Goal: Task Accomplishment & Management: Manage account settings

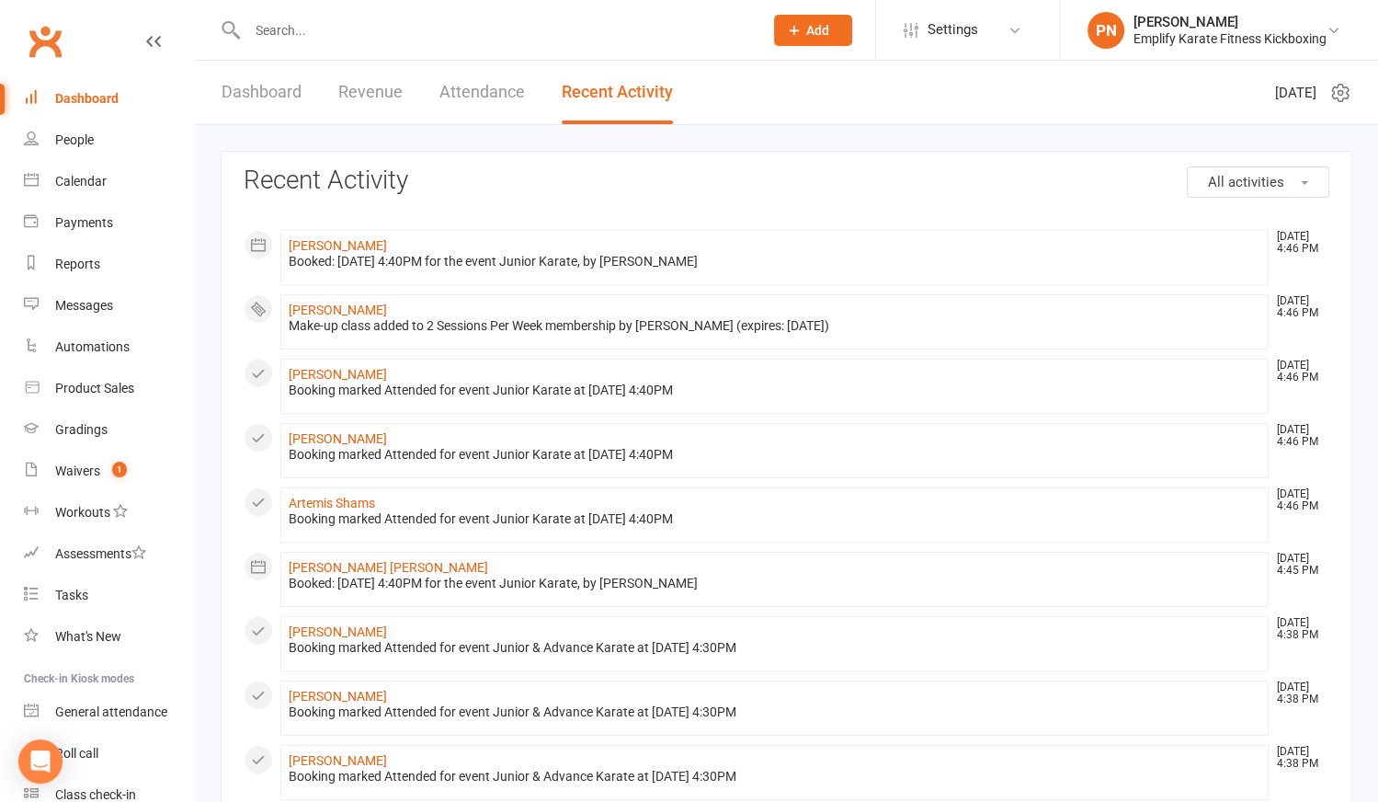
click at [312, 34] on input "text" at bounding box center [496, 30] width 508 height 26
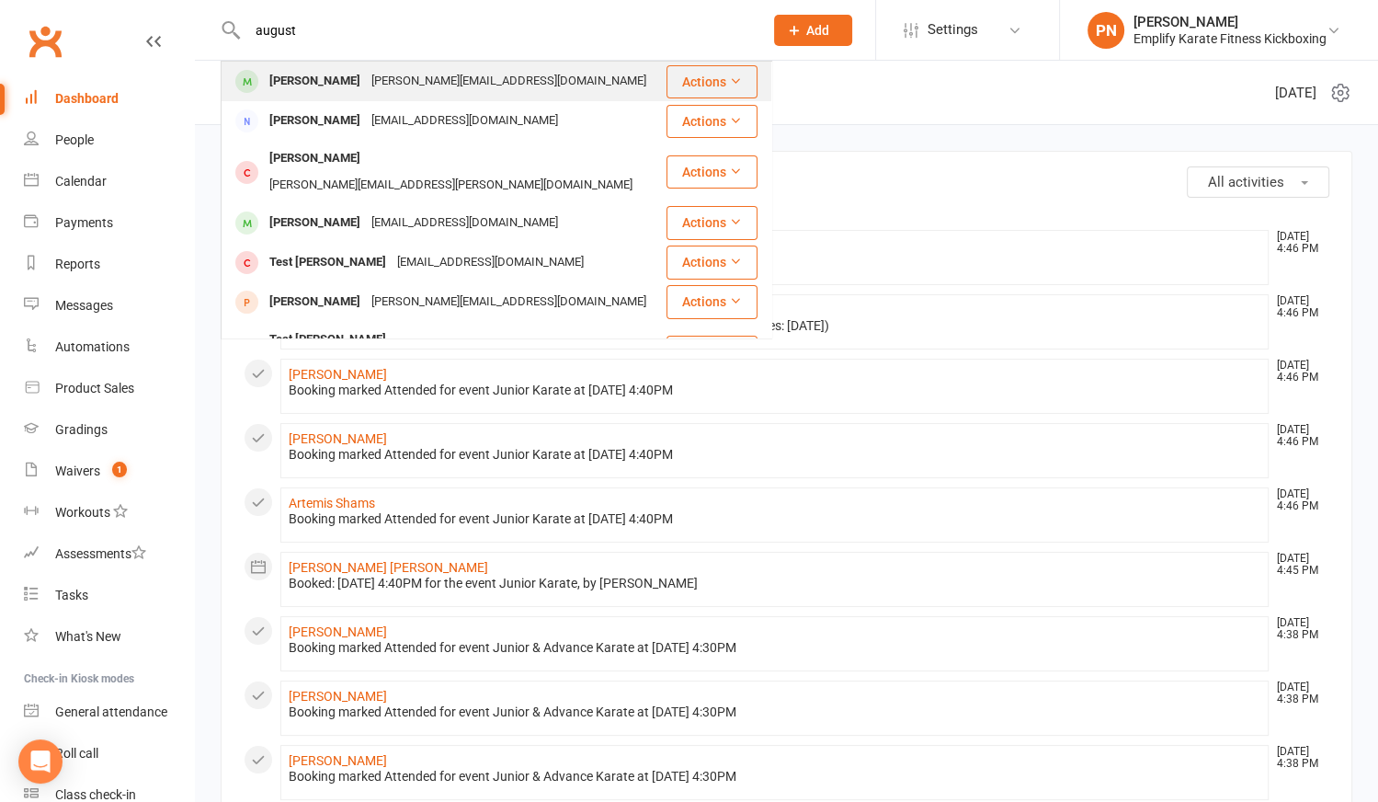
type input "august"
click at [311, 88] on div "[PERSON_NAME]" at bounding box center [315, 81] width 102 height 27
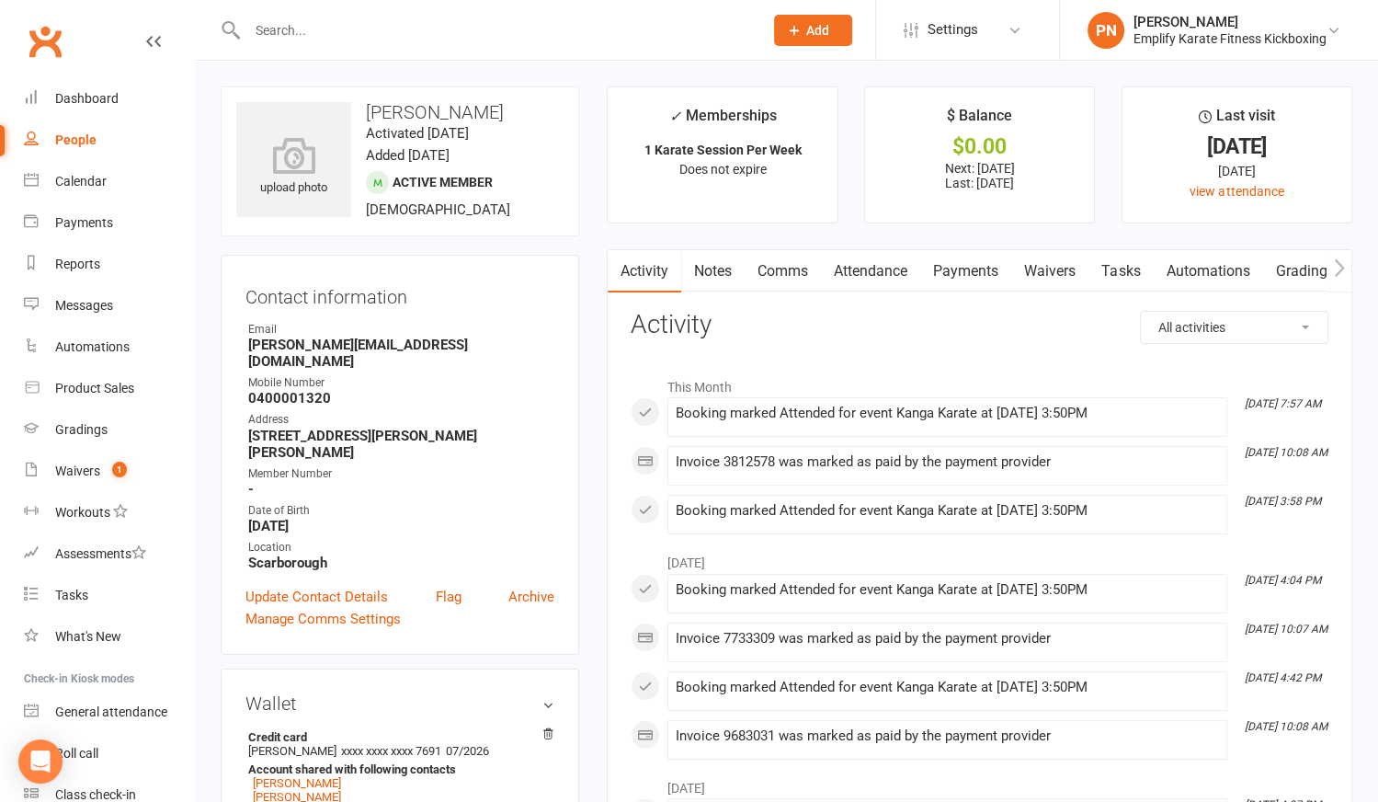
click at [986, 269] on link "Payments" at bounding box center [965, 271] width 91 height 42
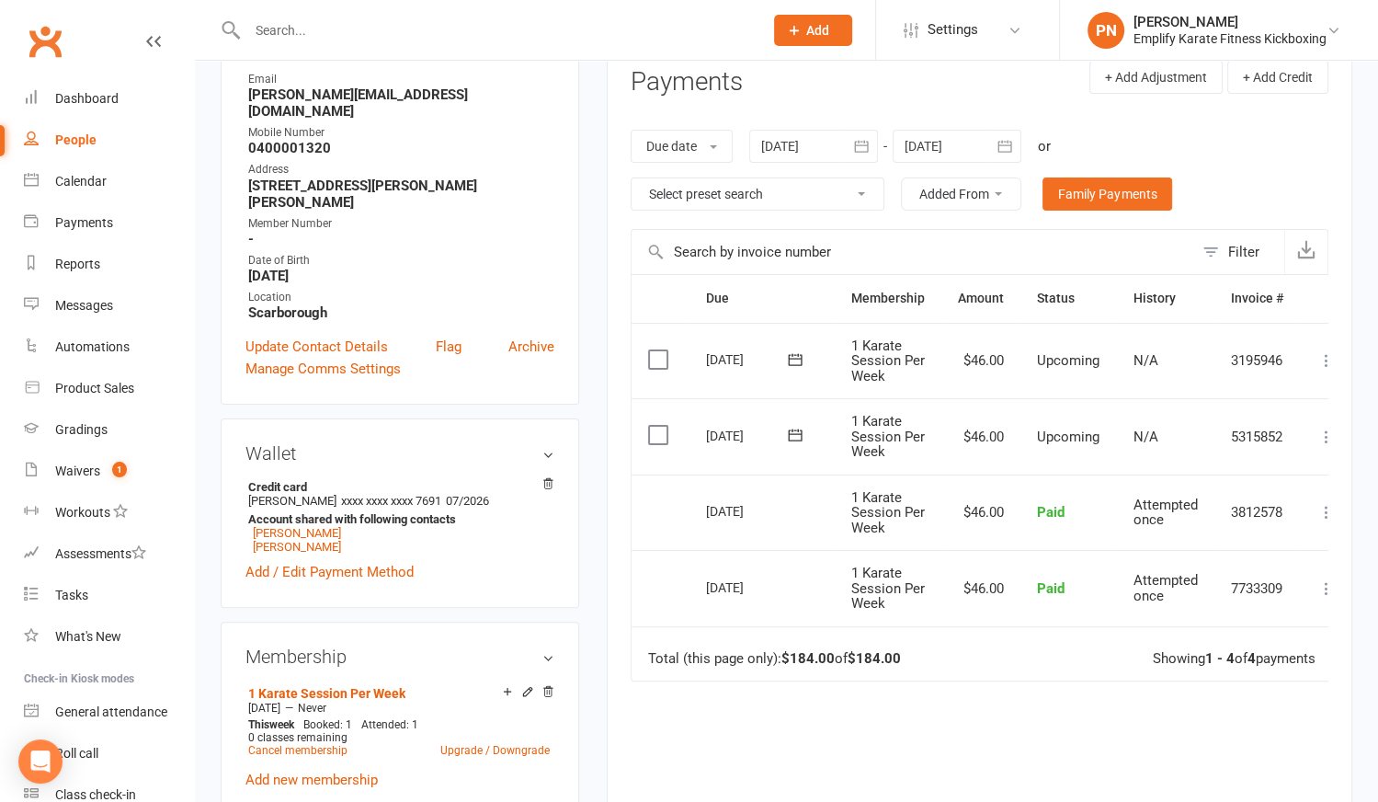
scroll to position [334, 0]
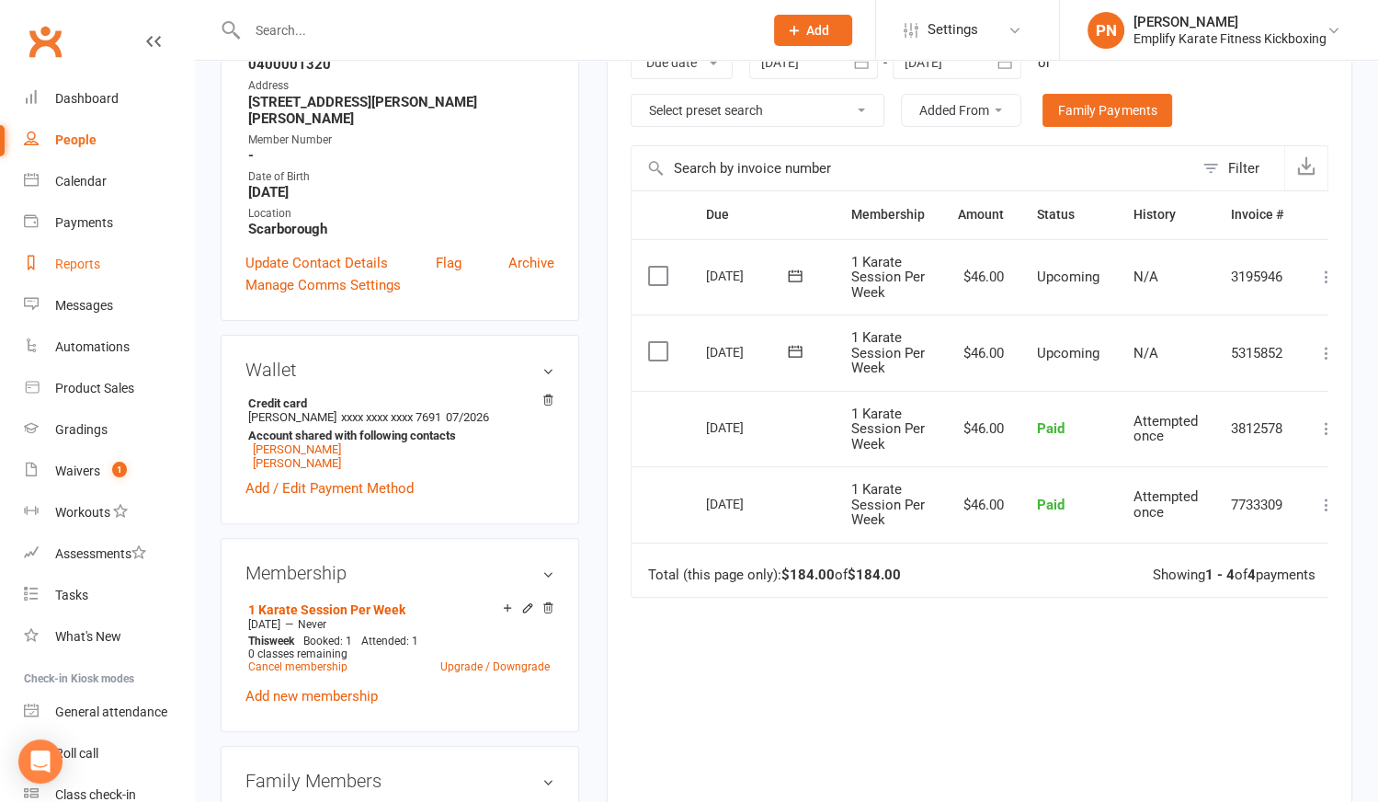
click at [76, 258] on div "Reports" at bounding box center [77, 264] width 45 height 15
select select "100"
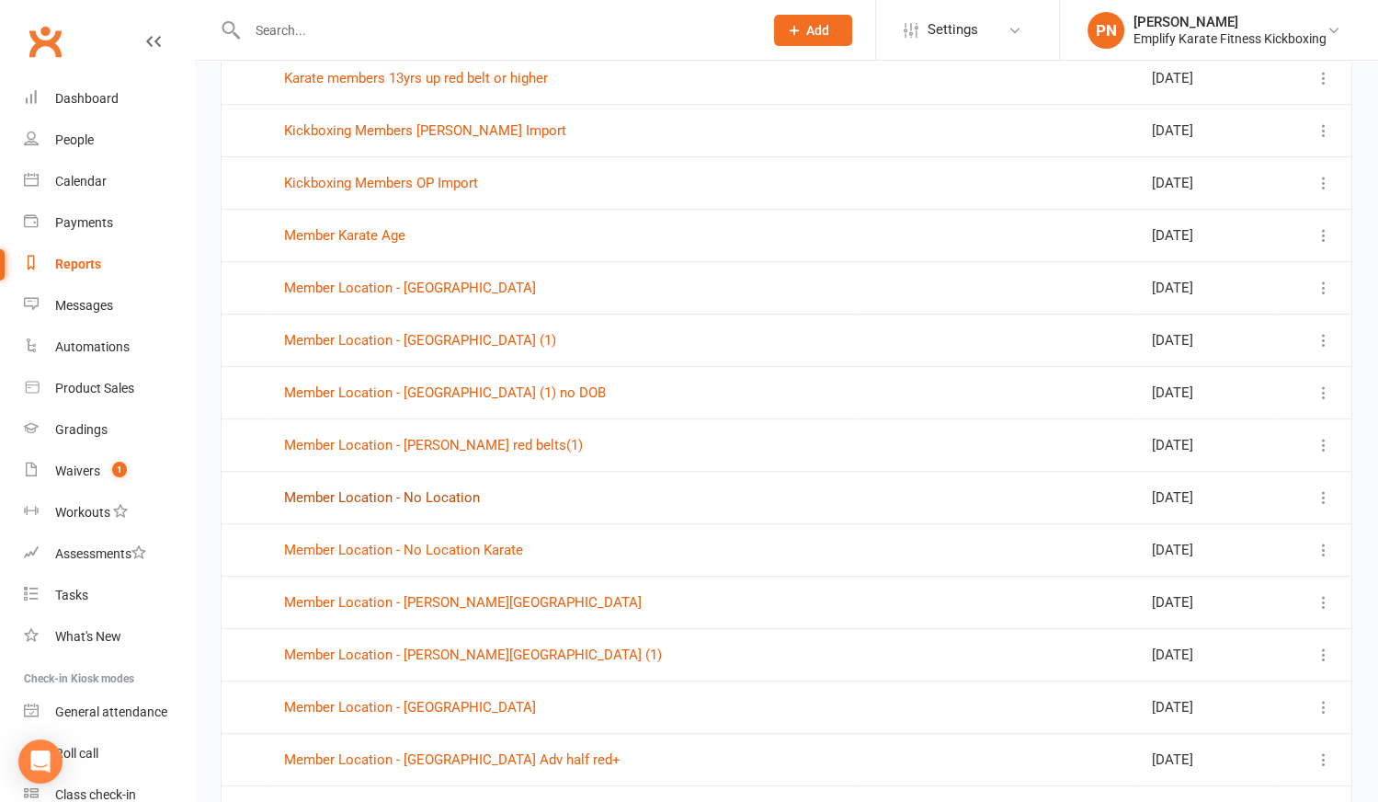
scroll to position [1002, 0]
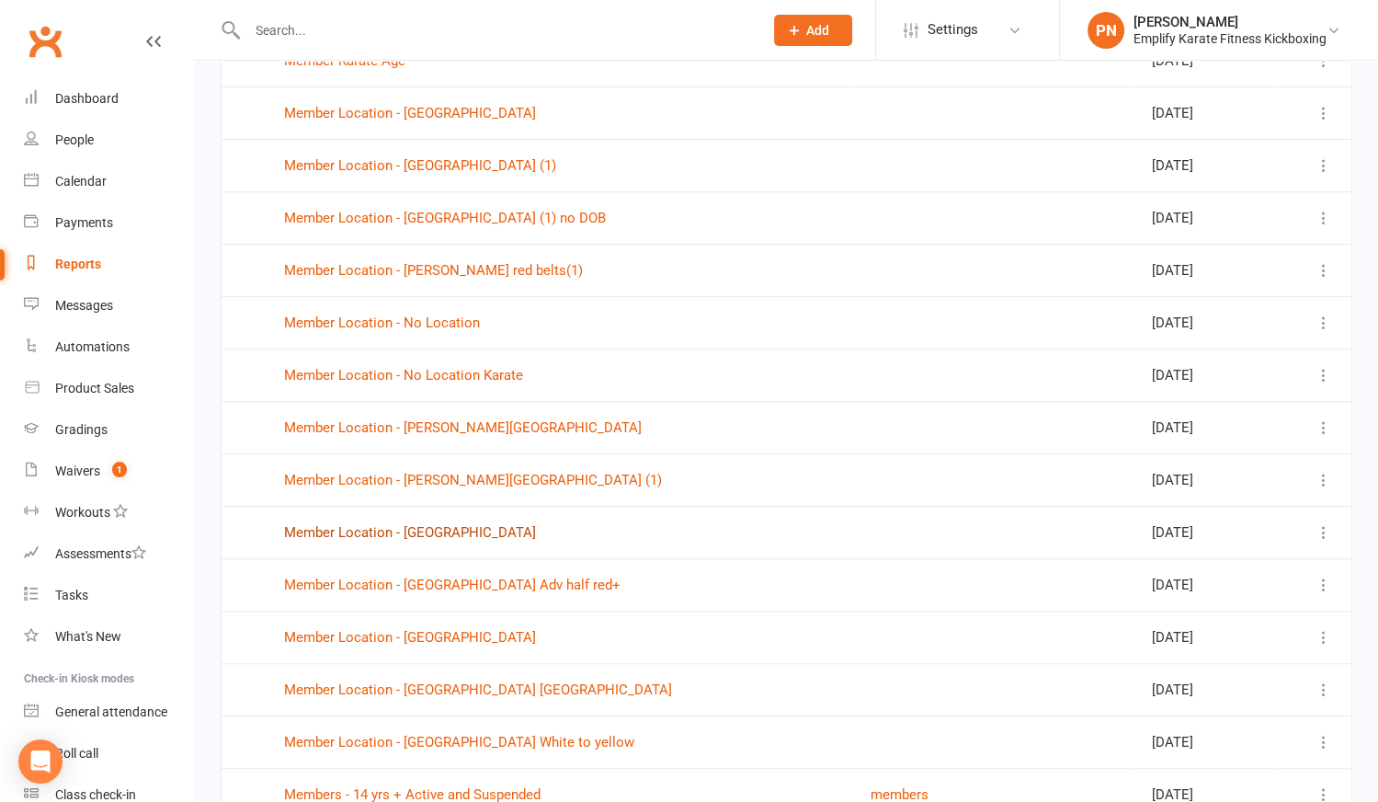
click at [398, 524] on link "Member Location - [GEOGRAPHIC_DATA]" at bounding box center [410, 532] width 252 height 17
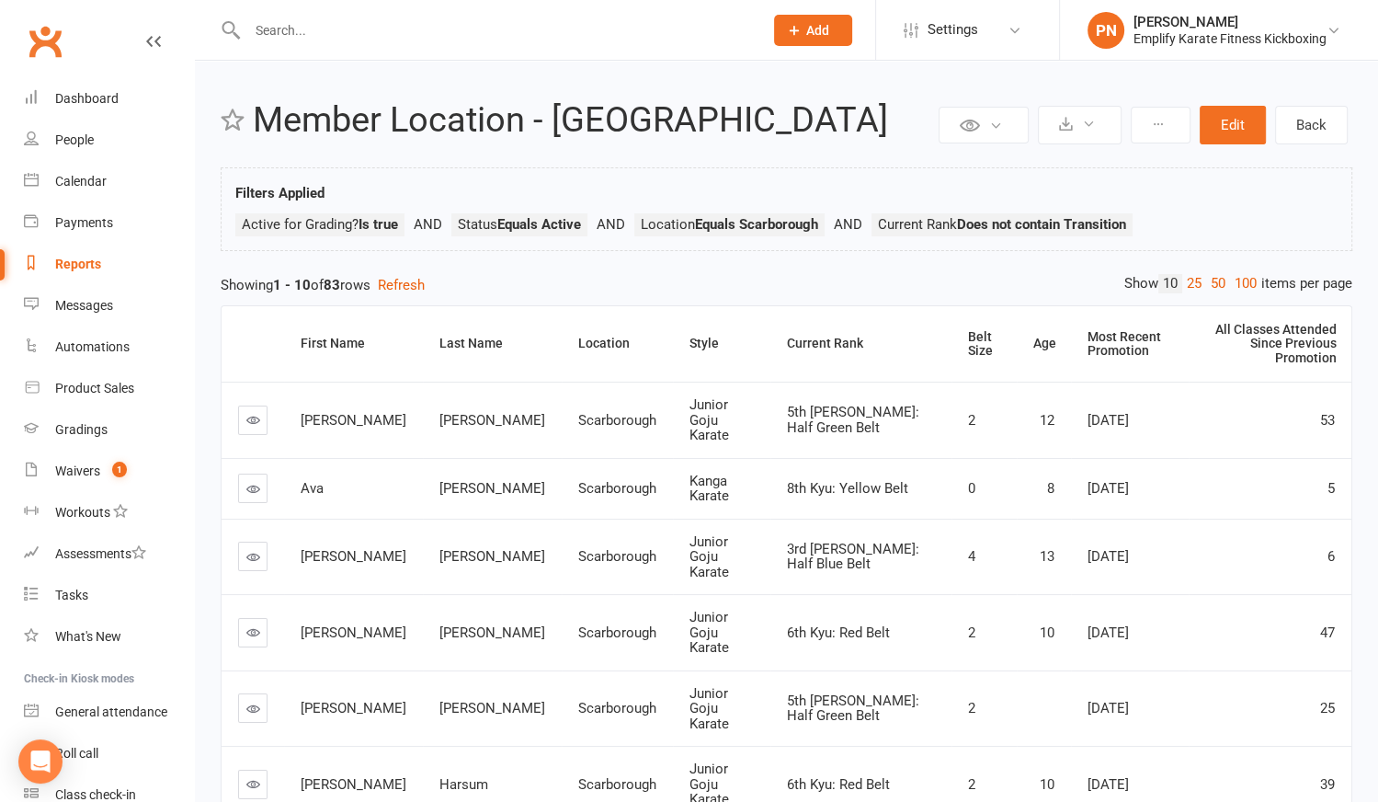
click at [324, 26] on input "text" at bounding box center [496, 30] width 508 height 26
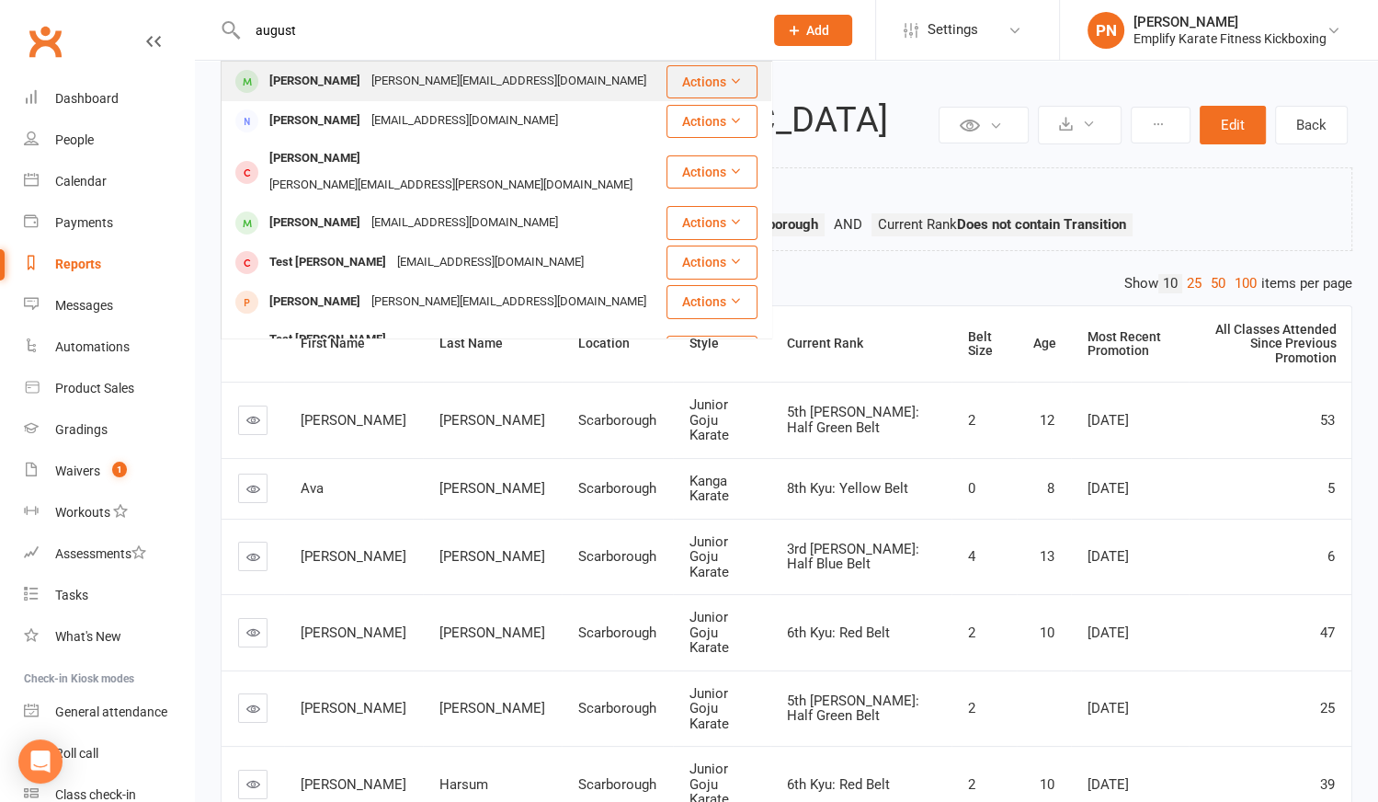
type input "august"
click at [366, 81] on div "[PERSON_NAME][EMAIL_ADDRESS][DOMAIN_NAME]" at bounding box center [509, 81] width 286 height 27
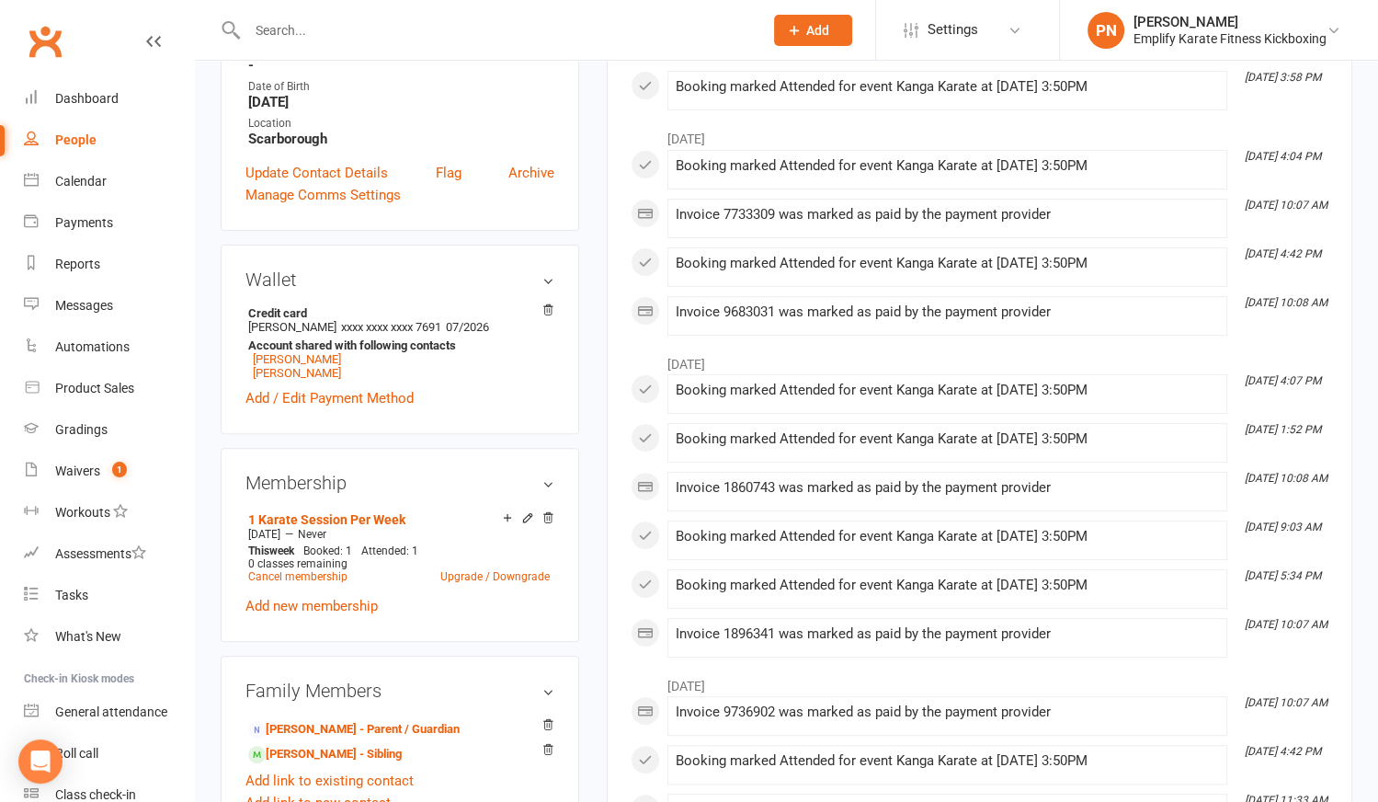
scroll to position [585, 0]
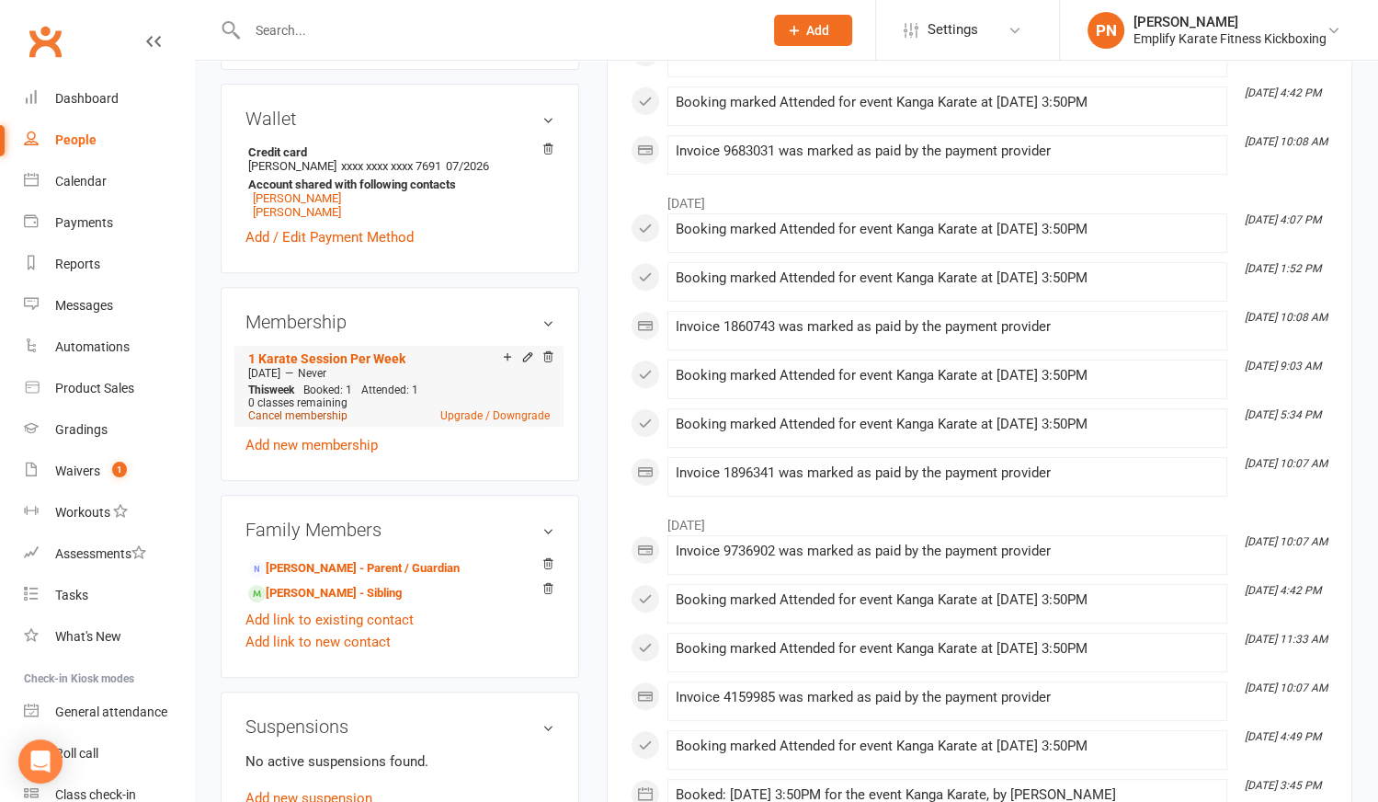
click at [310, 409] on link "Cancel membership" at bounding box center [297, 415] width 99 height 13
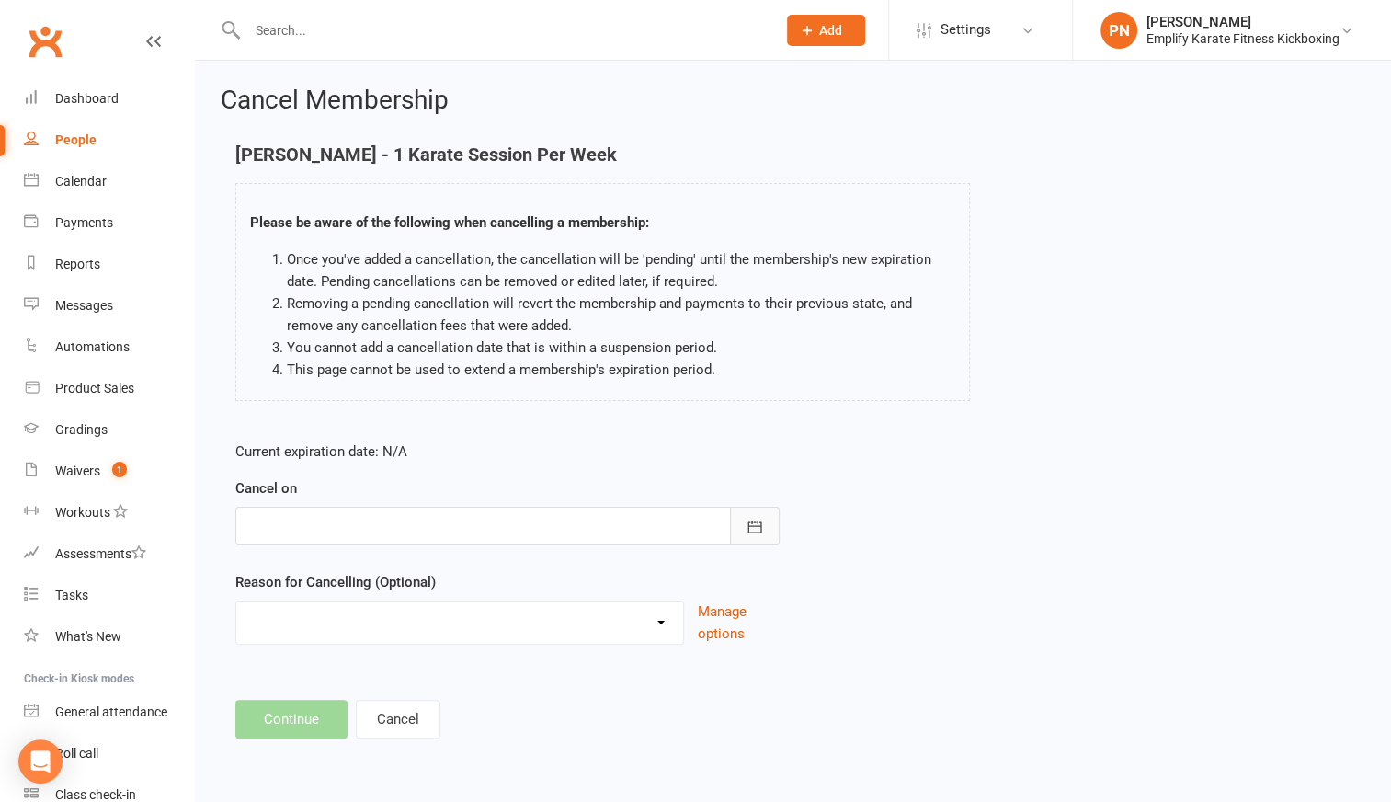
click at [760, 534] on icon "button" at bounding box center [755, 527] width 18 height 18
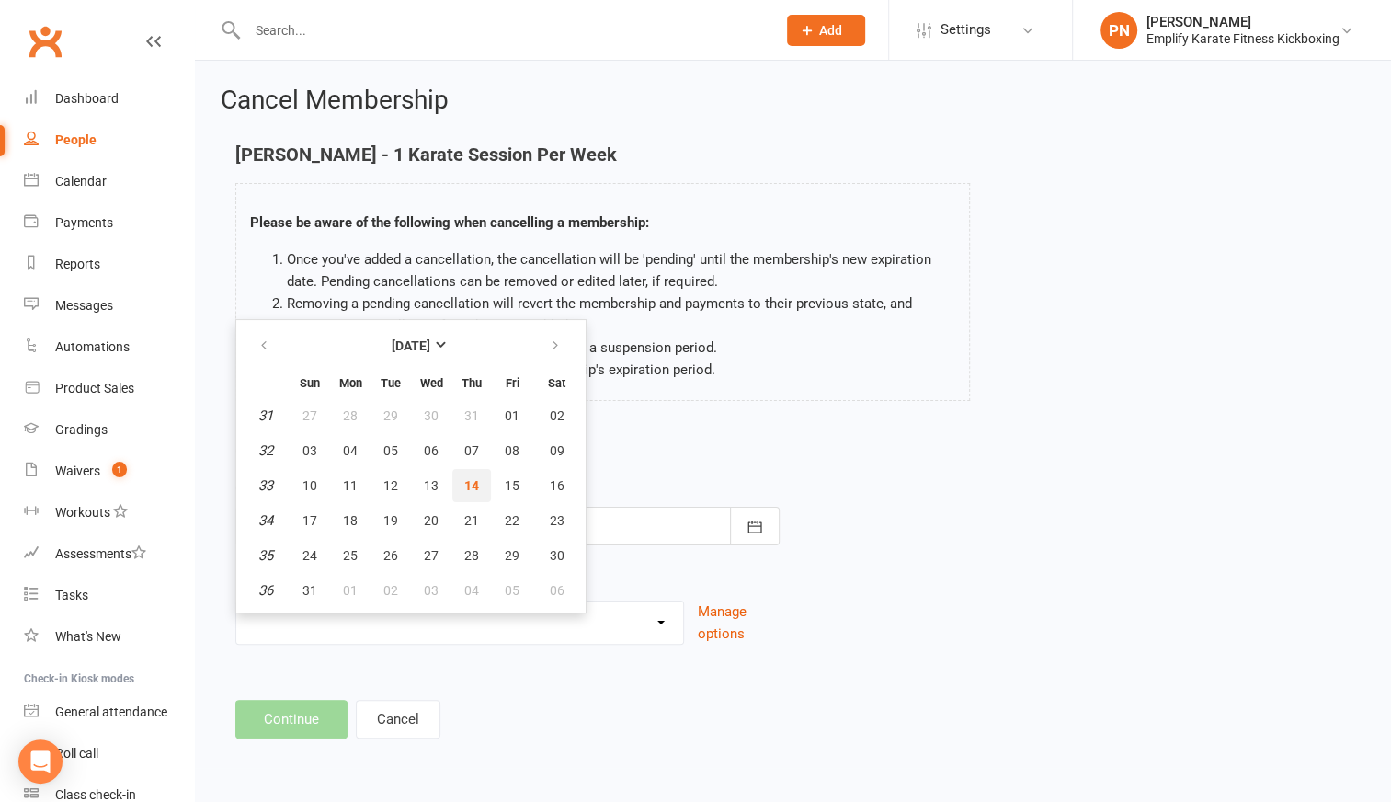
click at [476, 480] on span "14" at bounding box center [471, 485] width 15 height 15
type input "[DATE]"
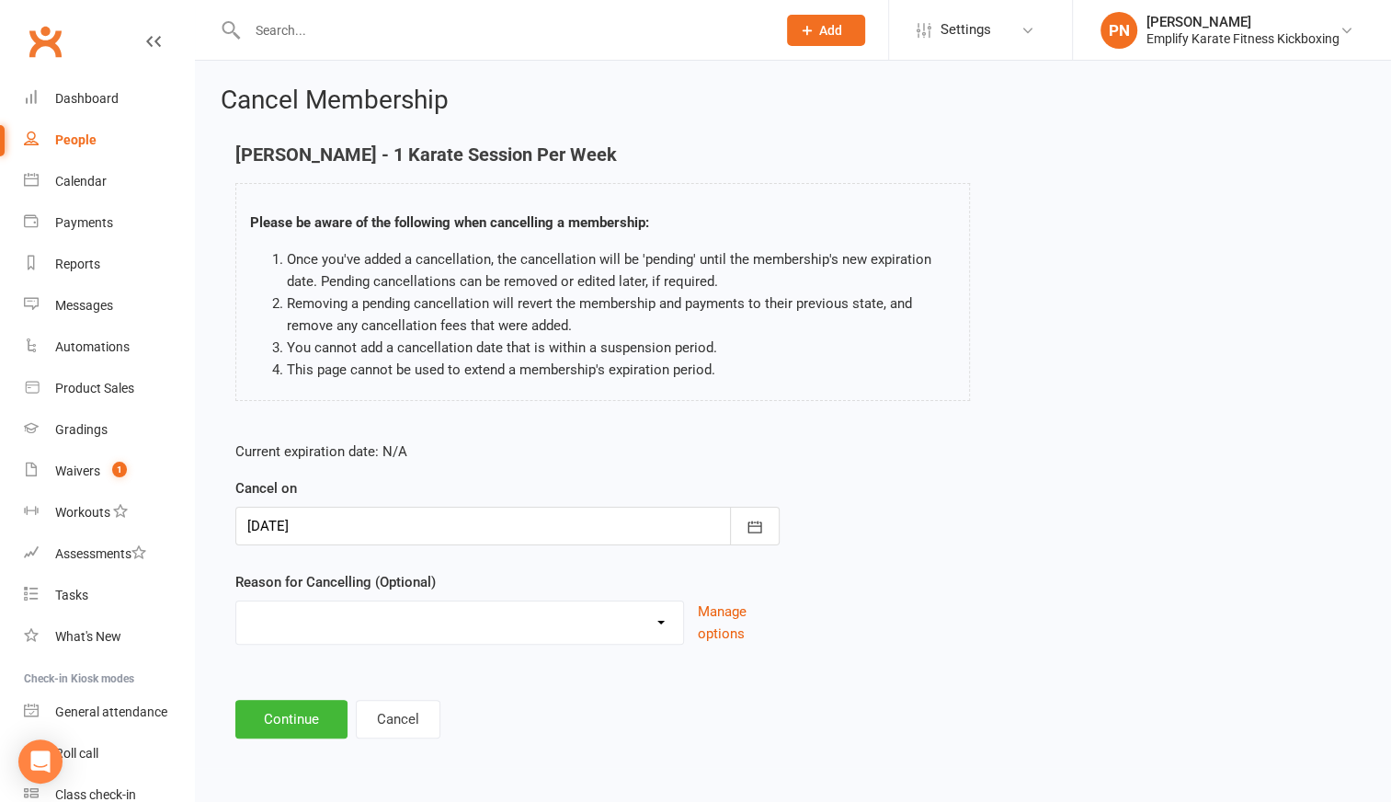
click at [393, 609] on select "Break and return downgrade Holiday Injury Life issues Lost interest Money Movin…" at bounding box center [459, 619] width 447 height 37
select select "5"
click at [236, 601] on select "Break and return downgrade Holiday Injury Life issues Lost interest Money Movin…" at bounding box center [459, 619] width 447 height 37
click at [305, 724] on button "Continue" at bounding box center [291, 719] width 112 height 39
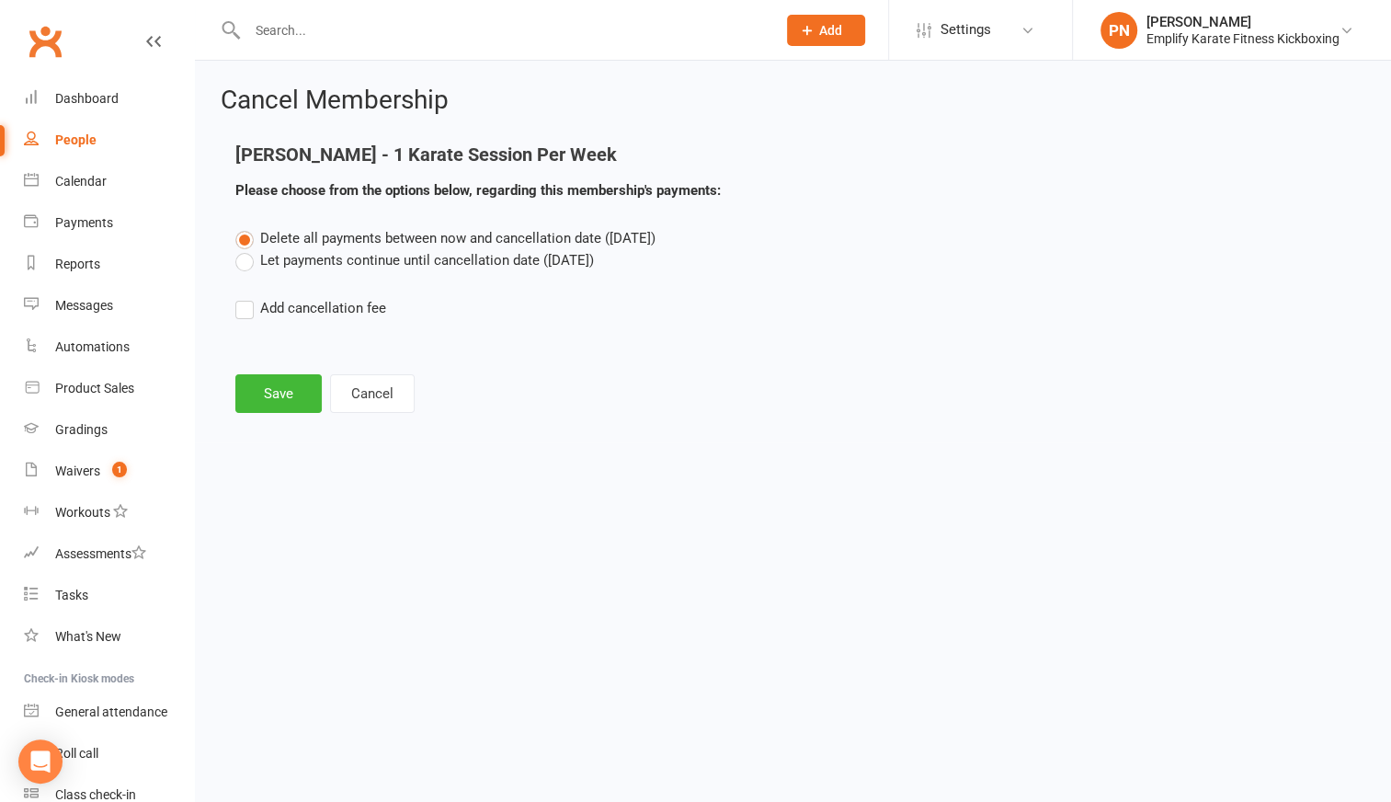
click at [248, 266] on label "Let payments continue until cancellation date ([DATE])" at bounding box center [414, 260] width 359 height 22
click at [247, 249] on input "Let payments continue until cancellation date ([DATE])" at bounding box center [241, 249] width 12 height 0
click at [279, 400] on button "Save" at bounding box center [278, 393] width 86 height 39
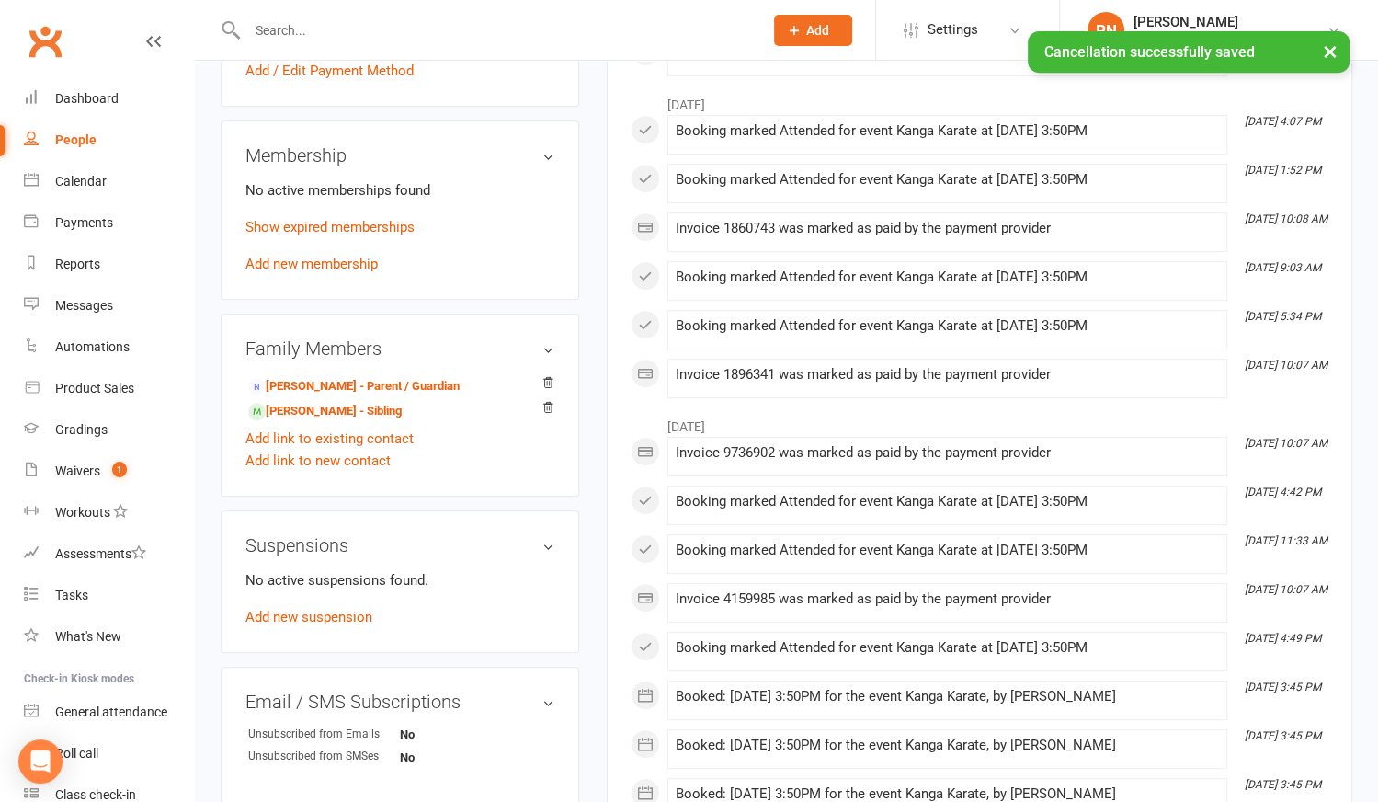
scroll to position [836, 0]
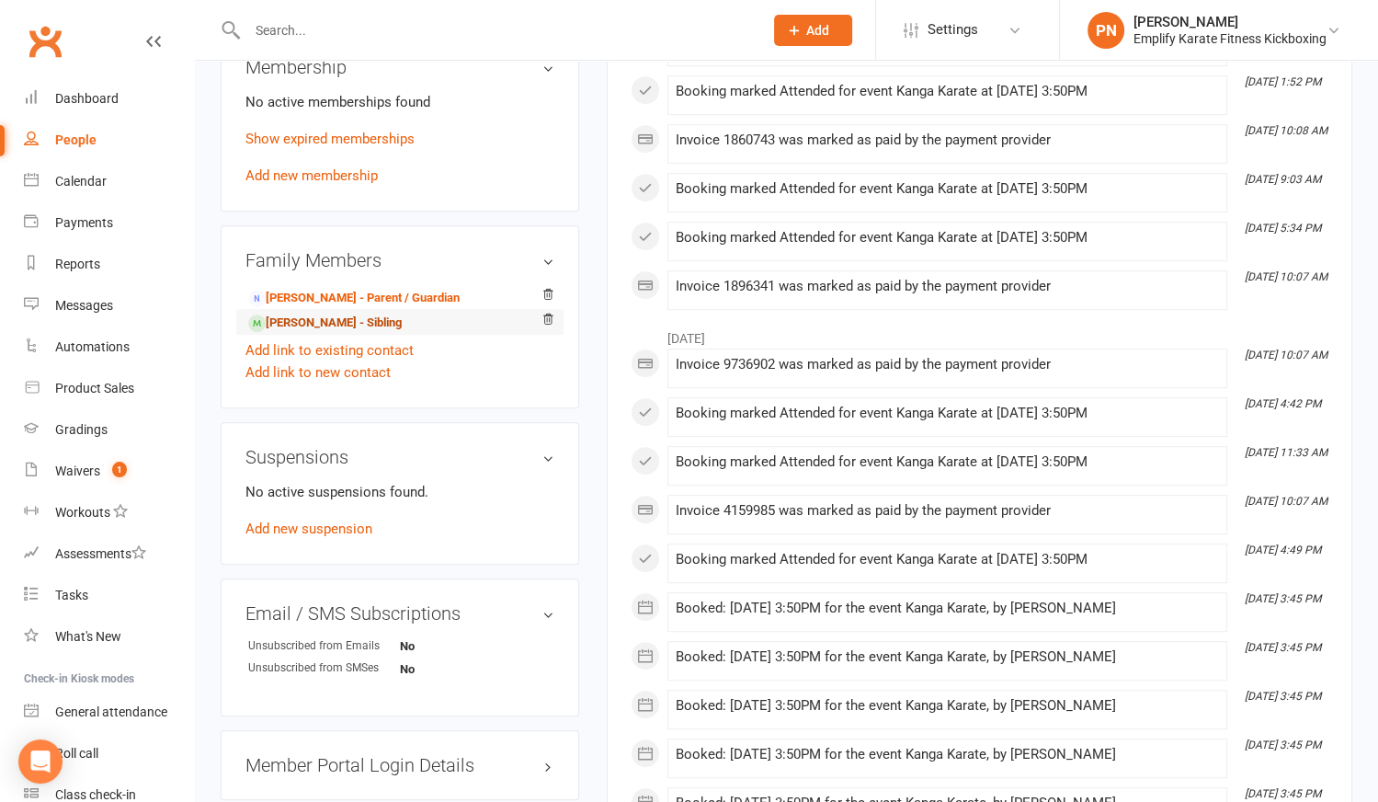
click at [319, 314] on link "[PERSON_NAME] - Sibling" at bounding box center [325, 323] width 154 height 19
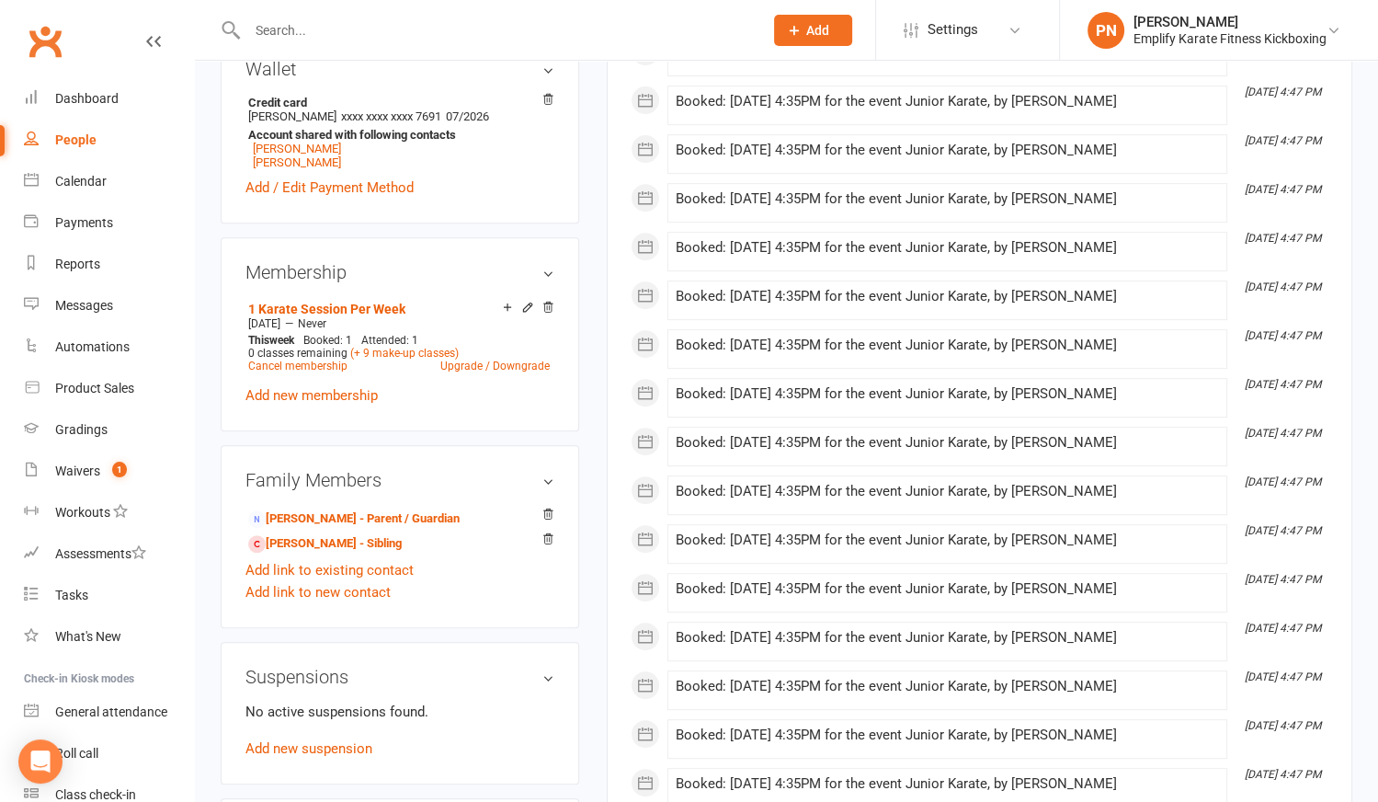
scroll to position [668, 0]
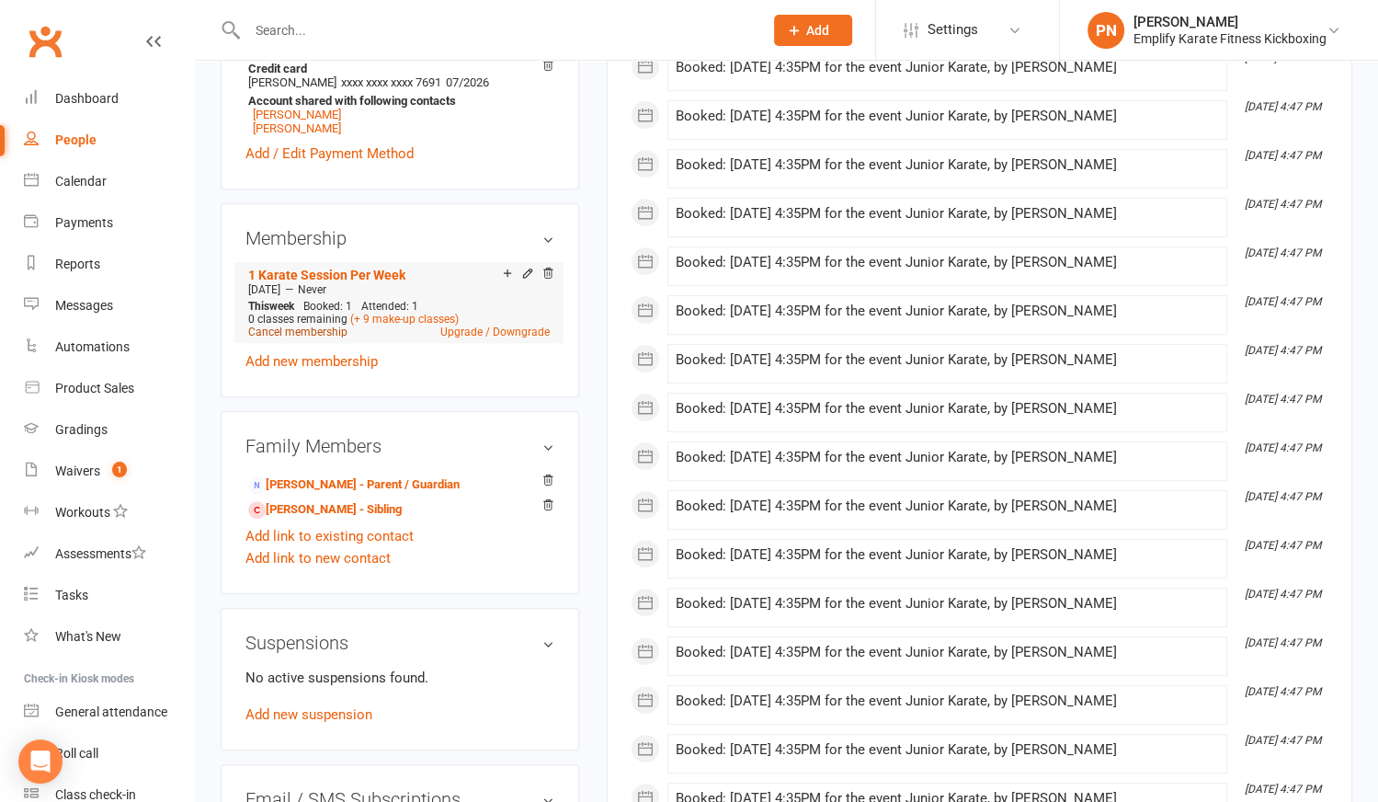
click at [318, 325] on link "Cancel membership" at bounding box center [297, 331] width 99 height 13
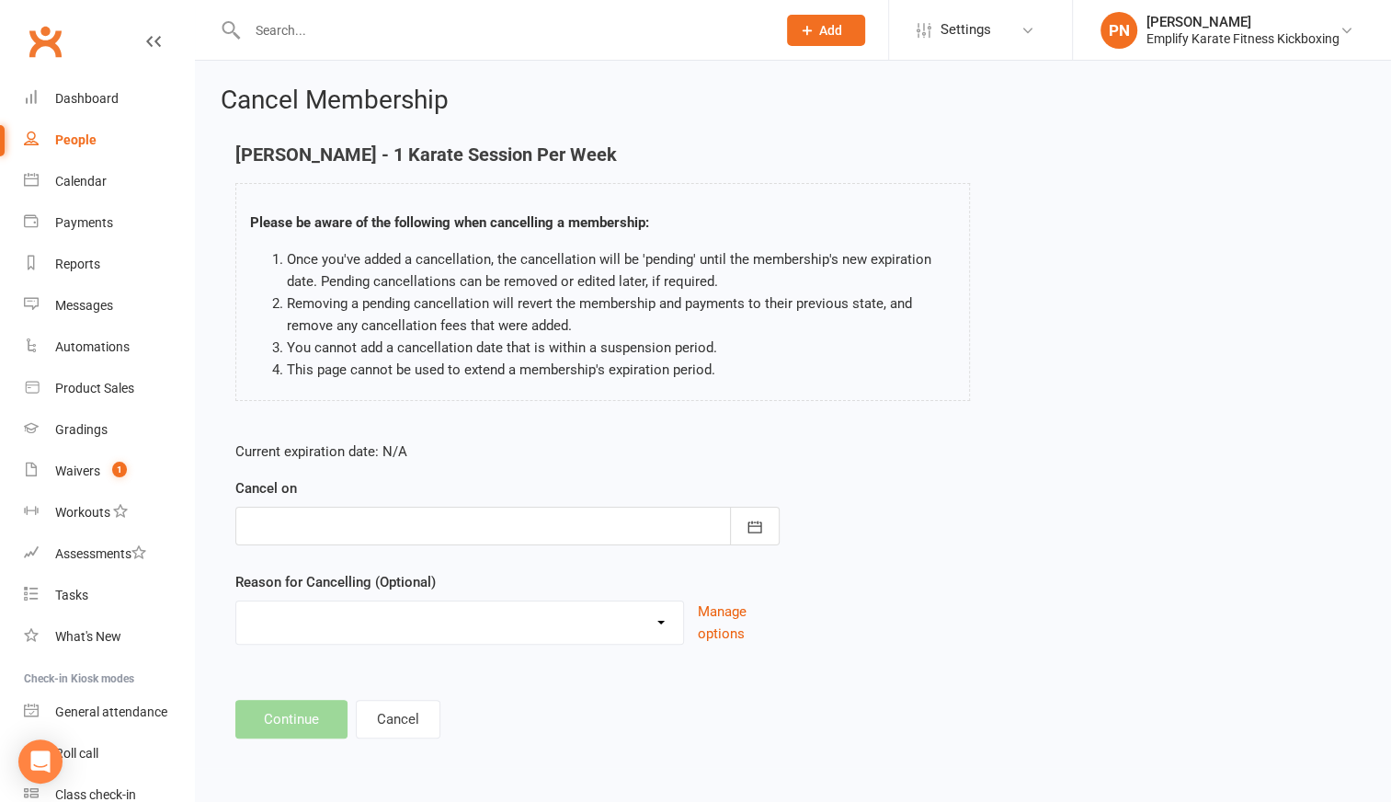
click at [495, 525] on div at bounding box center [507, 526] width 544 height 39
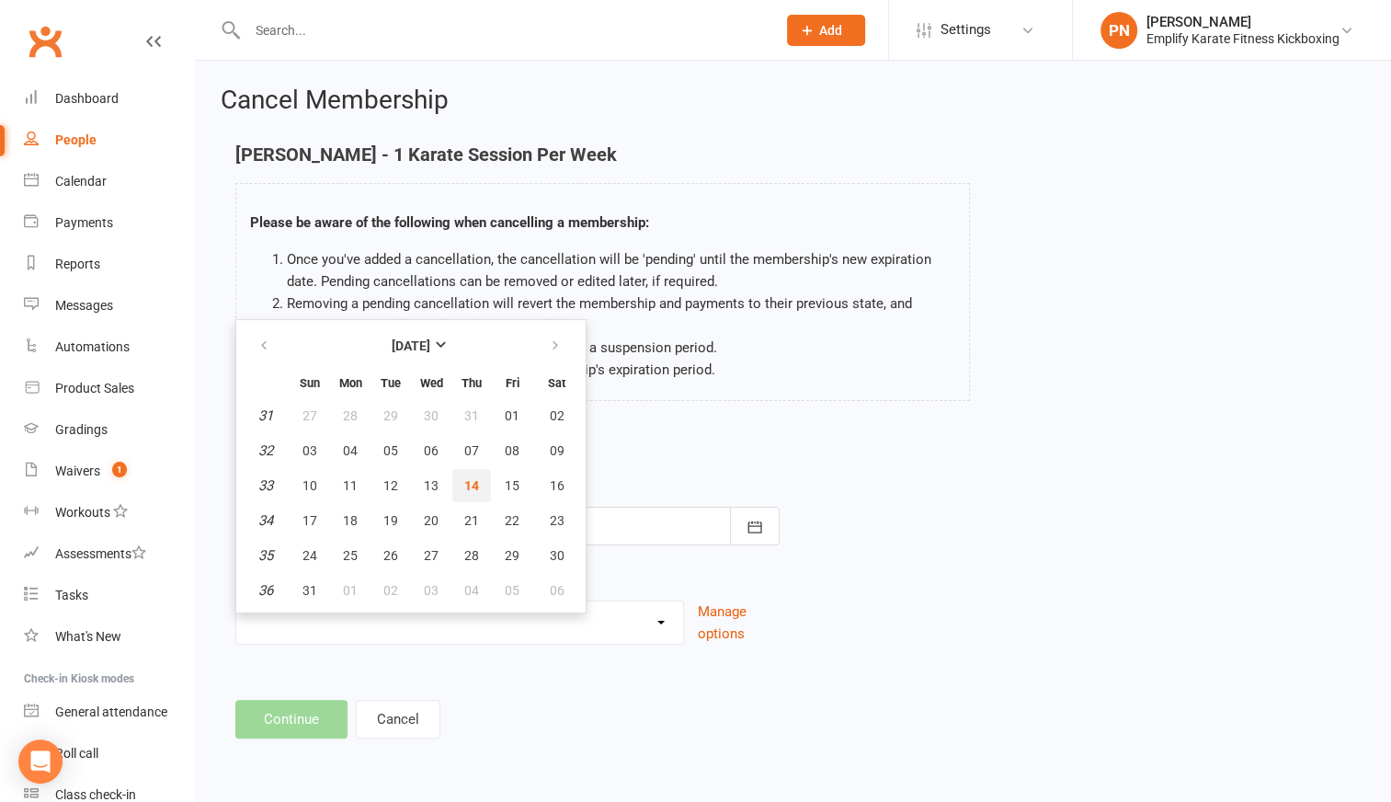
click at [471, 486] on span "14" at bounding box center [471, 485] width 15 height 15
type input "[DATE]"
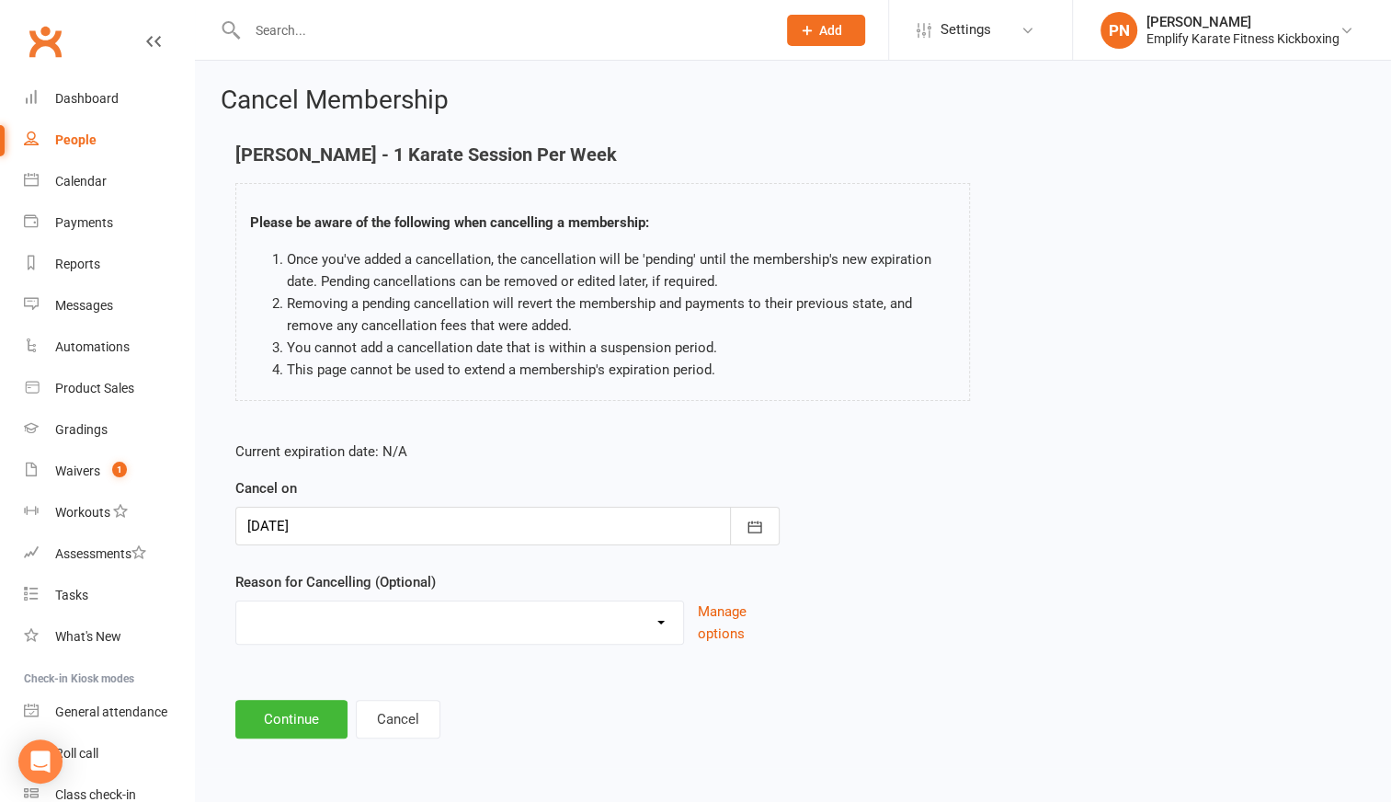
click at [422, 622] on select "Break and return downgrade Holiday Injury Life issues Lost interest Money Movin…" at bounding box center [459, 619] width 447 height 37
select select "5"
click at [236, 601] on select "Break and return downgrade Holiday Injury Life issues Lost interest Money Movin…" at bounding box center [459, 619] width 447 height 37
click at [284, 712] on button "Continue" at bounding box center [291, 719] width 112 height 39
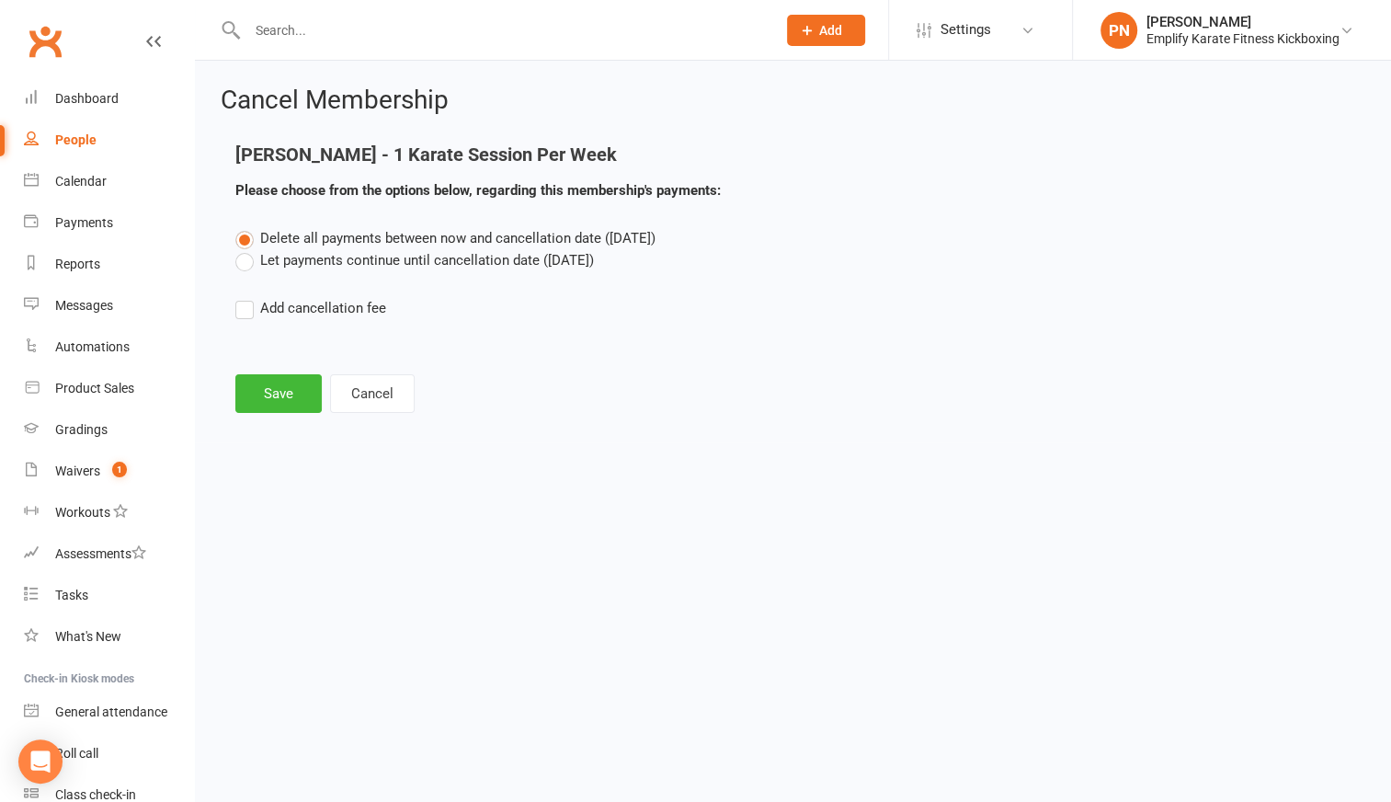
click at [249, 257] on label "Let payments continue until cancellation date ([DATE])" at bounding box center [414, 260] width 359 height 22
click at [247, 249] on input "Let payments continue until cancellation date ([DATE])" at bounding box center [241, 249] width 12 height 0
click at [313, 385] on button "Save" at bounding box center [278, 393] width 86 height 39
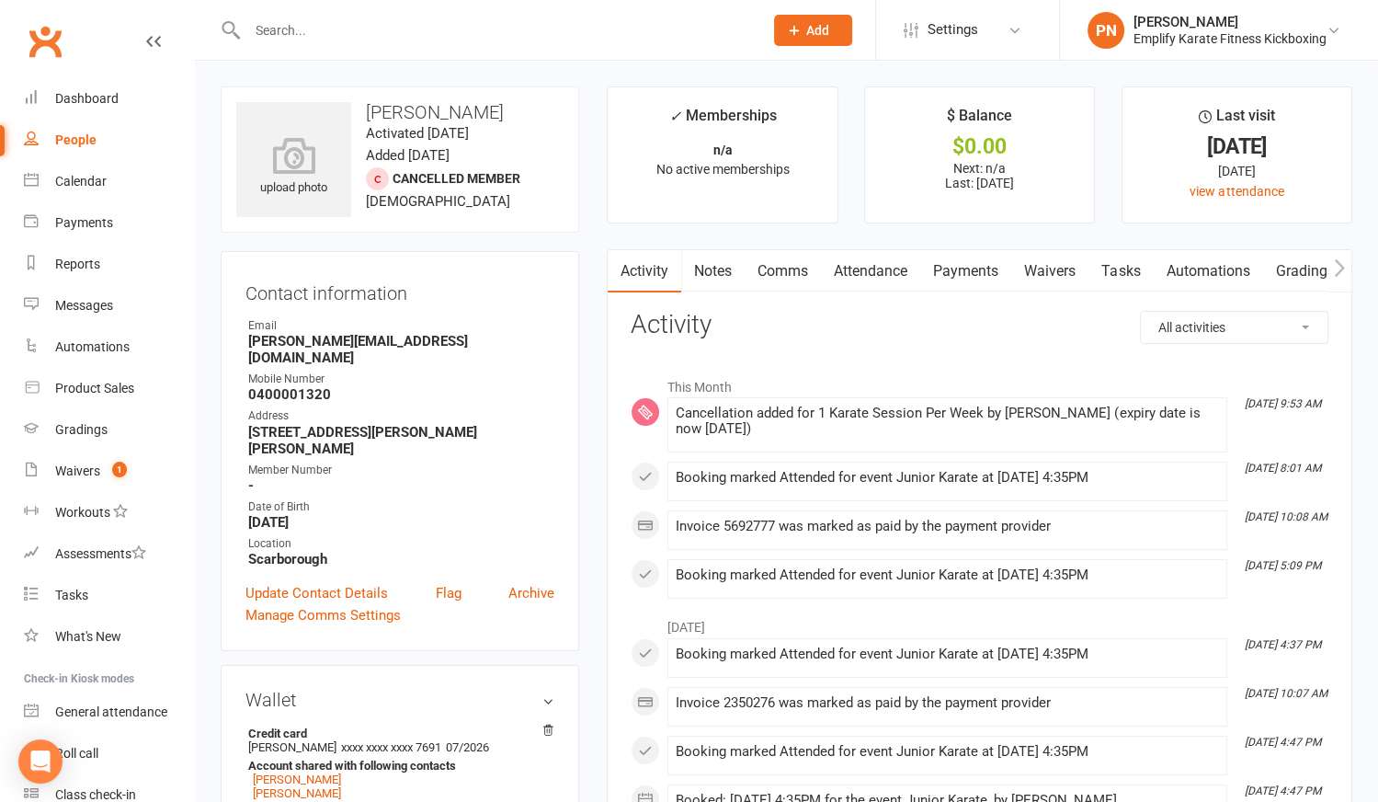
click at [394, 42] on input "text" at bounding box center [496, 30] width 508 height 26
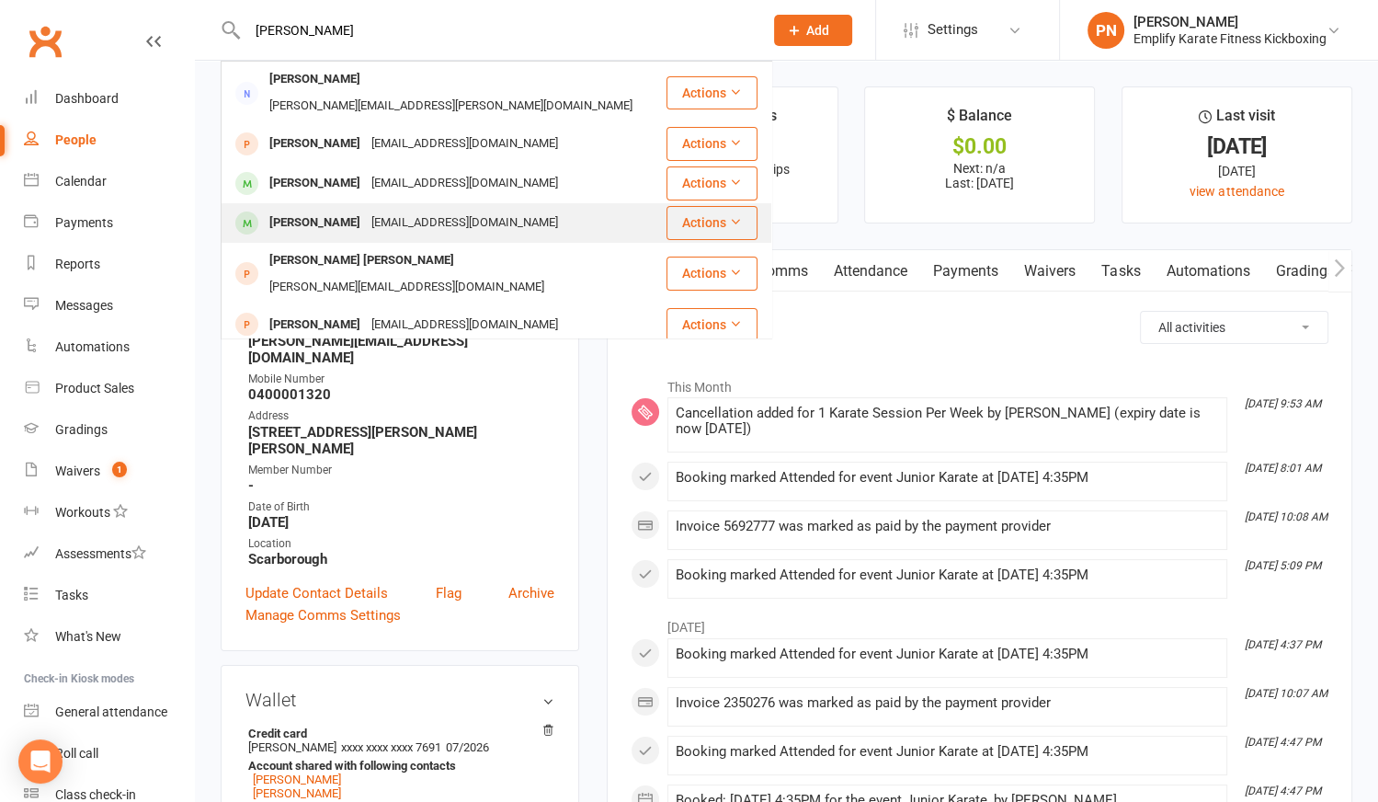
type input "[PERSON_NAME]"
click at [390, 210] on div "[EMAIL_ADDRESS][DOMAIN_NAME]" at bounding box center [465, 223] width 198 height 27
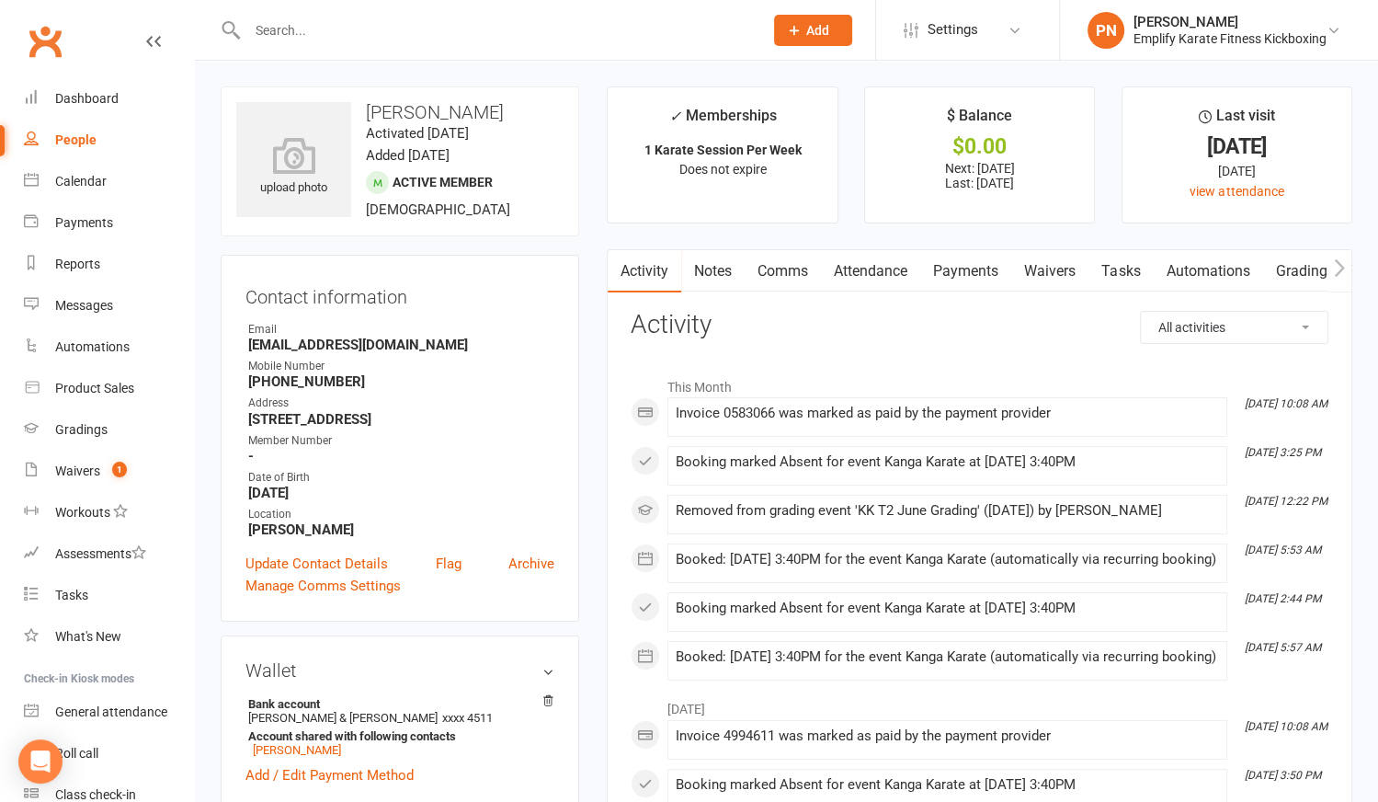
click at [952, 265] on link "Payments" at bounding box center [965, 271] width 91 height 42
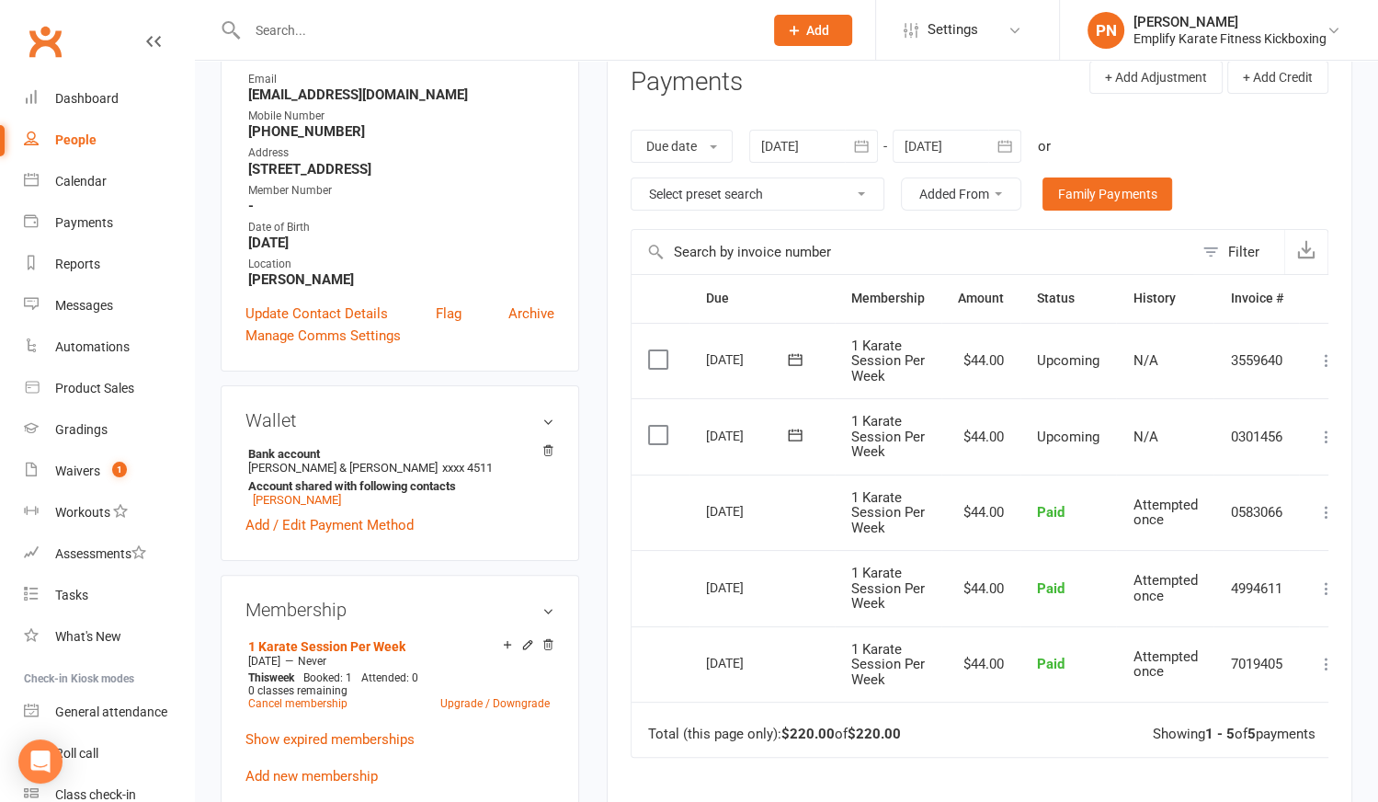
scroll to position [334, 0]
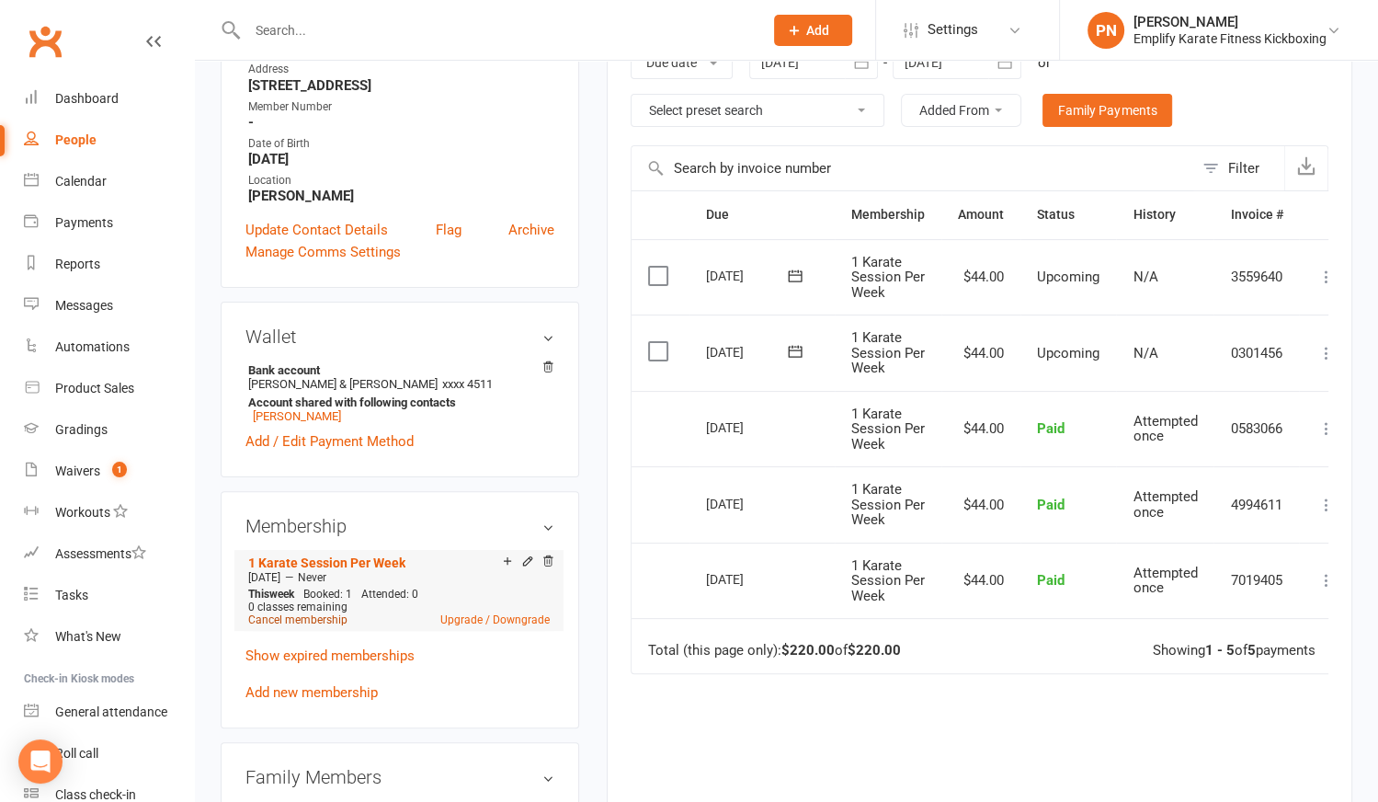
click at [305, 617] on link "Cancel membership" at bounding box center [297, 619] width 99 height 13
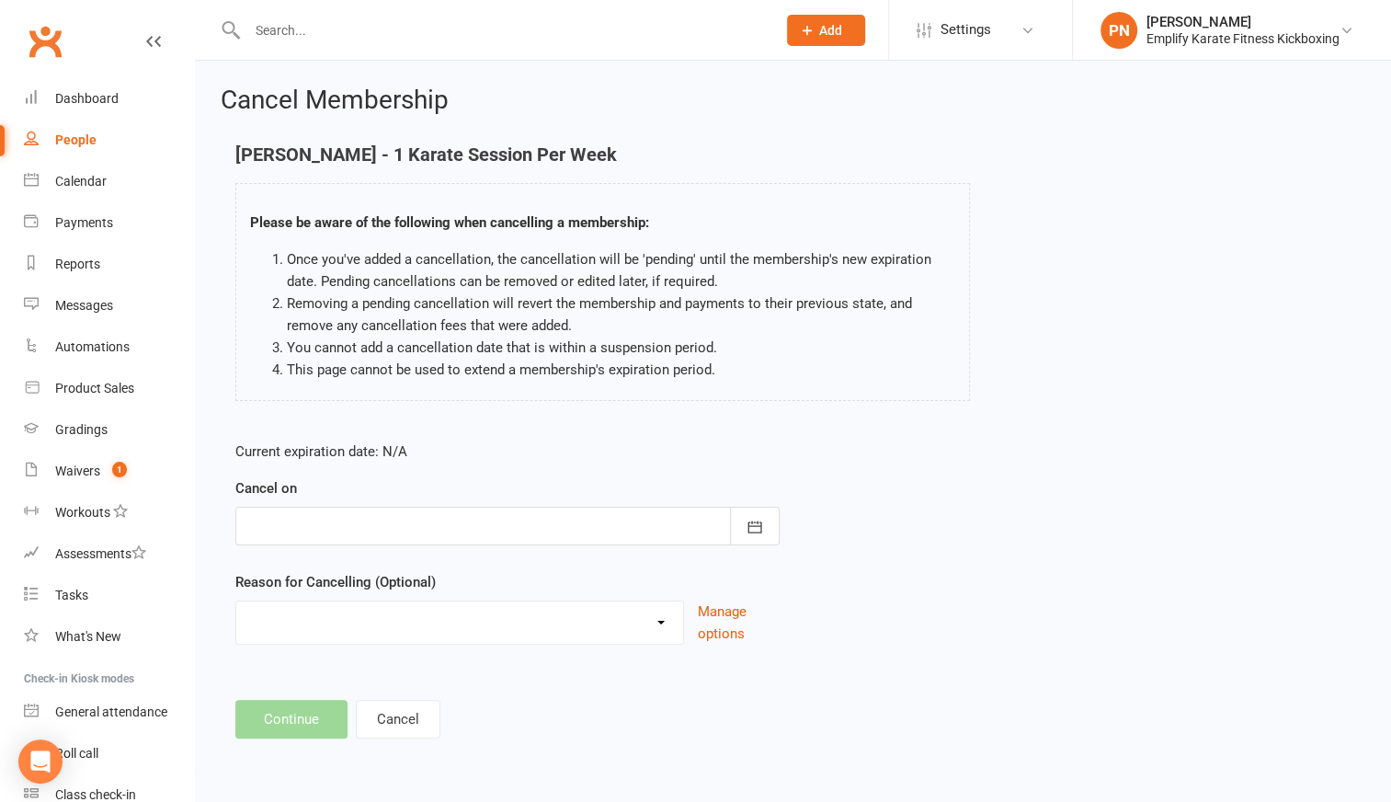
click at [326, 522] on div at bounding box center [507, 526] width 544 height 39
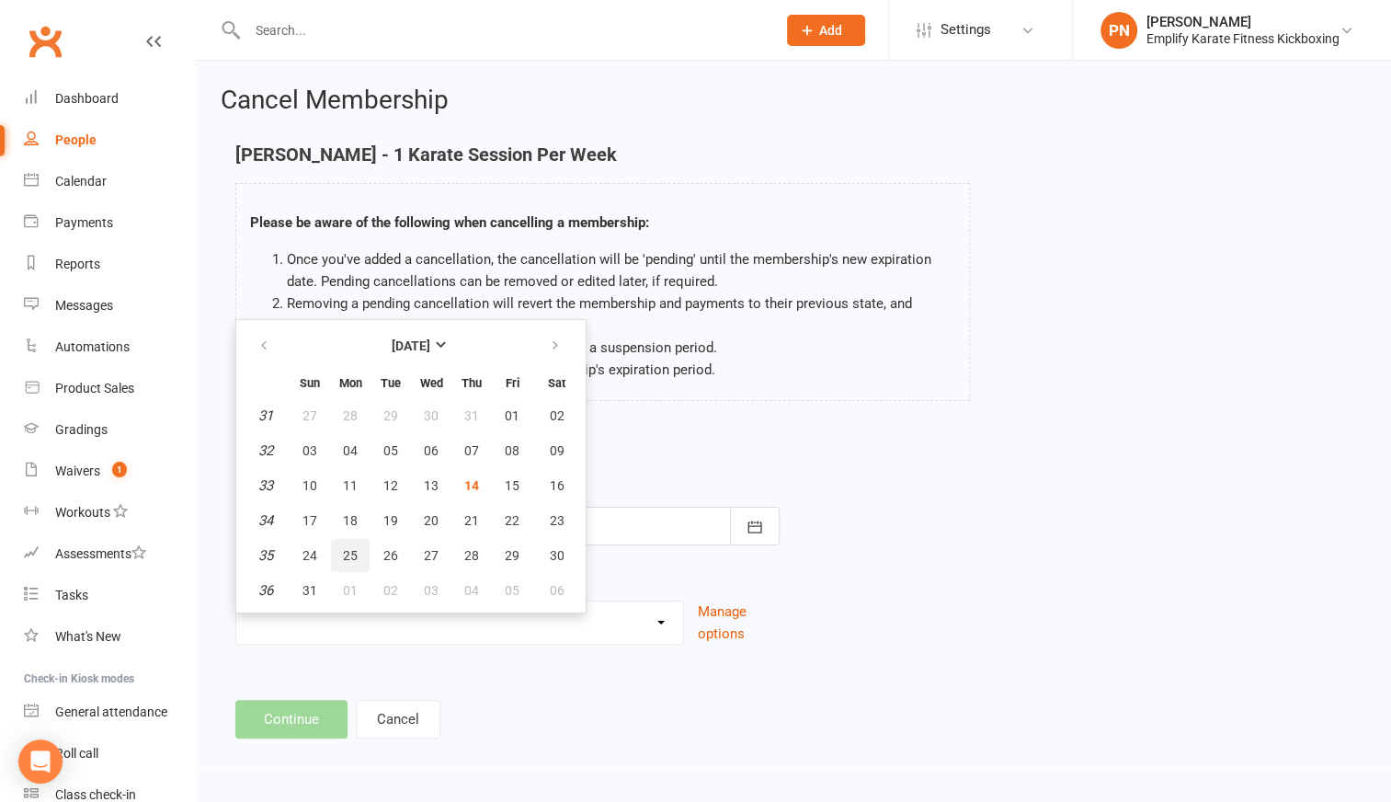
click at [343, 550] on span "25" at bounding box center [350, 555] width 15 height 15
type input "[DATE]"
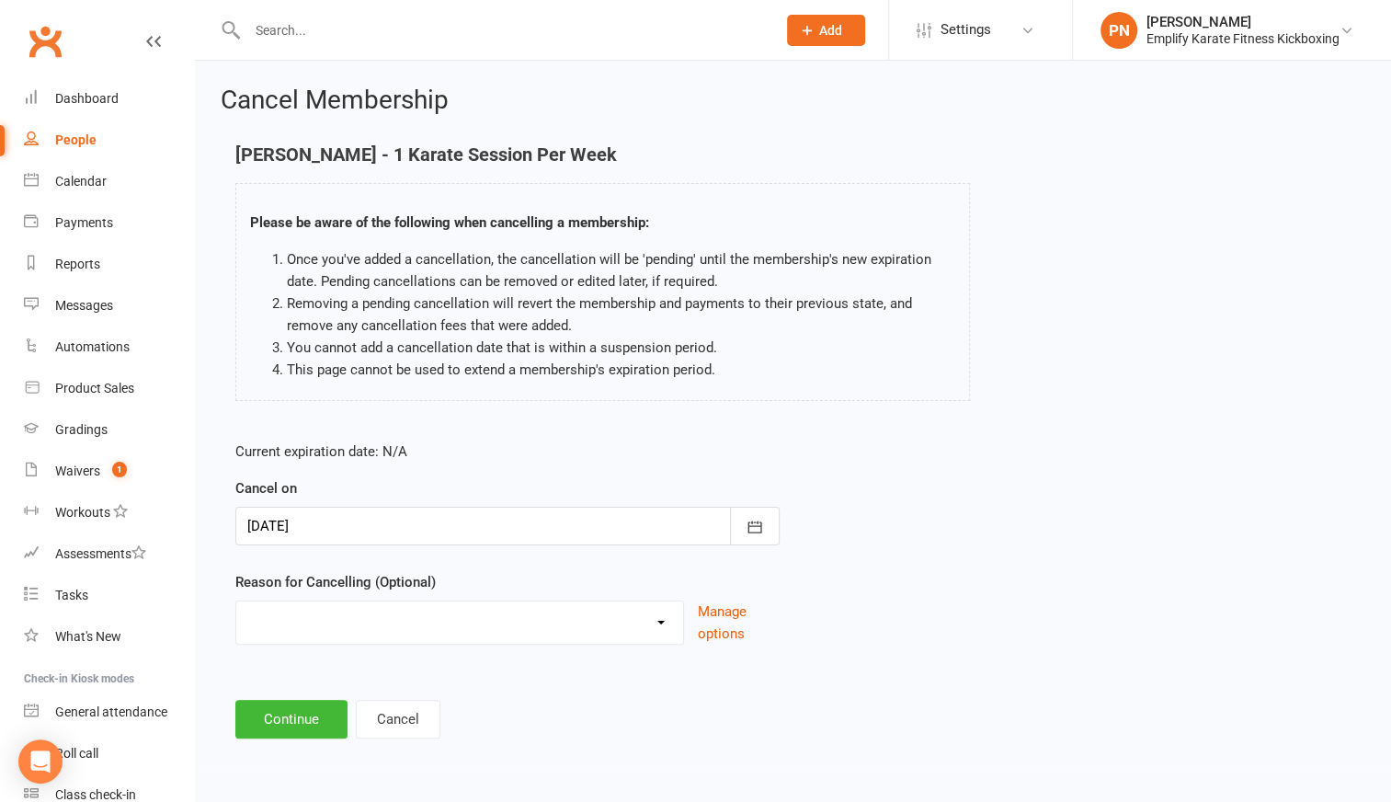
click at [352, 615] on select "Break and return downgrade Holiday Injury Life issues Lost interest Money Movin…" at bounding box center [459, 619] width 447 height 37
select select "5"
click at [236, 601] on select "Break and return downgrade Holiday Injury Life issues Lost interest Money Movin…" at bounding box center [459, 619] width 447 height 37
click at [318, 718] on button "Continue" at bounding box center [291, 719] width 112 height 39
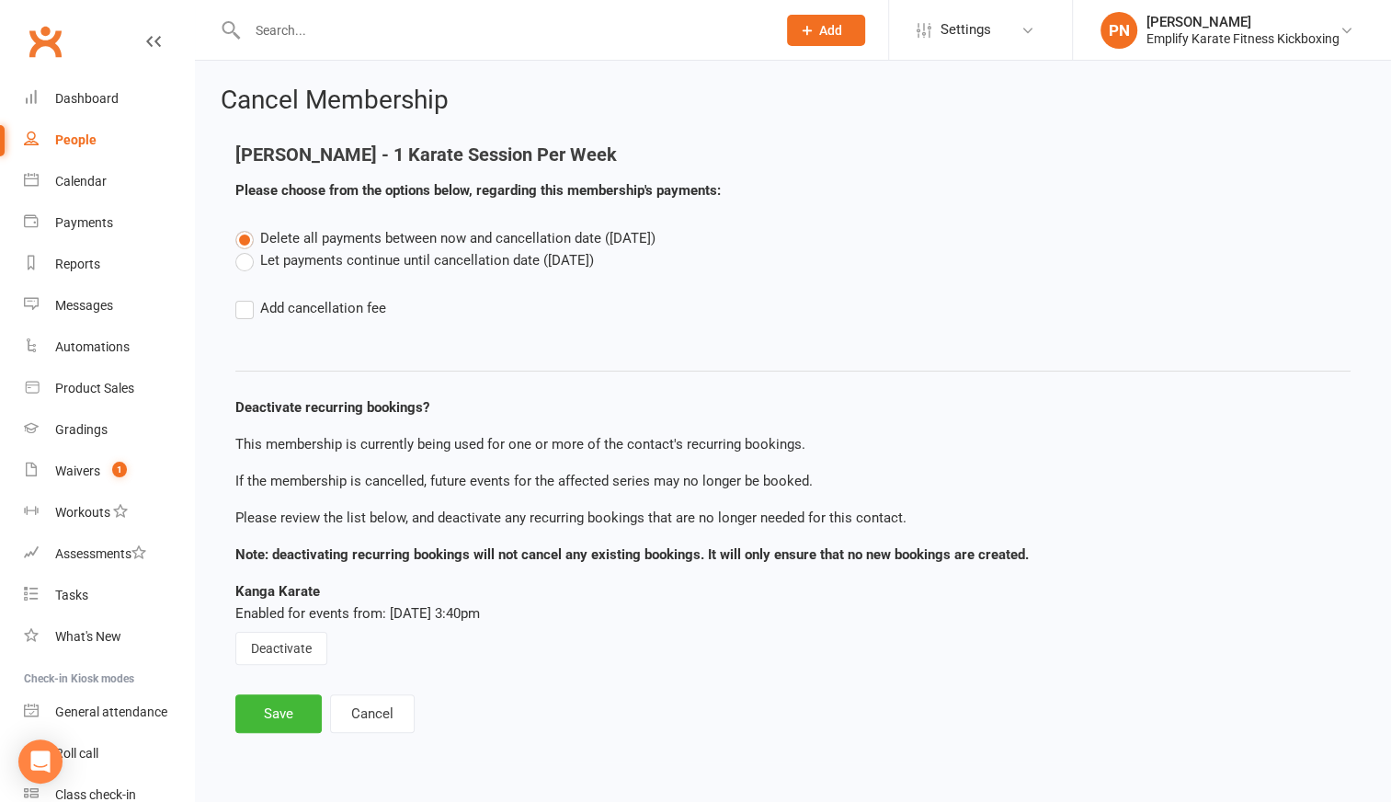
click at [250, 259] on label "Let payments continue until cancellation date ([DATE])" at bounding box center [414, 260] width 359 height 22
click at [247, 249] on input "Let payments continue until cancellation date ([DATE])" at bounding box center [241, 249] width 12 height 0
click at [265, 651] on button "Deactivate" at bounding box center [281, 648] width 92 height 33
click at [287, 711] on button "Save" at bounding box center [278, 713] width 86 height 39
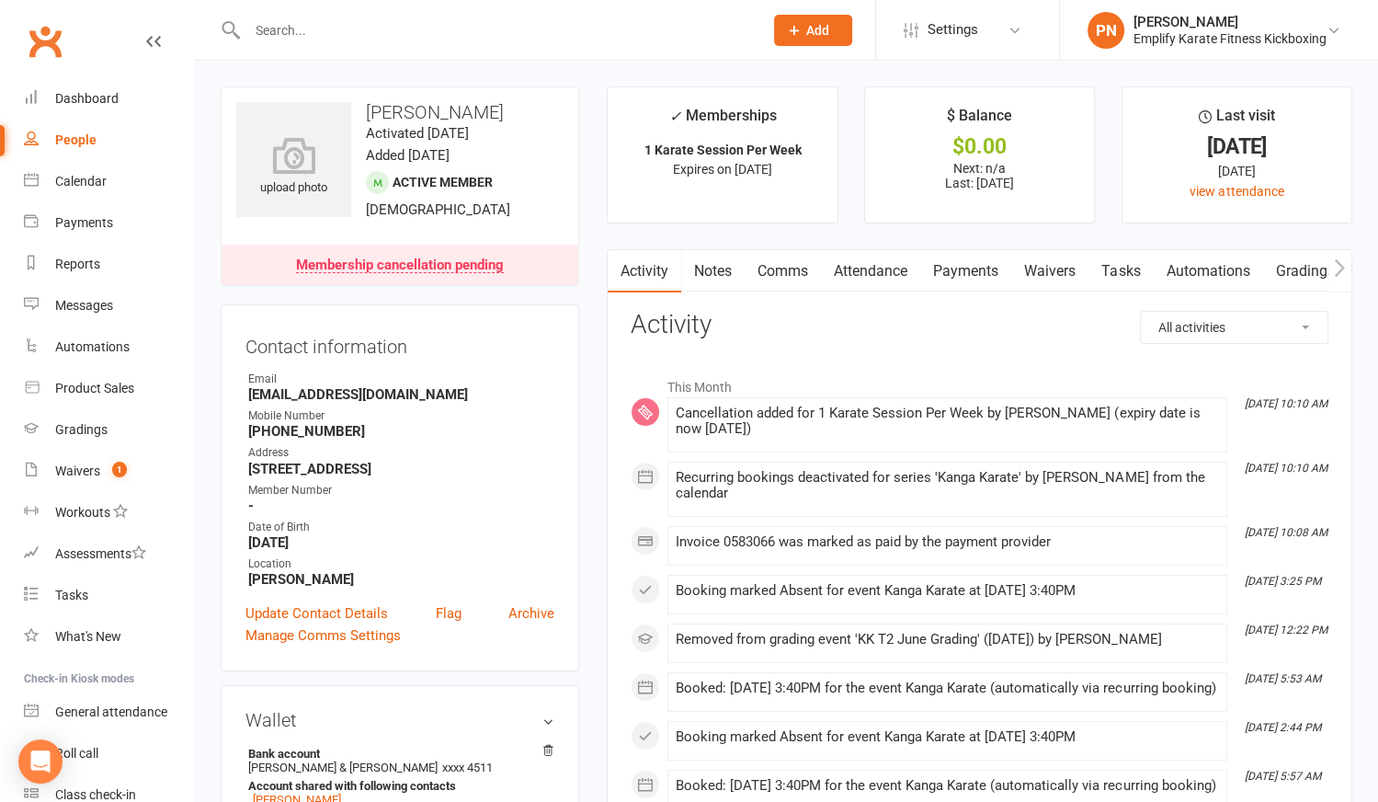
click at [862, 269] on link "Attendance" at bounding box center [870, 271] width 99 height 42
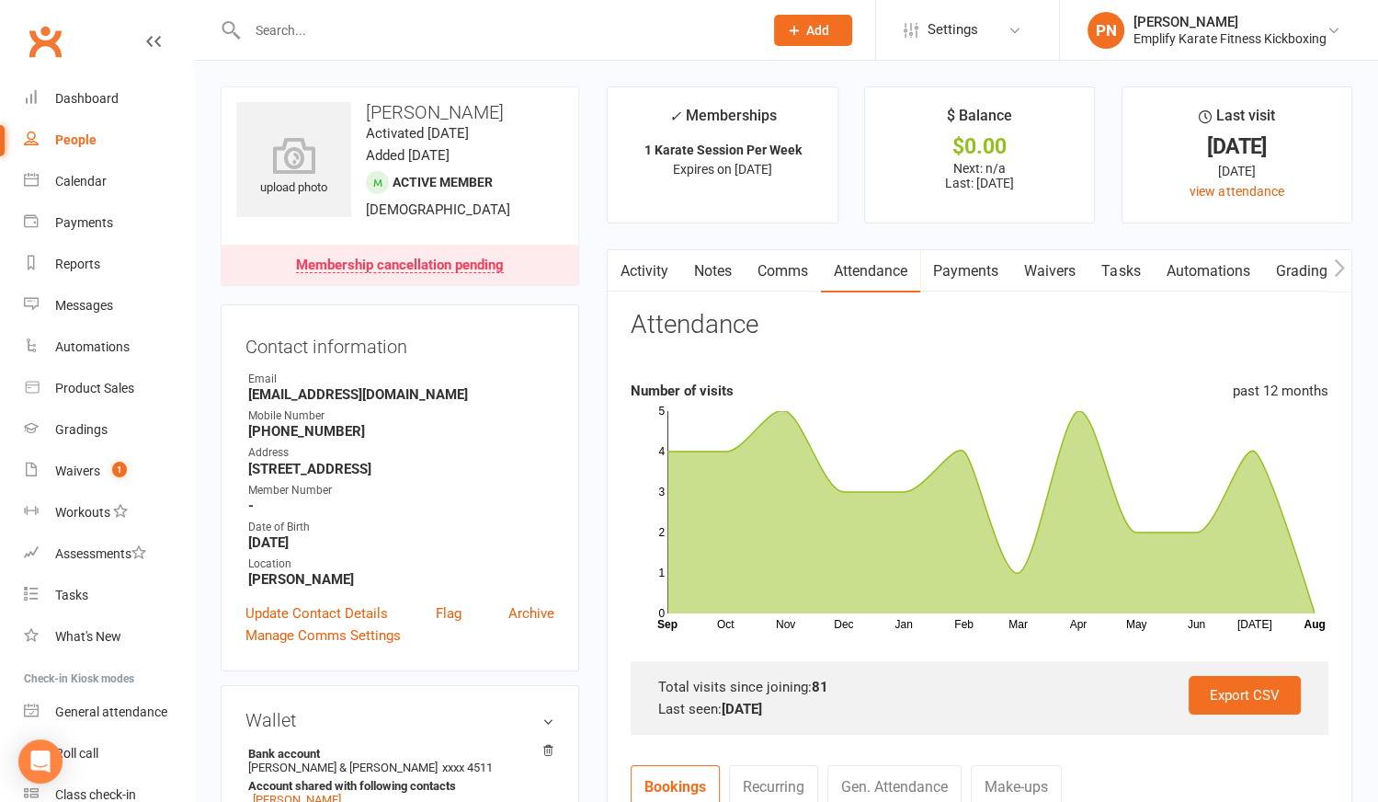
click at [638, 266] on link "Activity" at bounding box center [645, 271] width 74 height 42
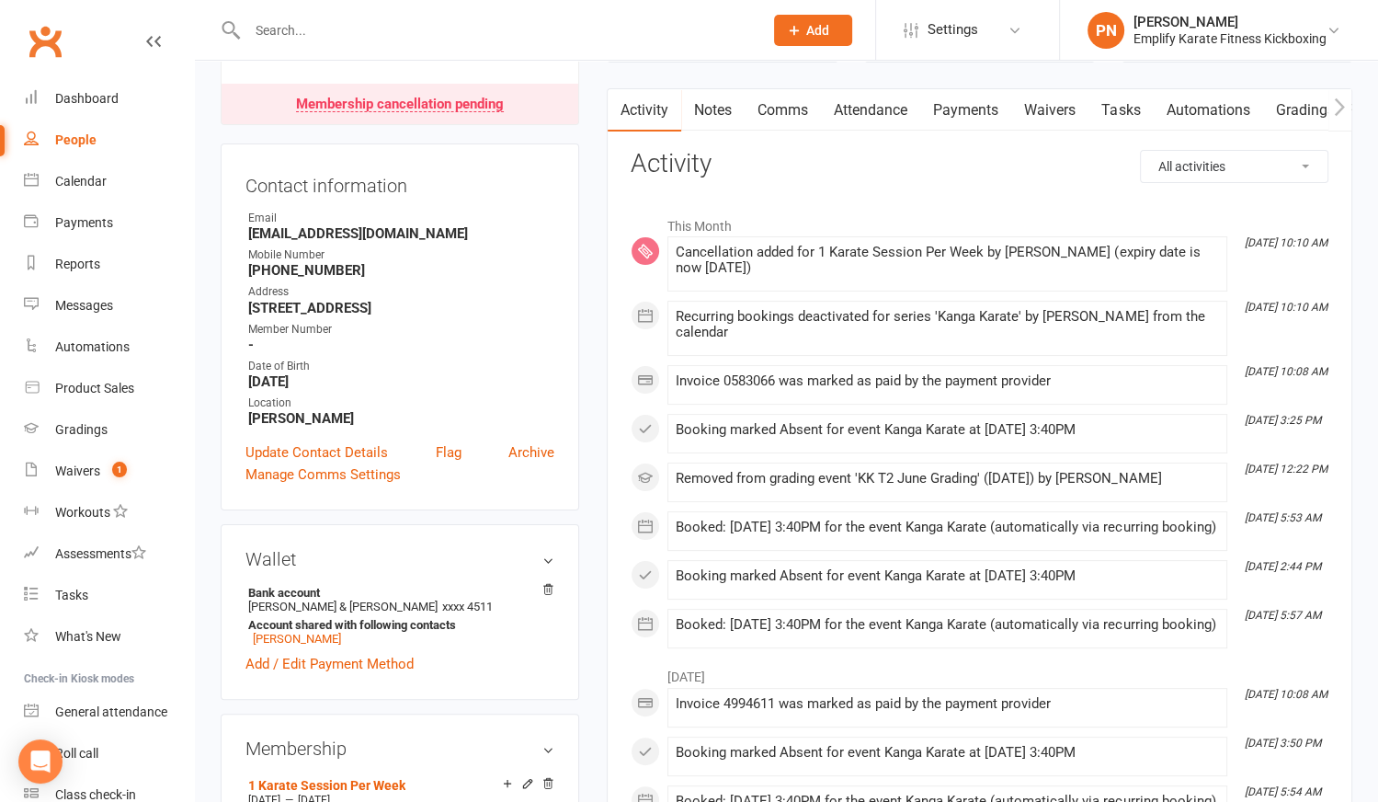
scroll to position [166, 0]
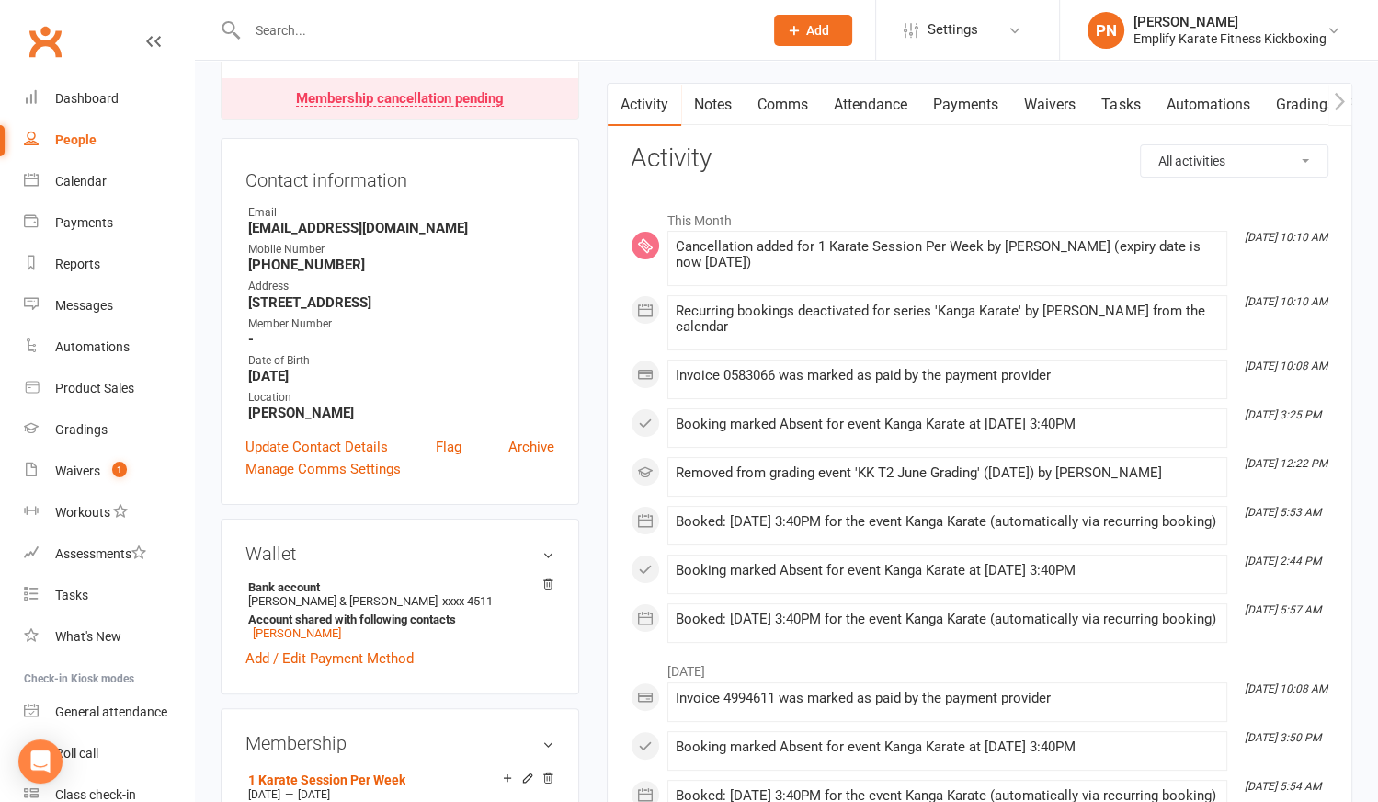
click at [403, 34] on input "text" at bounding box center [496, 30] width 508 height 26
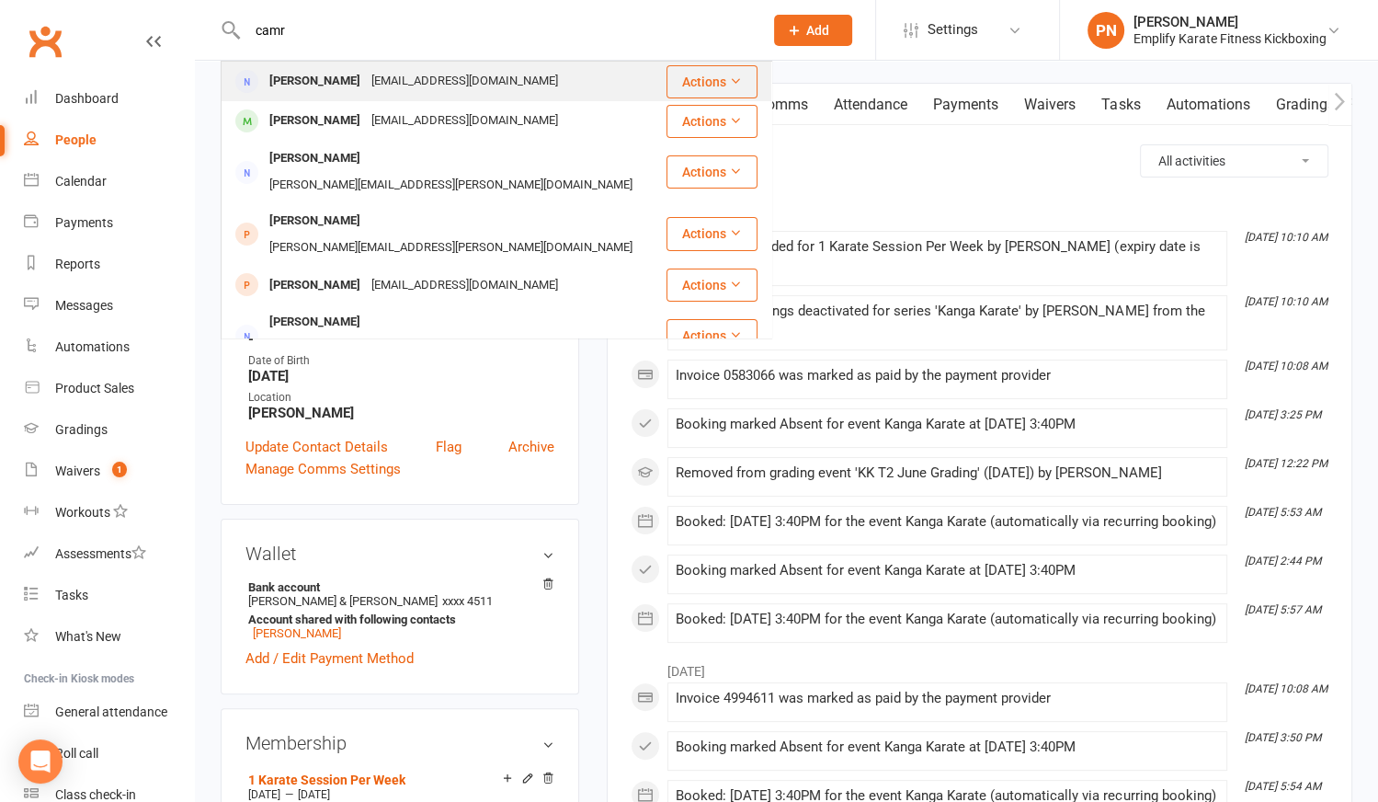
type input "camr"
click at [366, 80] on div "[EMAIL_ADDRESS][DOMAIN_NAME]" at bounding box center [465, 81] width 198 height 27
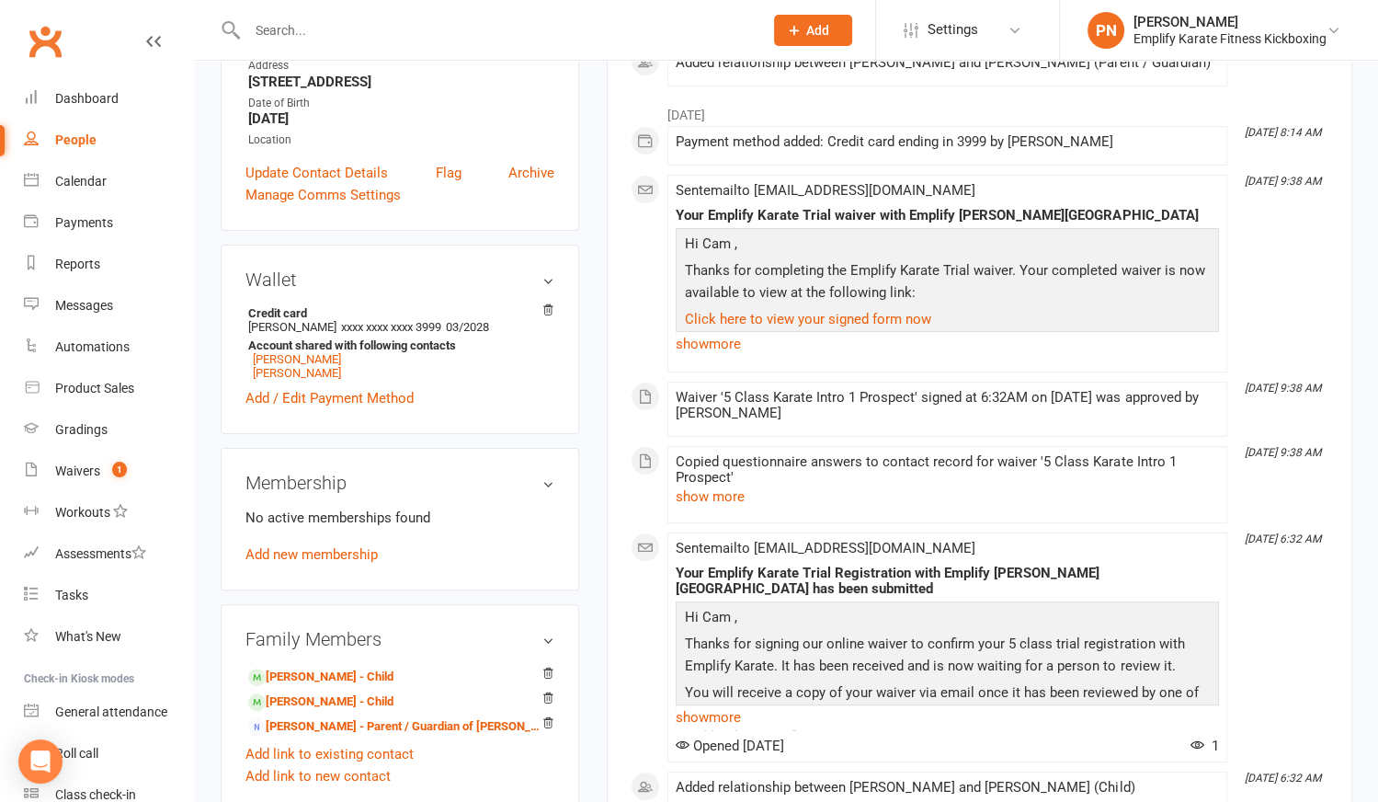
scroll to position [417, 0]
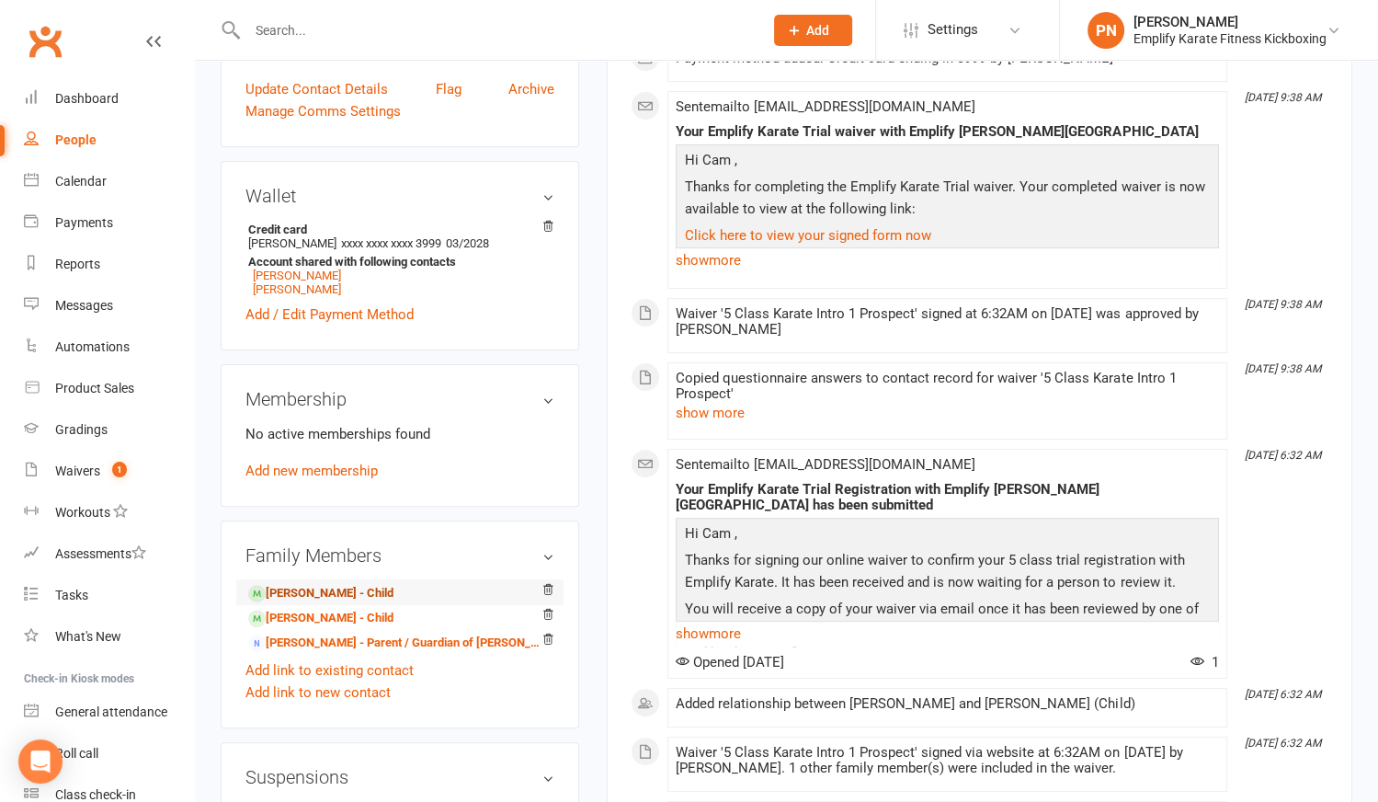
click at [327, 590] on link "[PERSON_NAME] - Child" at bounding box center [320, 593] width 145 height 19
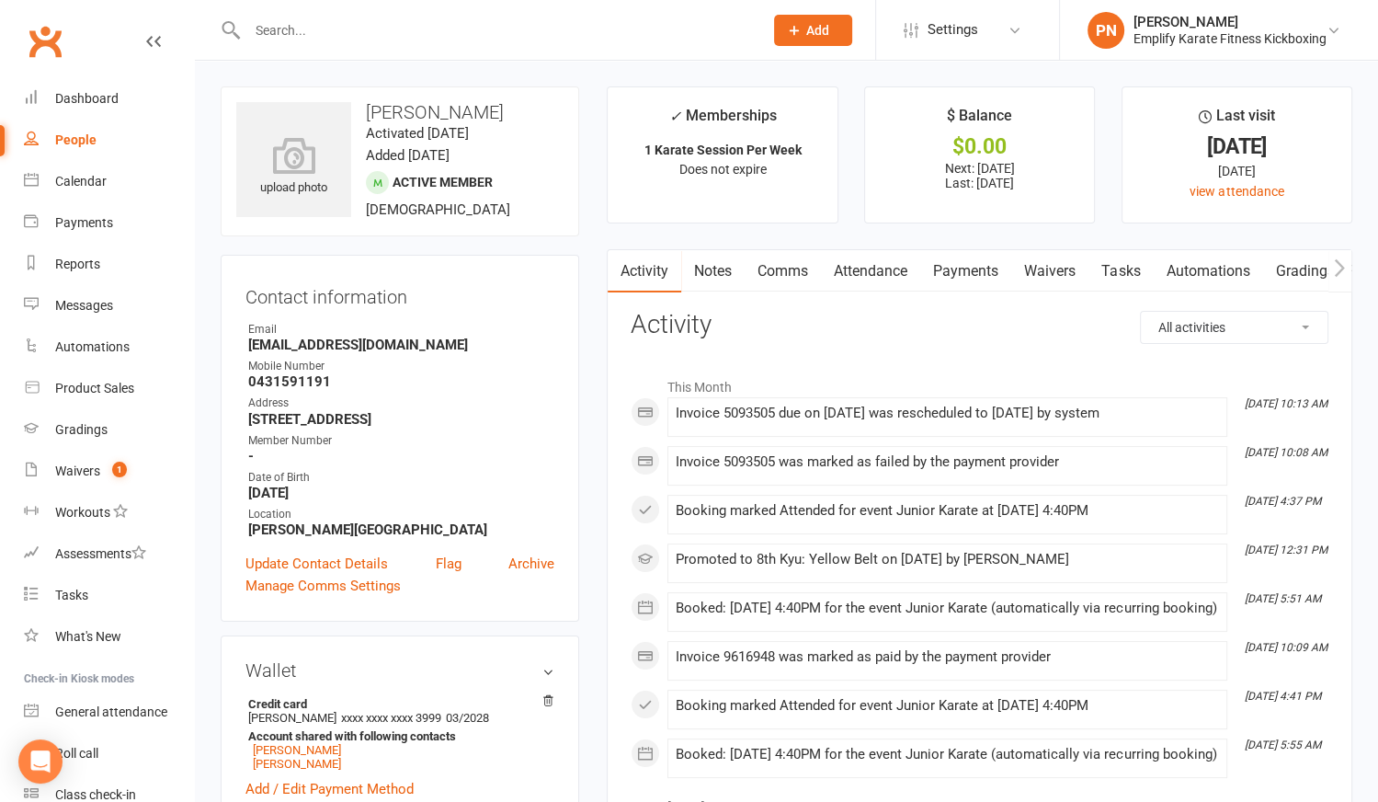
click at [956, 276] on link "Payments" at bounding box center [965, 271] width 91 height 42
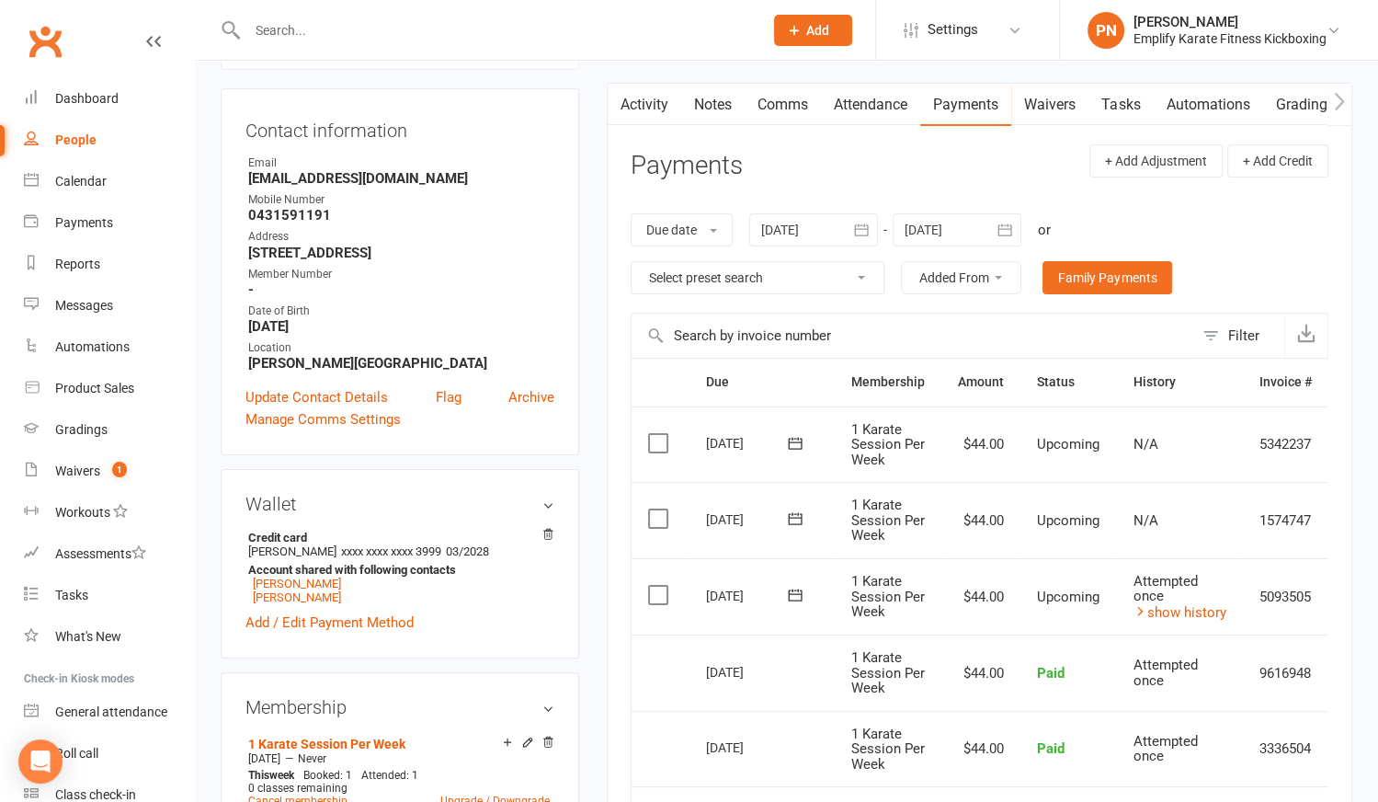
scroll to position [166, 0]
click at [1165, 605] on link "show history" at bounding box center [1179, 612] width 93 height 17
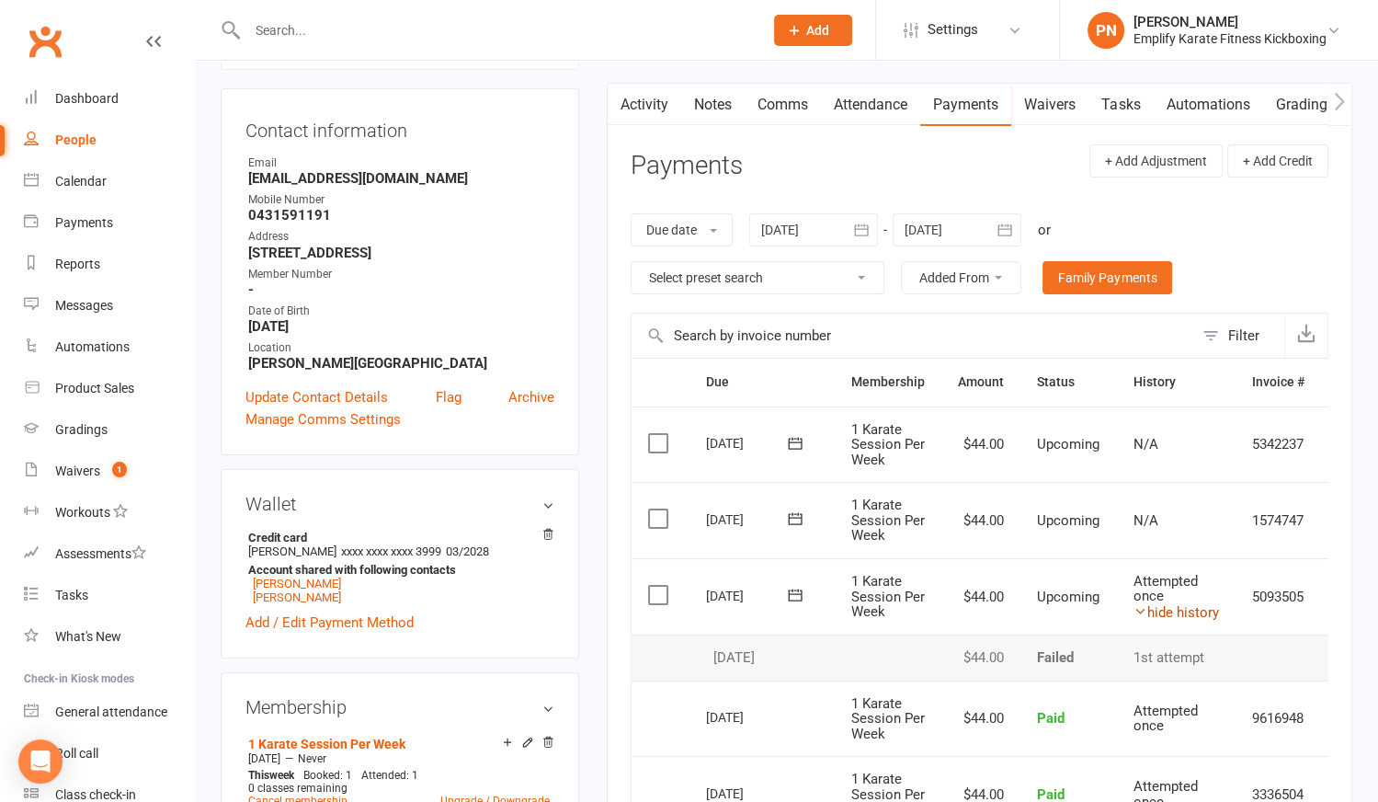
click at [1167, 604] on link "hide history" at bounding box center [1176, 612] width 86 height 17
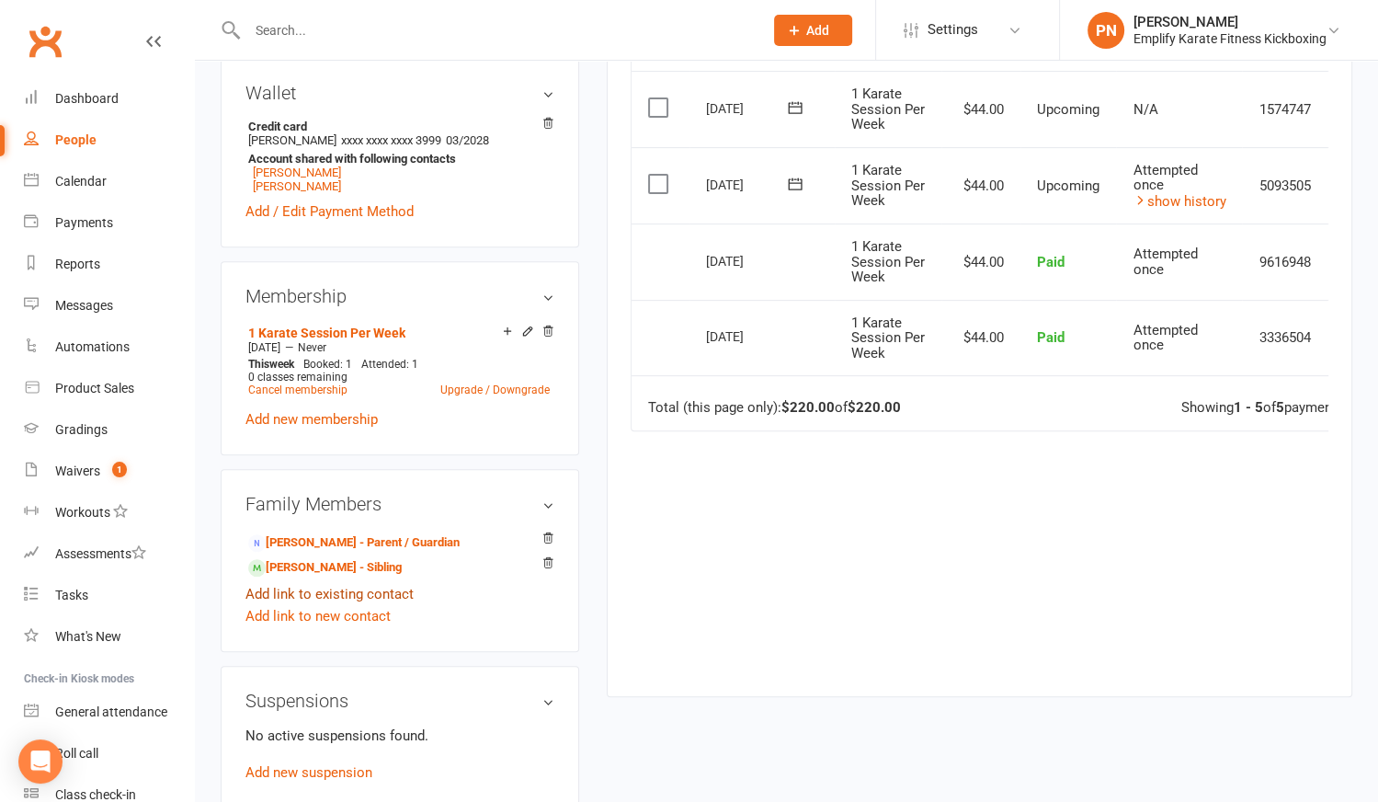
scroll to position [585, 0]
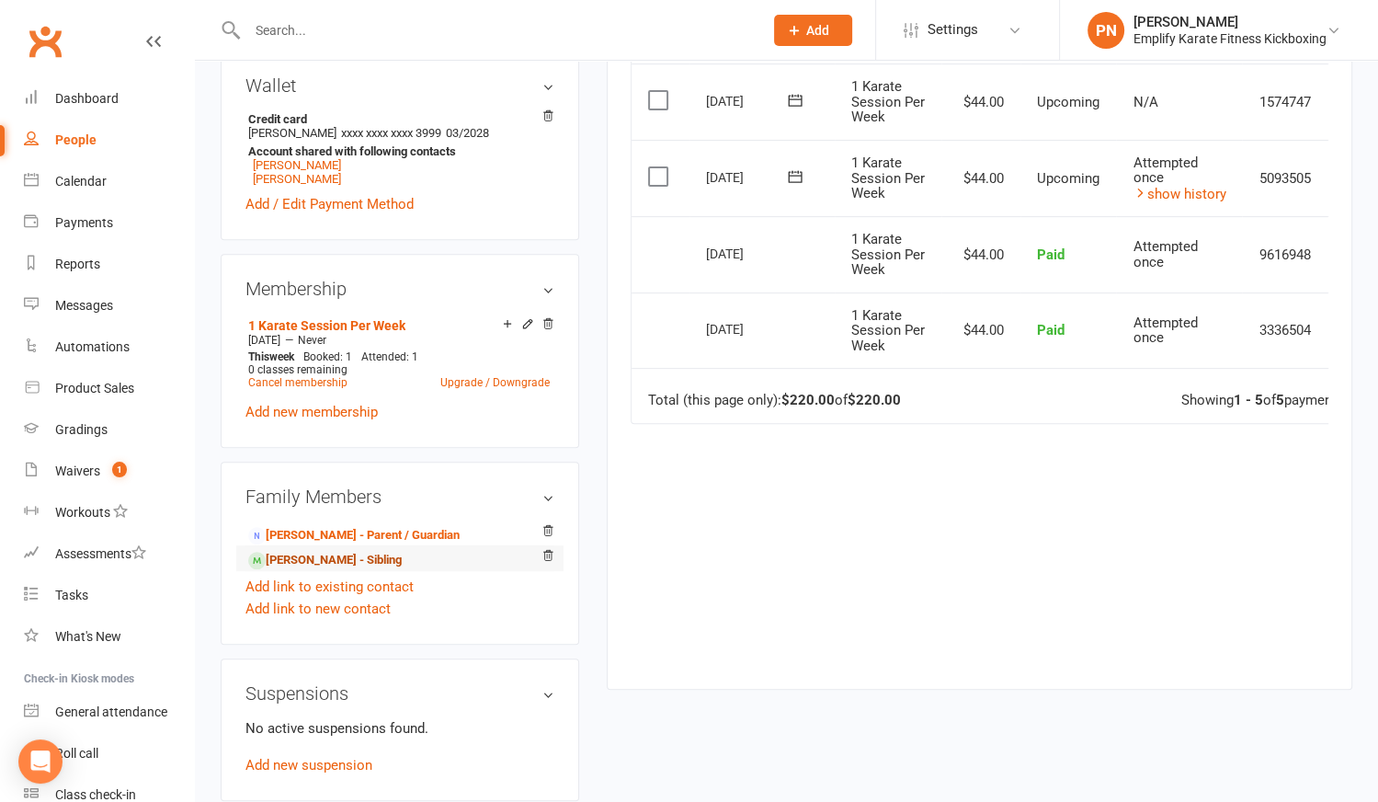
click at [339, 566] on link "[PERSON_NAME] - Sibling" at bounding box center [325, 560] width 154 height 19
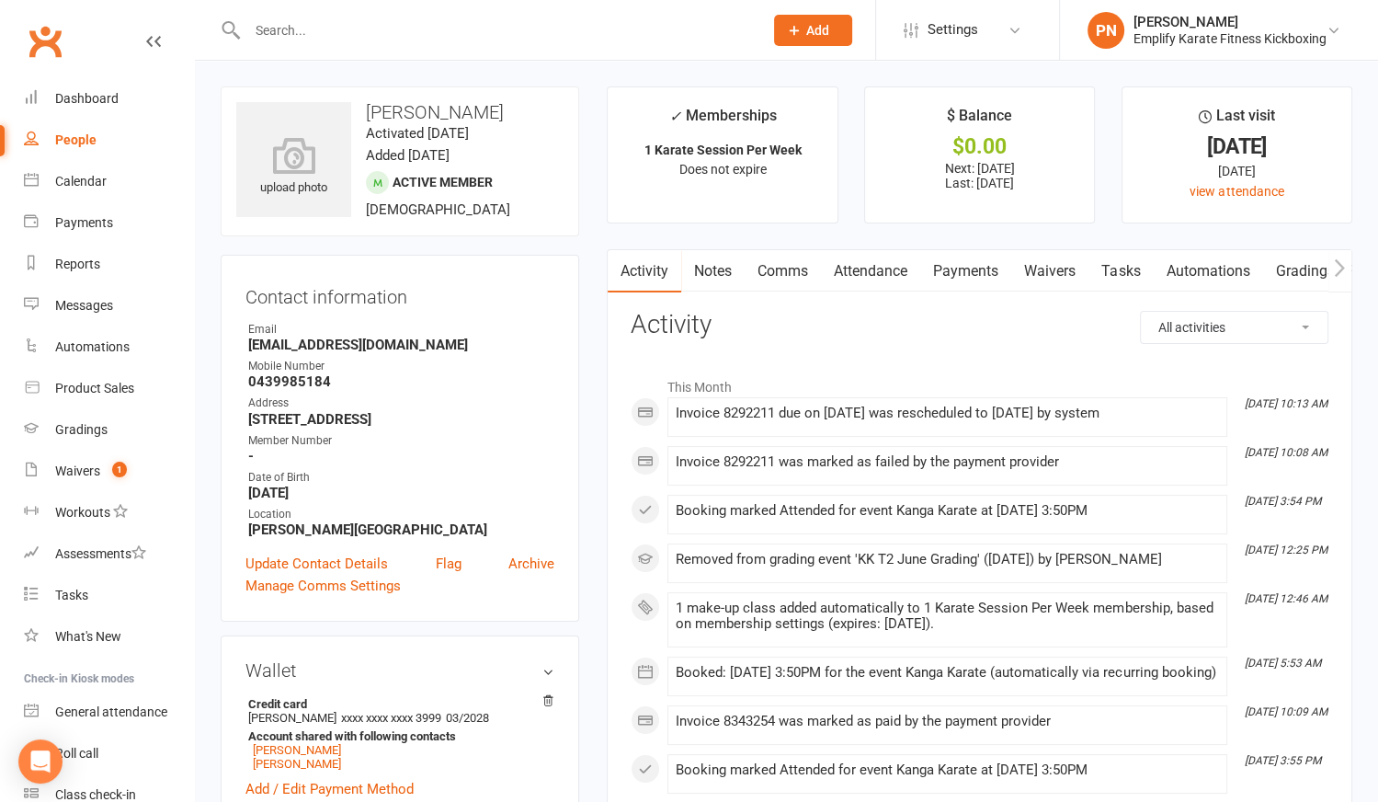
click at [955, 269] on link "Payments" at bounding box center [965, 271] width 91 height 42
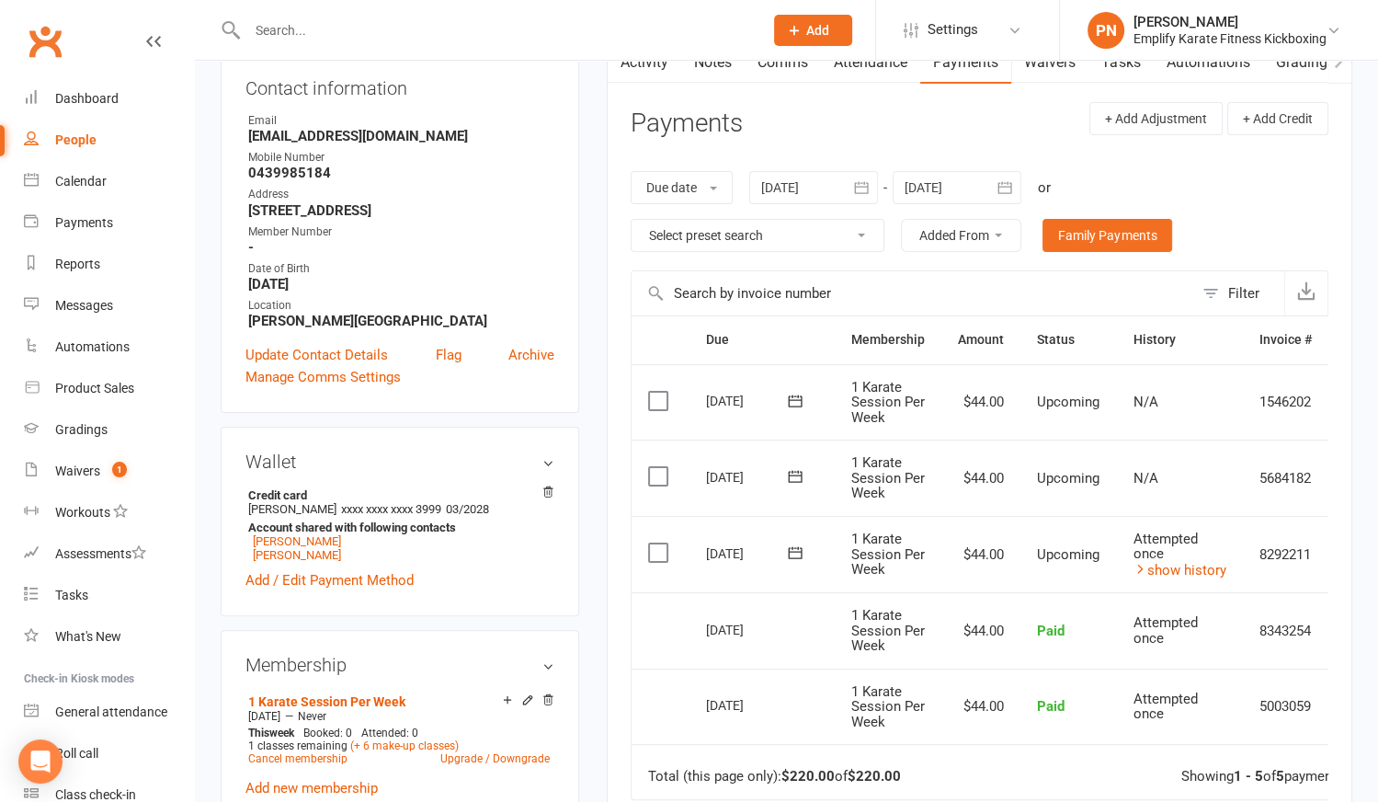
scroll to position [250, 0]
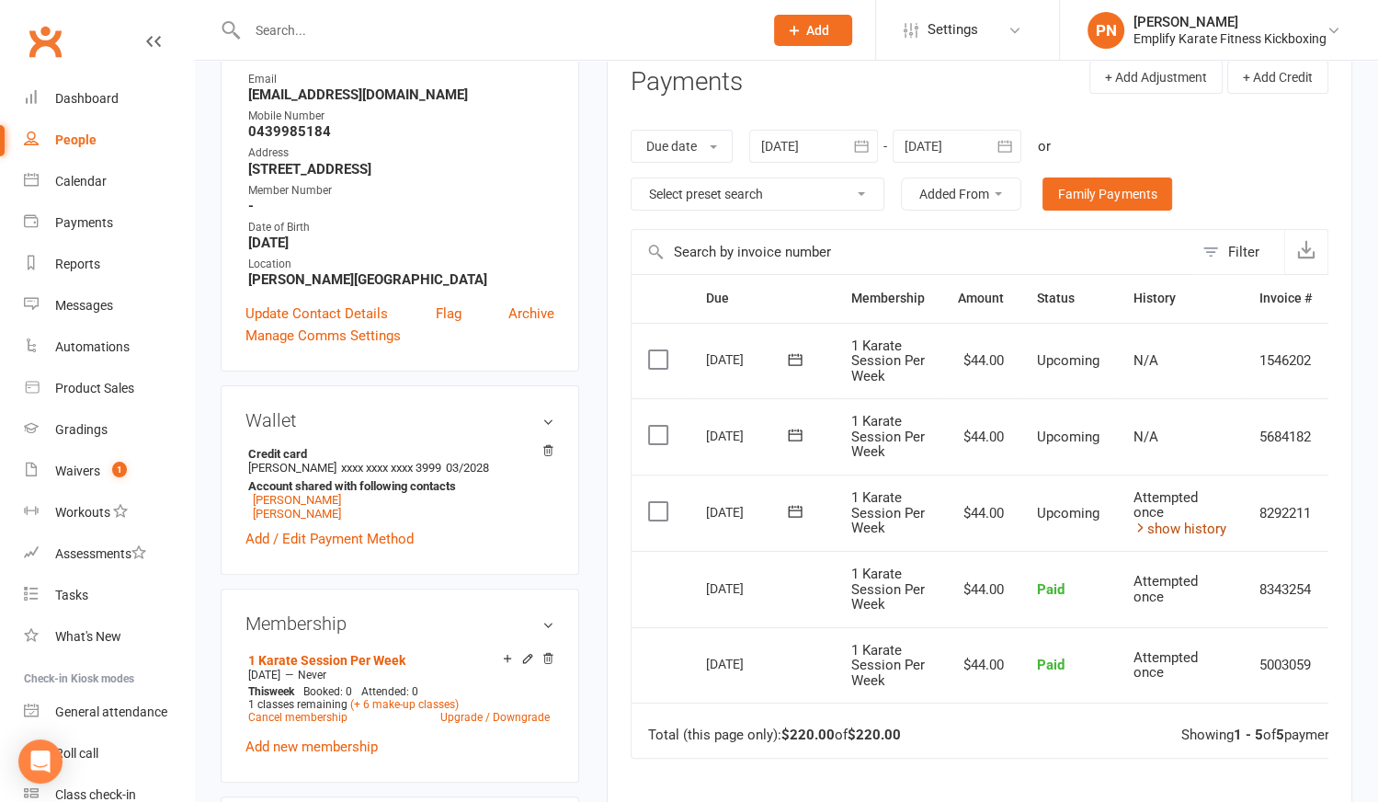
click at [1173, 524] on link "show history" at bounding box center [1179, 528] width 93 height 17
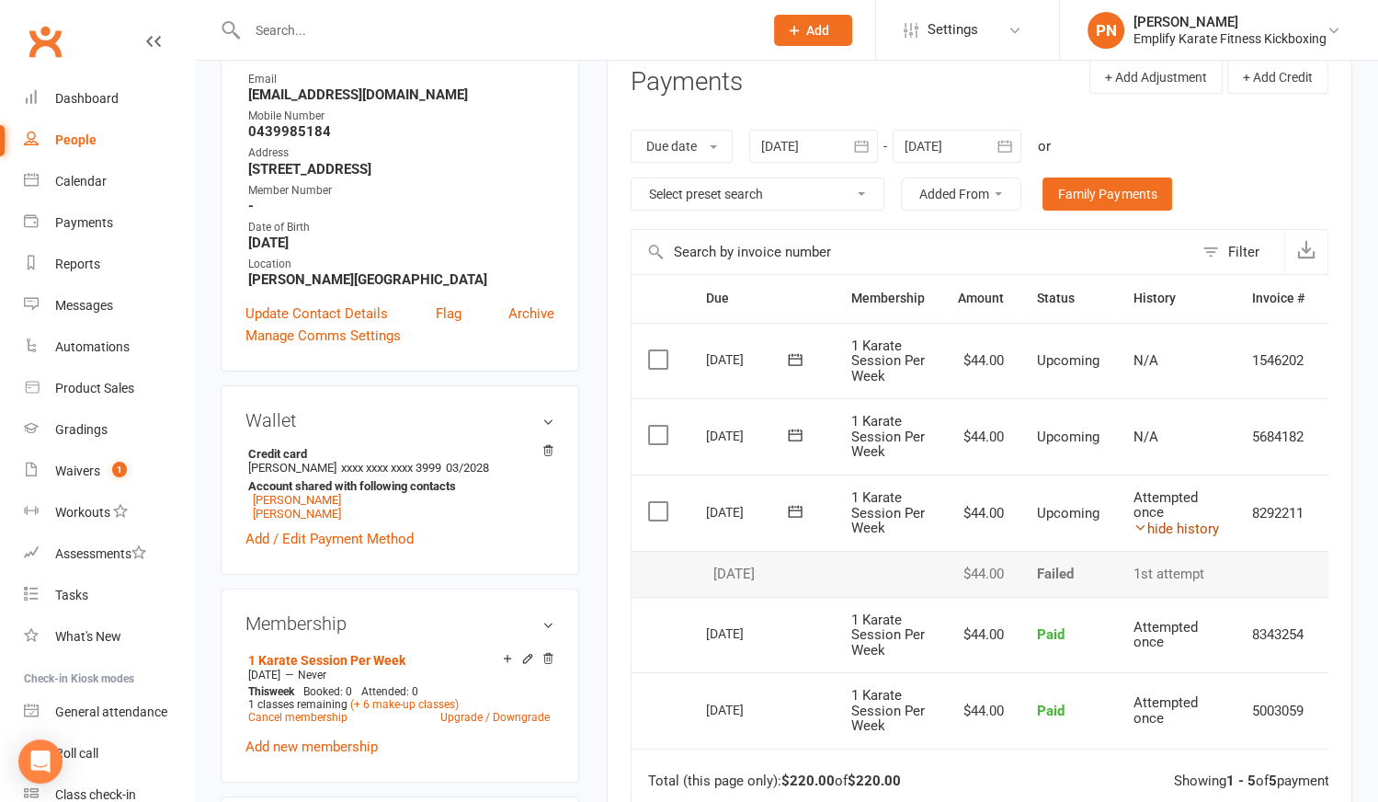
click at [1174, 523] on link "hide history" at bounding box center [1176, 528] width 86 height 17
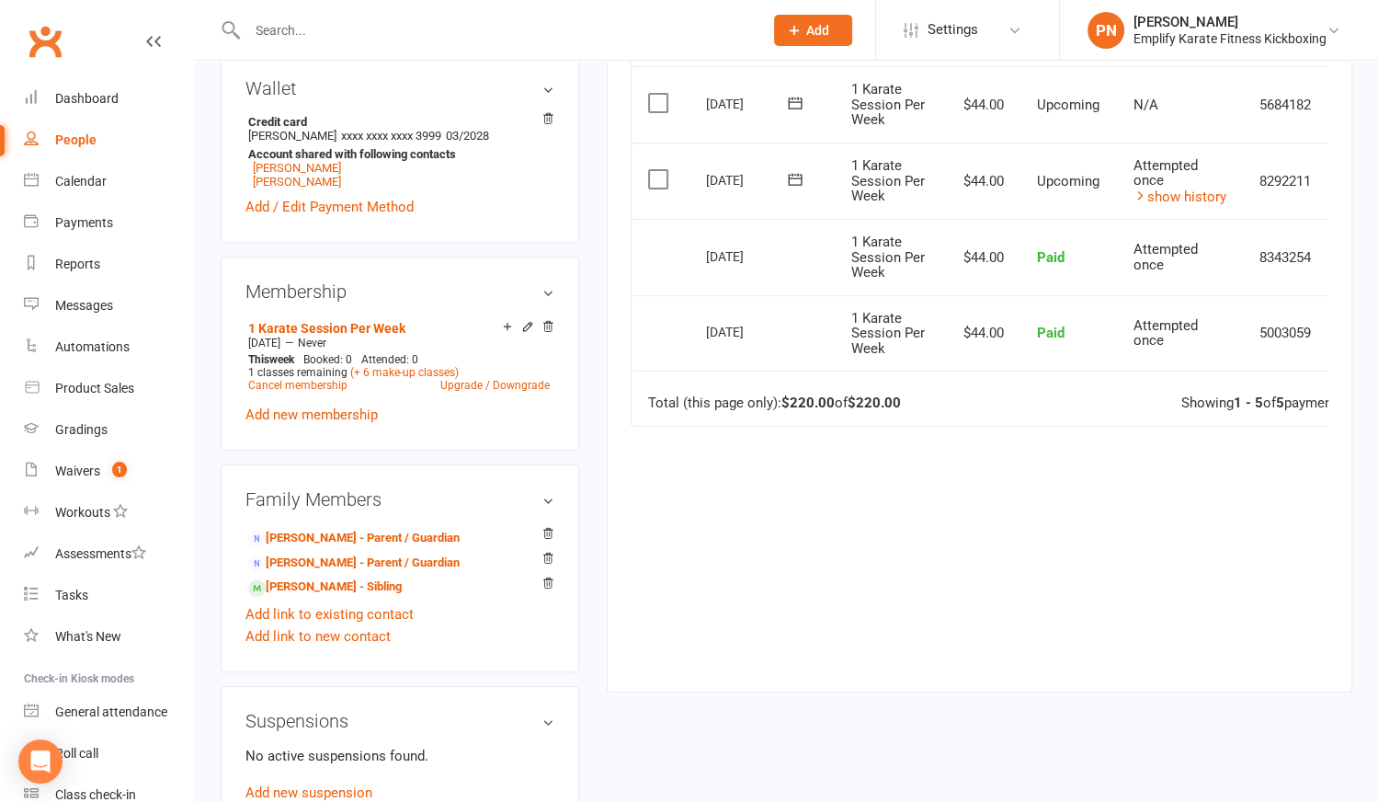
scroll to position [668, 0]
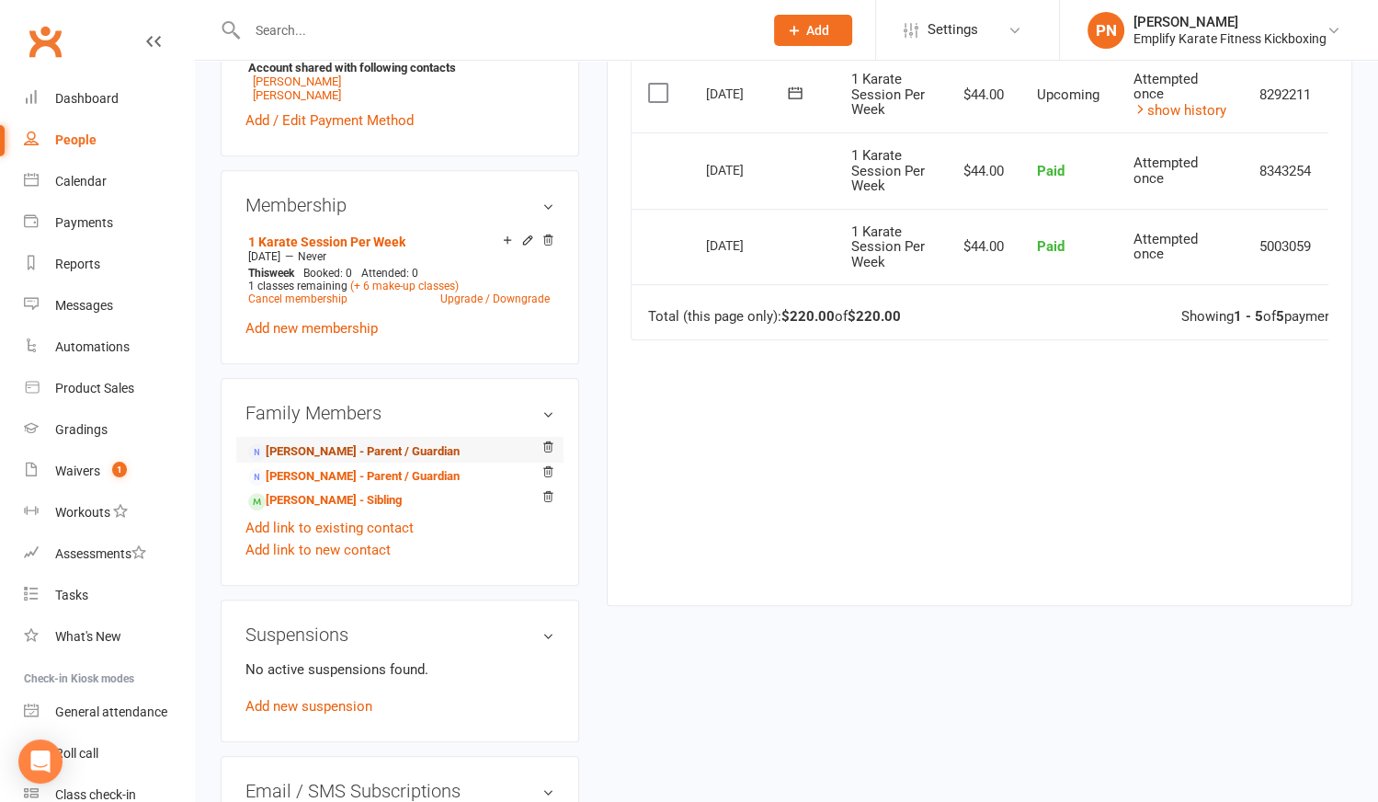
click at [339, 444] on link "[PERSON_NAME] - Parent / Guardian" at bounding box center [353, 451] width 211 height 19
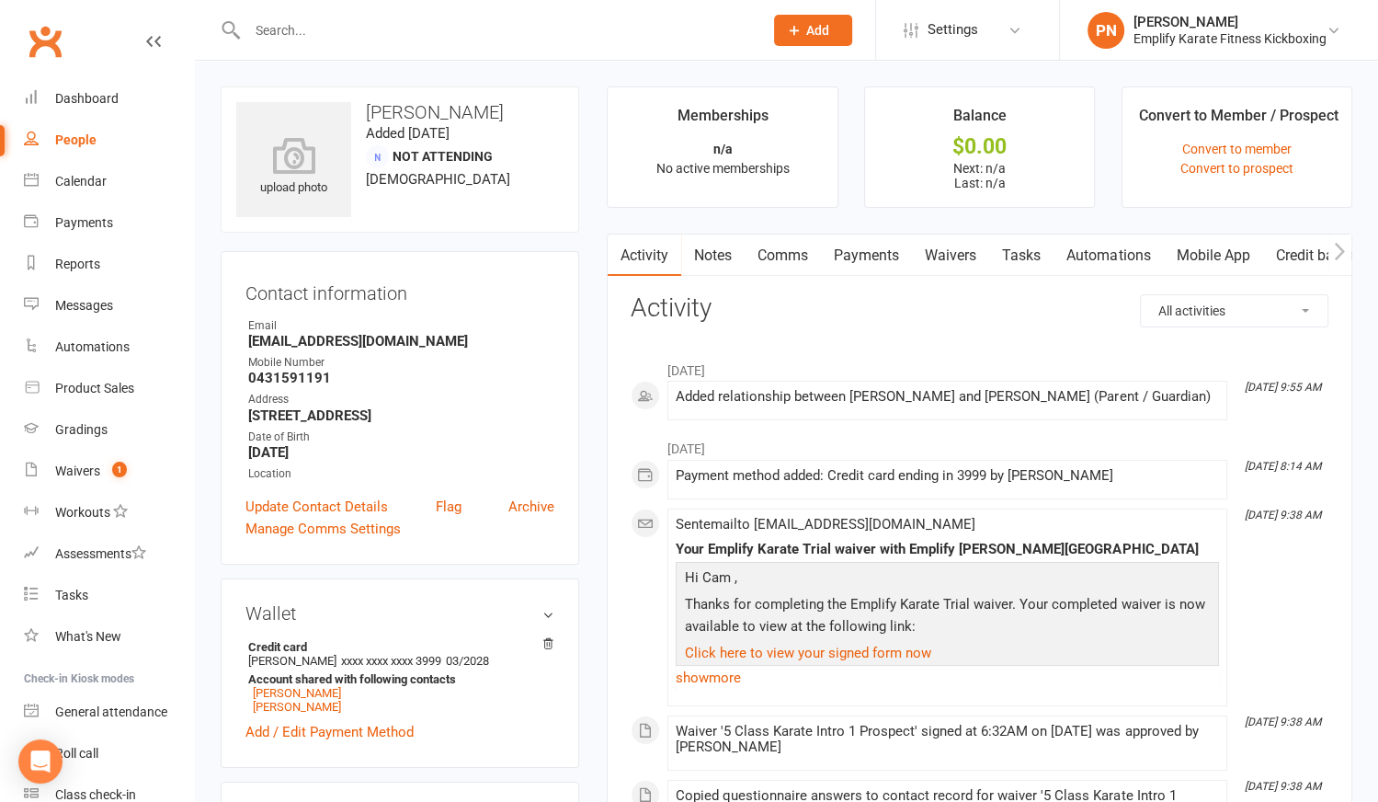
click at [875, 250] on link "Payments" at bounding box center [866, 255] width 91 height 42
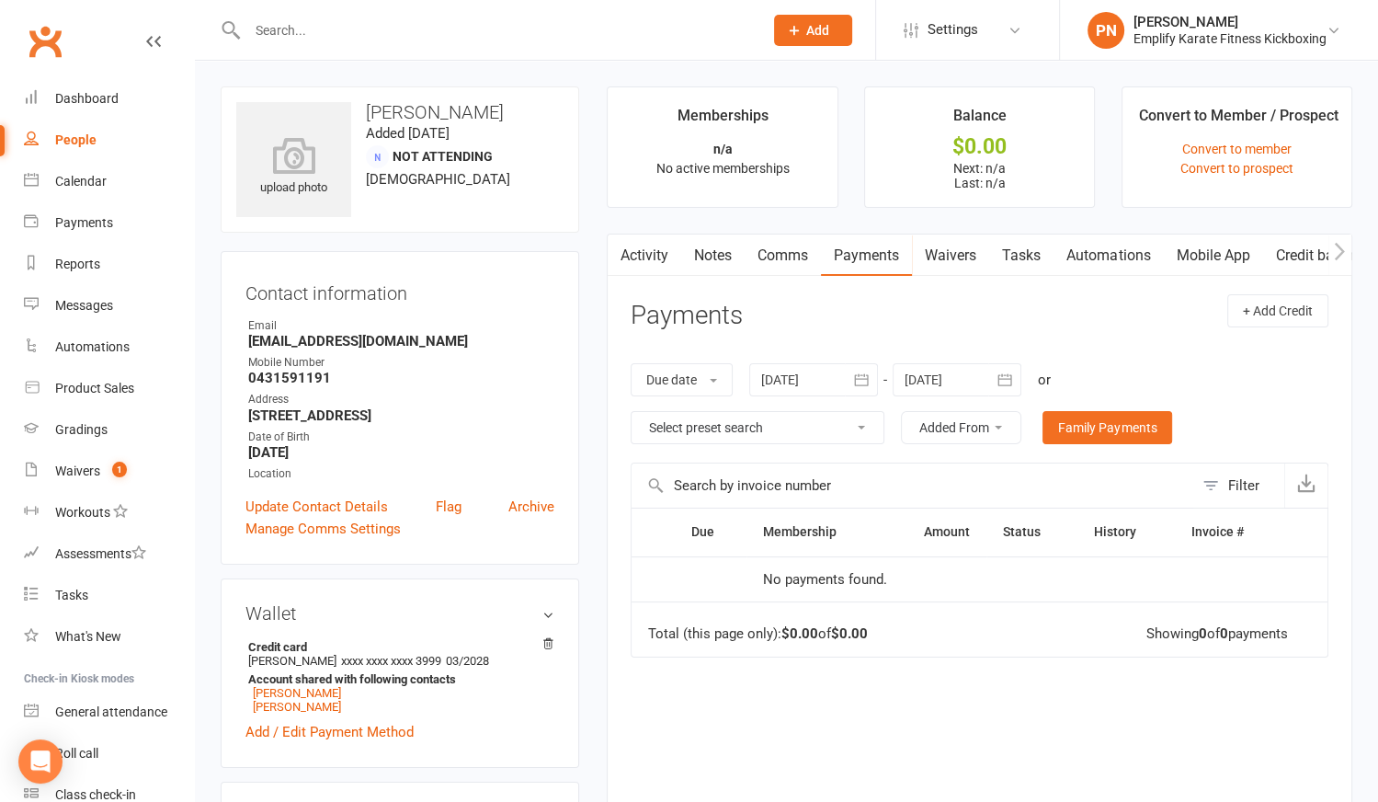
click at [642, 245] on link "Activity" at bounding box center [645, 255] width 74 height 42
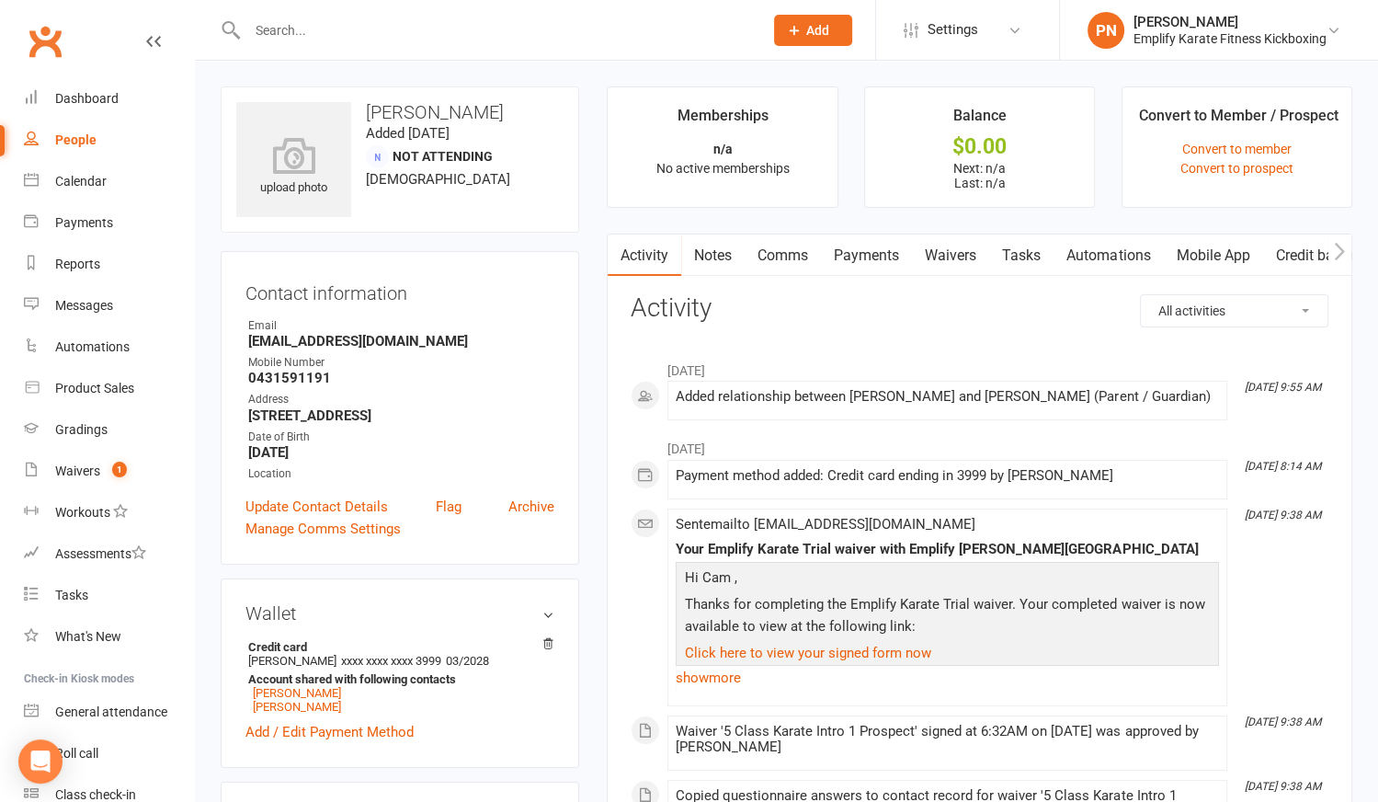
click at [359, 30] on input "text" at bounding box center [496, 30] width 508 height 26
paste input "[PERSON_NAME]"
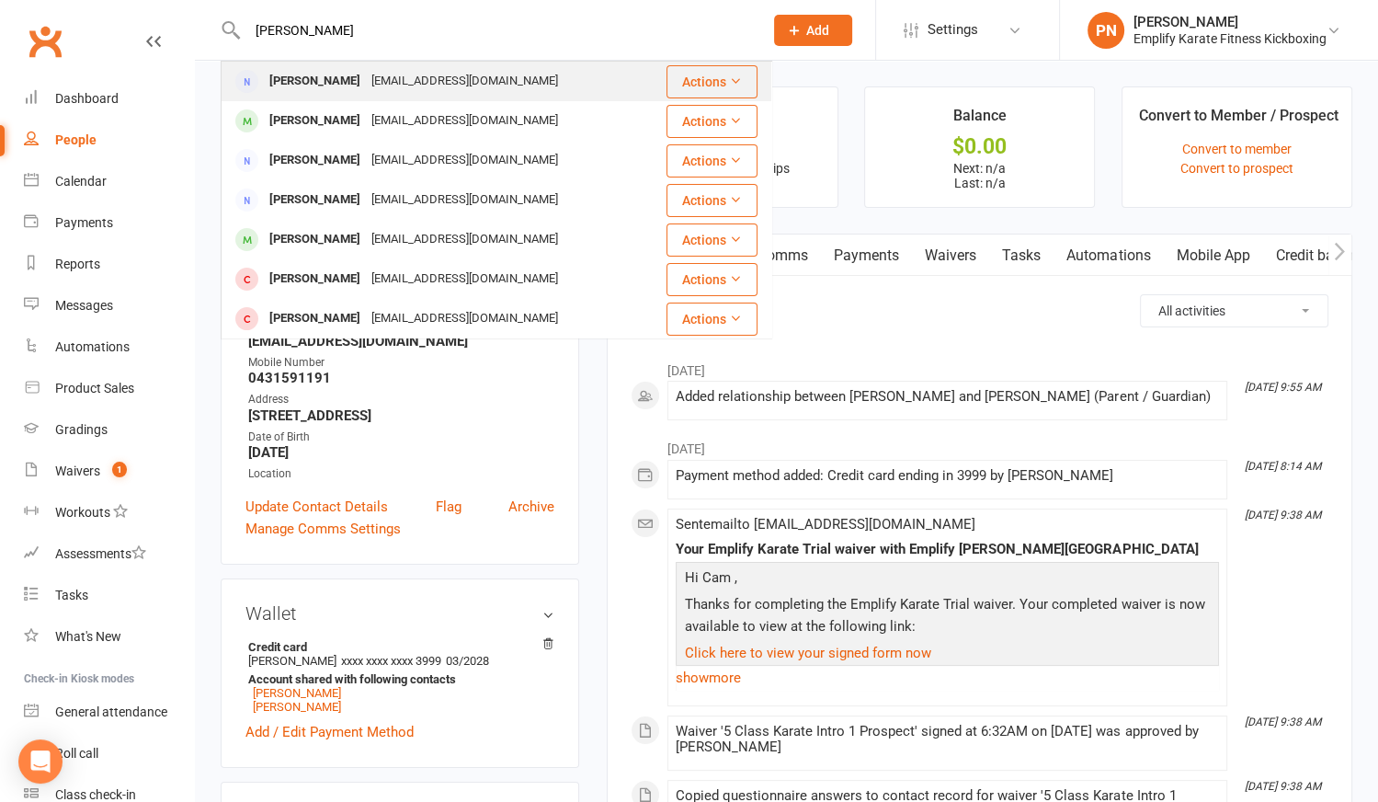
type input "[PERSON_NAME]"
click at [346, 79] on div "[PERSON_NAME]" at bounding box center [315, 81] width 102 height 27
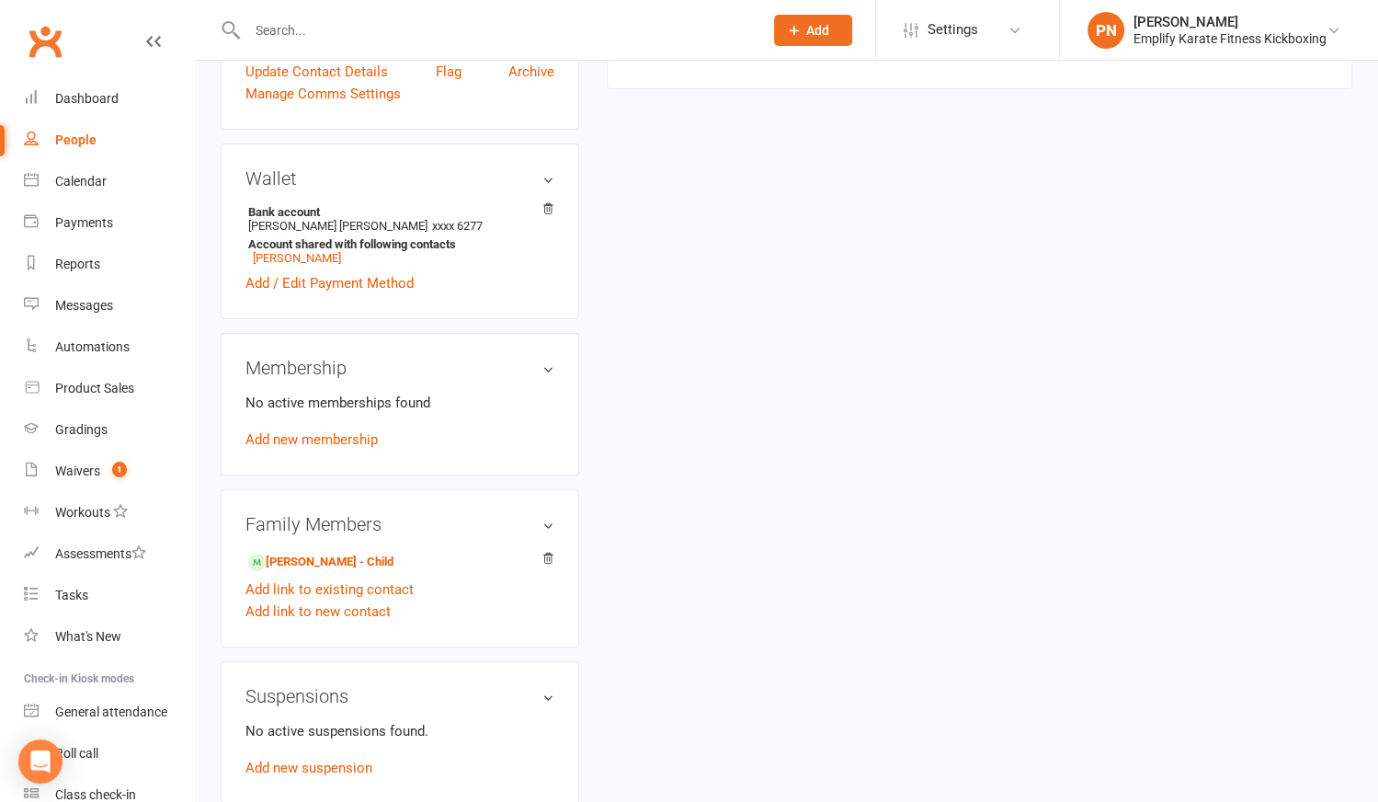
scroll to position [585, 0]
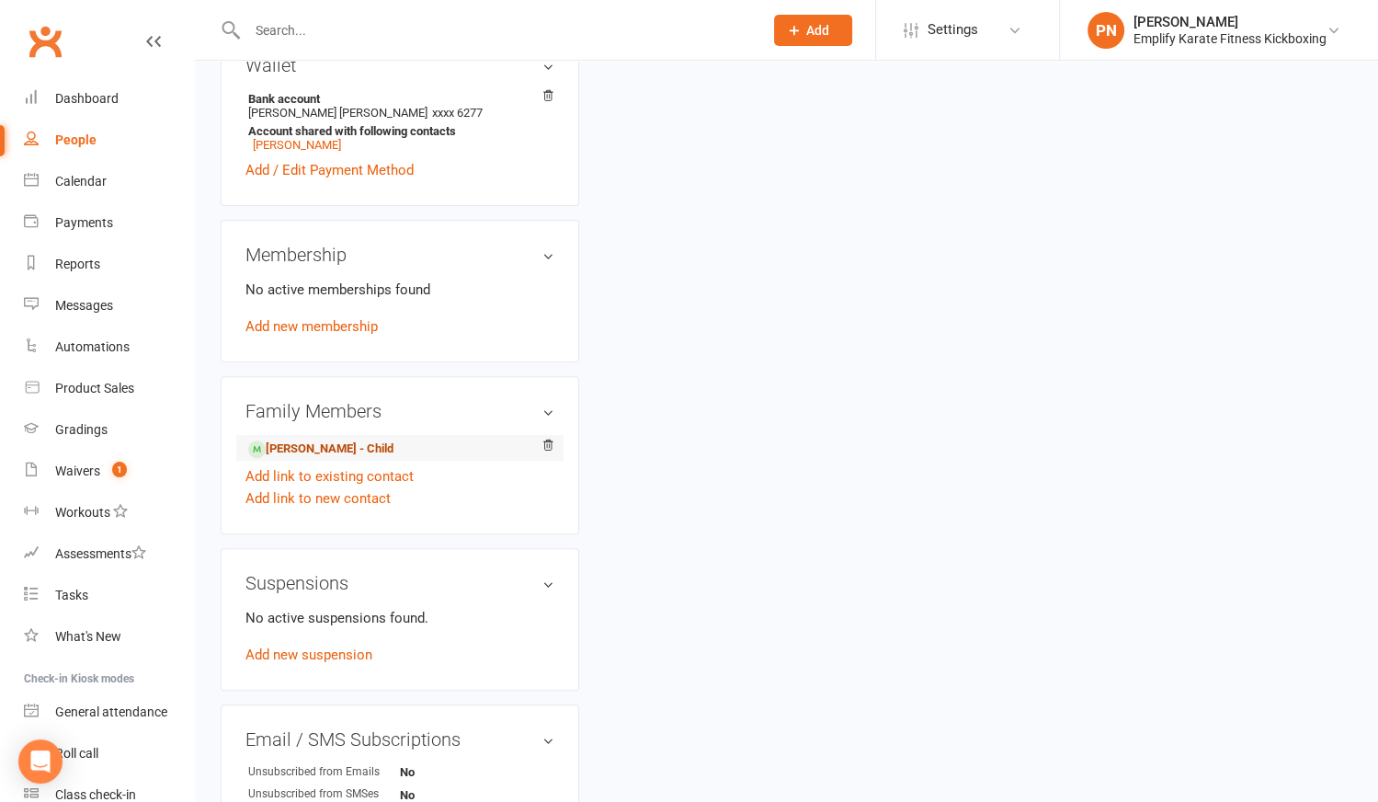
click at [335, 449] on link "[PERSON_NAME] - Child" at bounding box center [320, 449] width 145 height 19
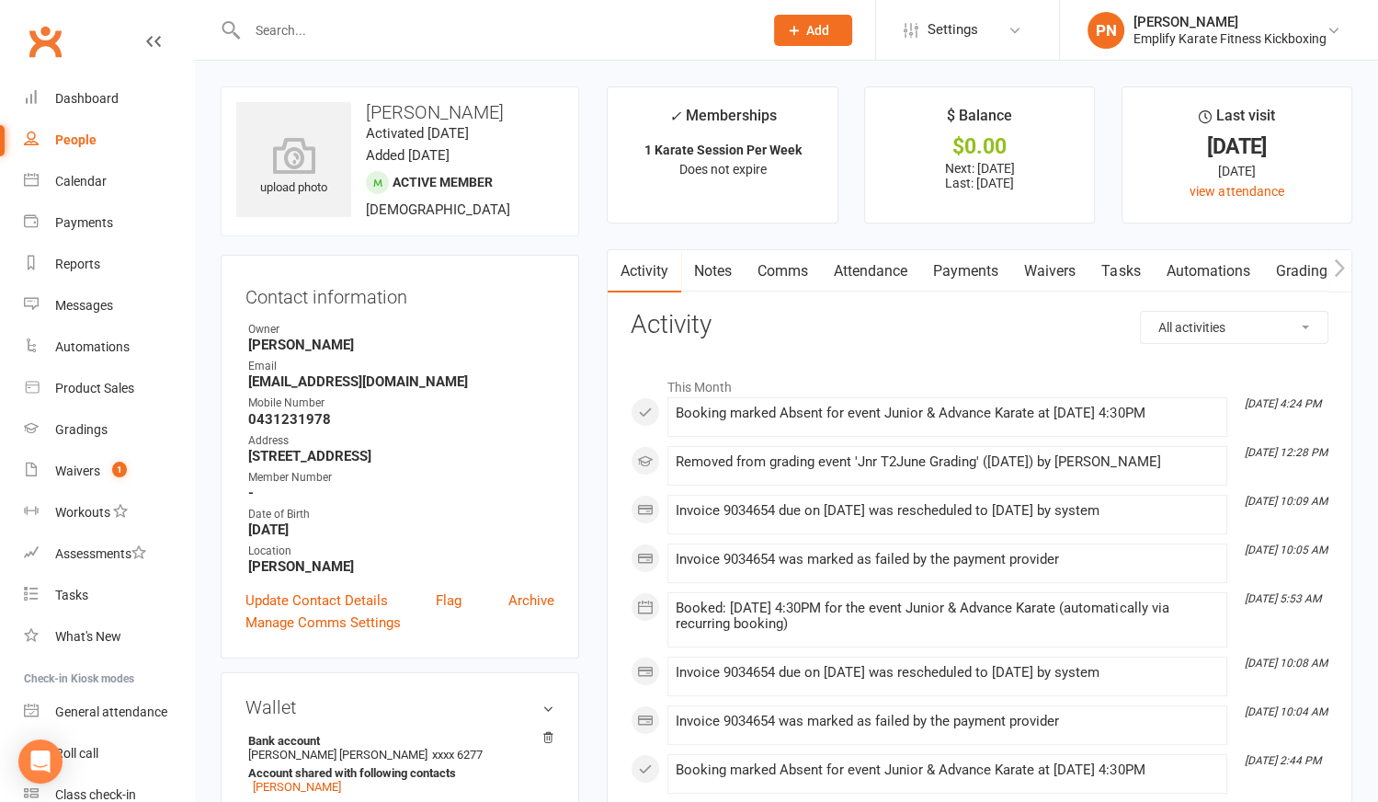
click at [978, 273] on link "Payments" at bounding box center [965, 271] width 91 height 42
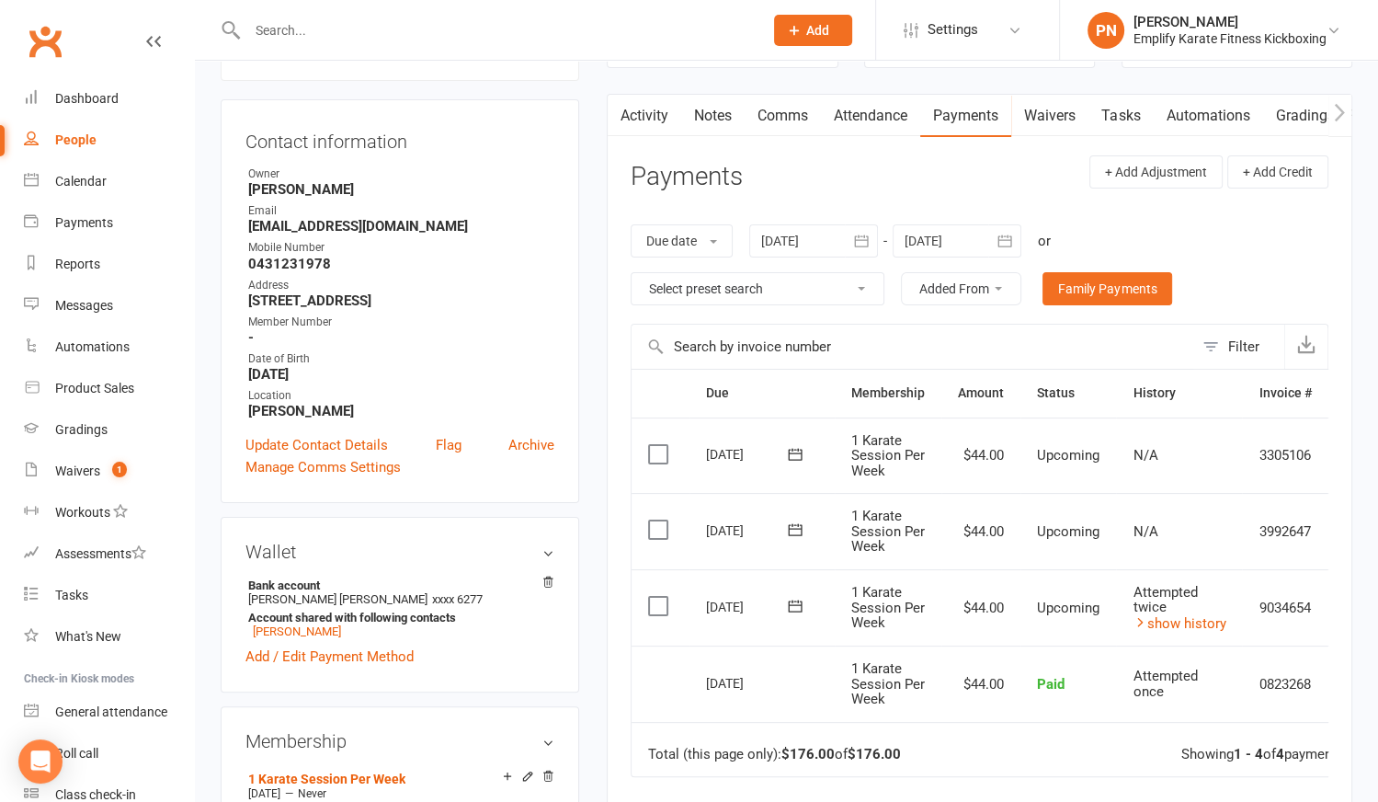
scroll to position [250, 0]
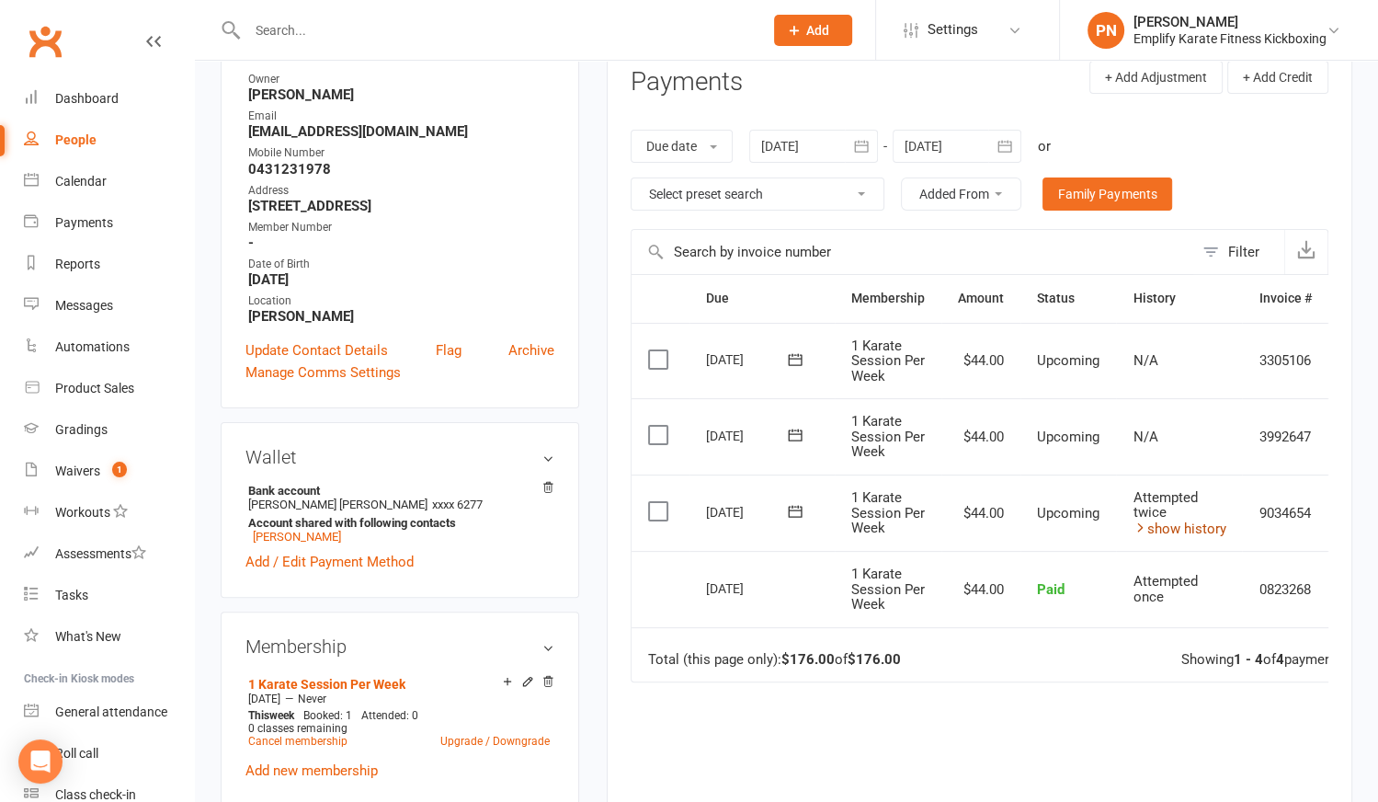
click at [1148, 525] on link "show history" at bounding box center [1179, 528] width 93 height 17
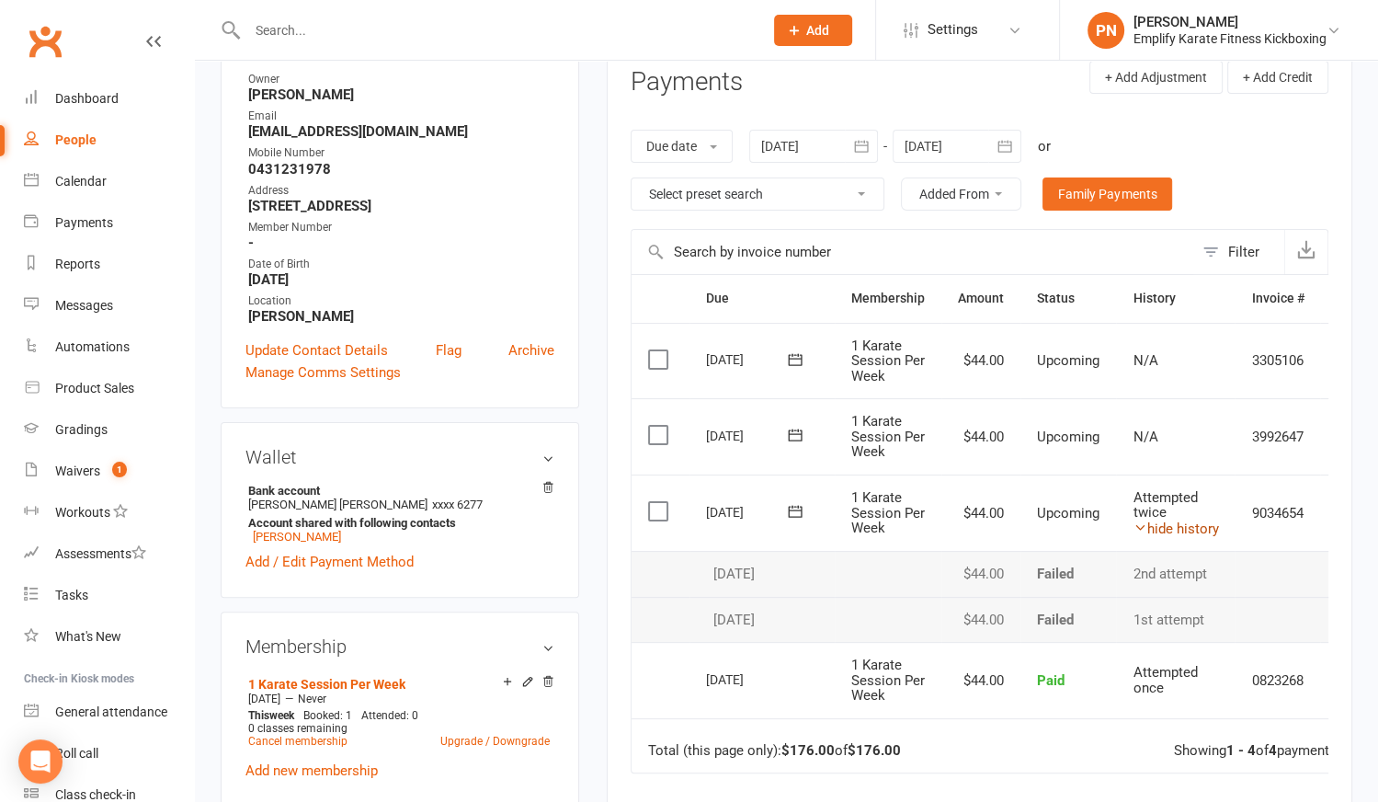
click at [1151, 525] on link "hide history" at bounding box center [1176, 528] width 86 height 17
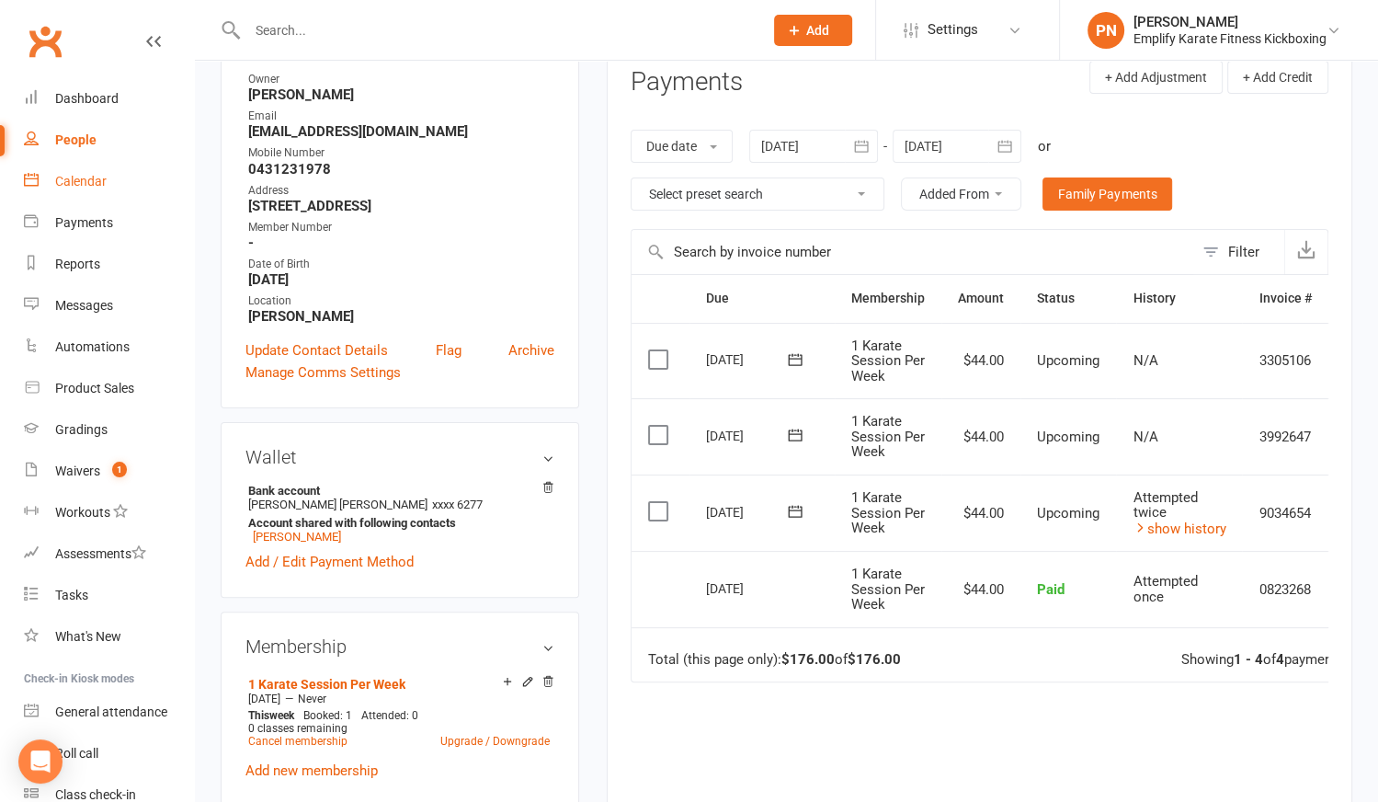
click at [52, 176] on link "Calendar" at bounding box center [109, 181] width 170 height 41
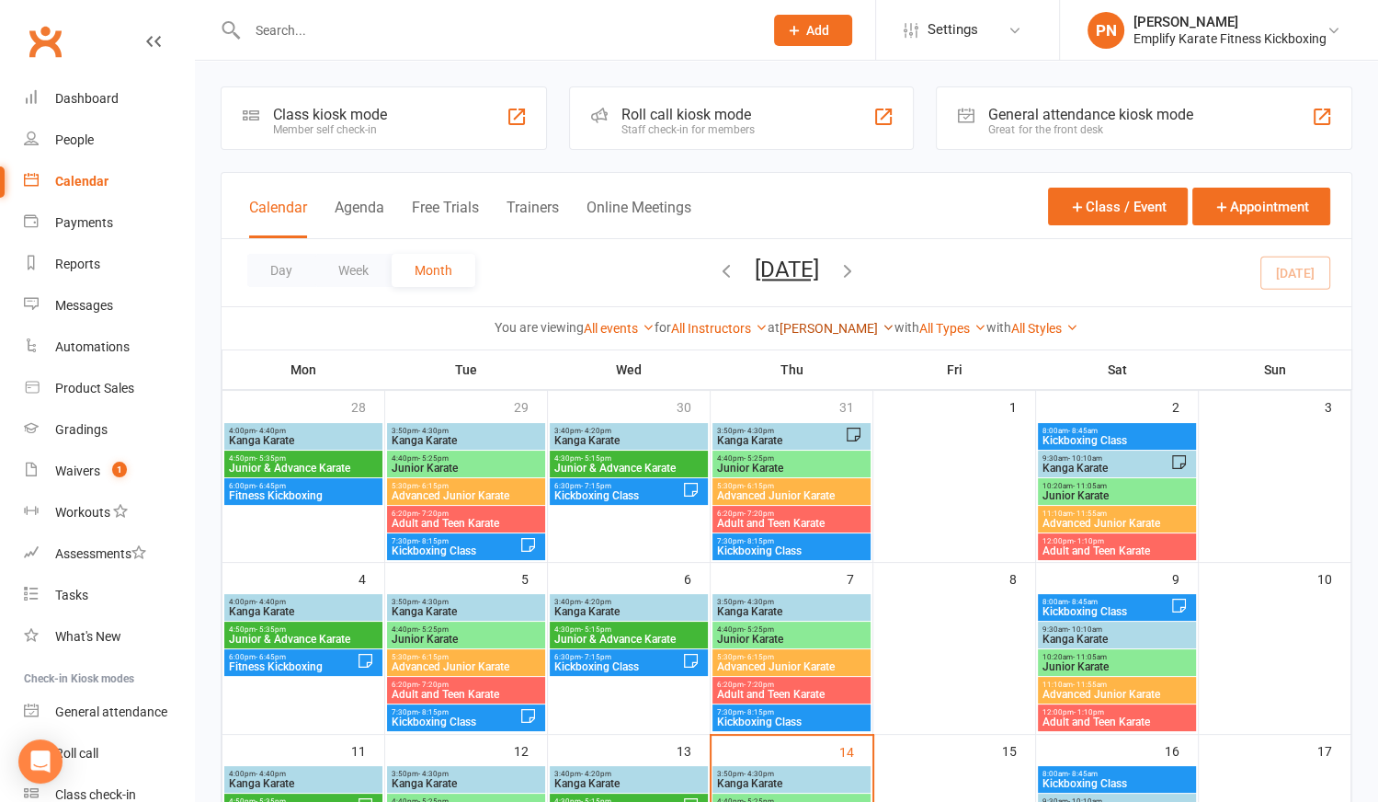
click at [828, 325] on link "[PERSON_NAME]" at bounding box center [837, 328] width 115 height 15
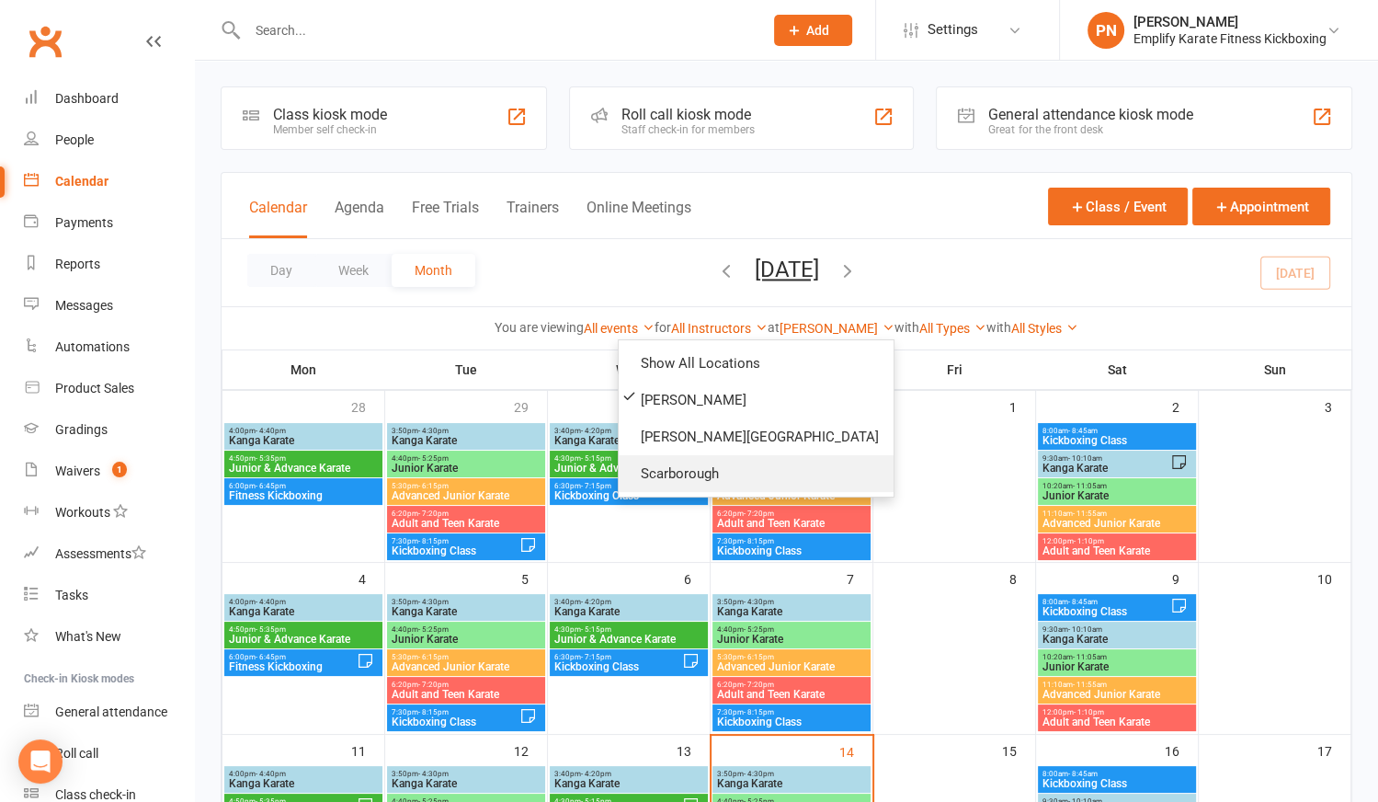
click at [747, 464] on link "Scarborough" at bounding box center [756, 473] width 275 height 37
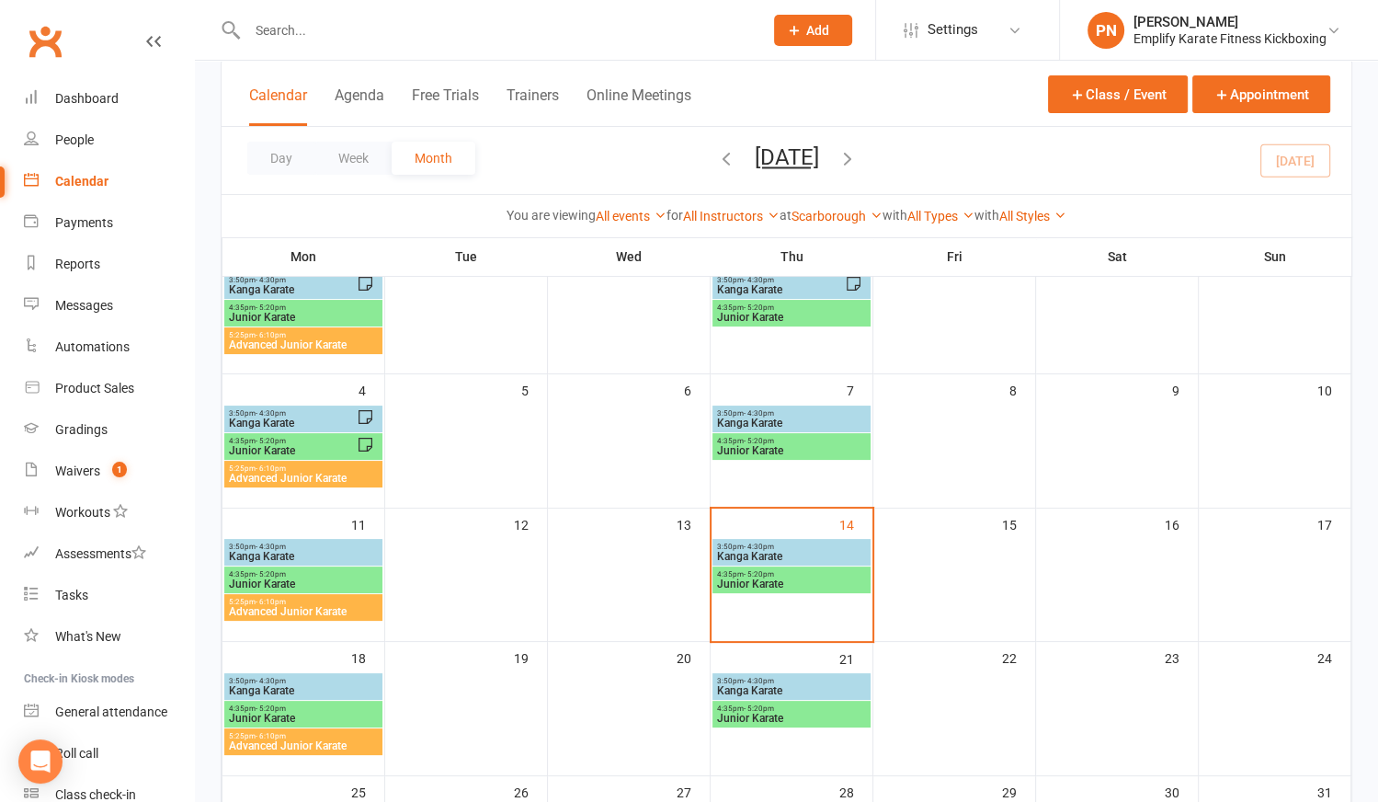
scroll to position [250, 0]
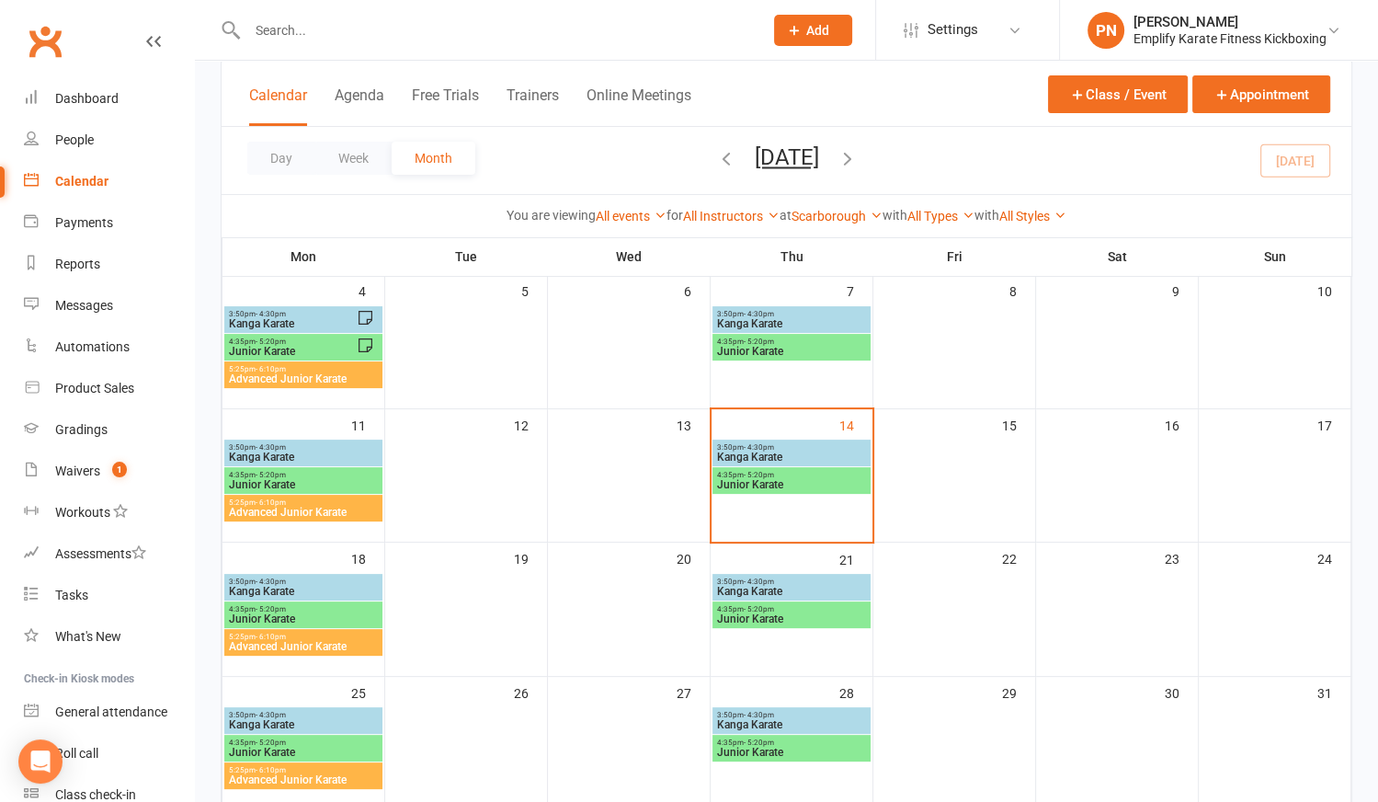
click at [338, 447] on span "3:50pm - 4:30pm" at bounding box center [303, 447] width 151 height 8
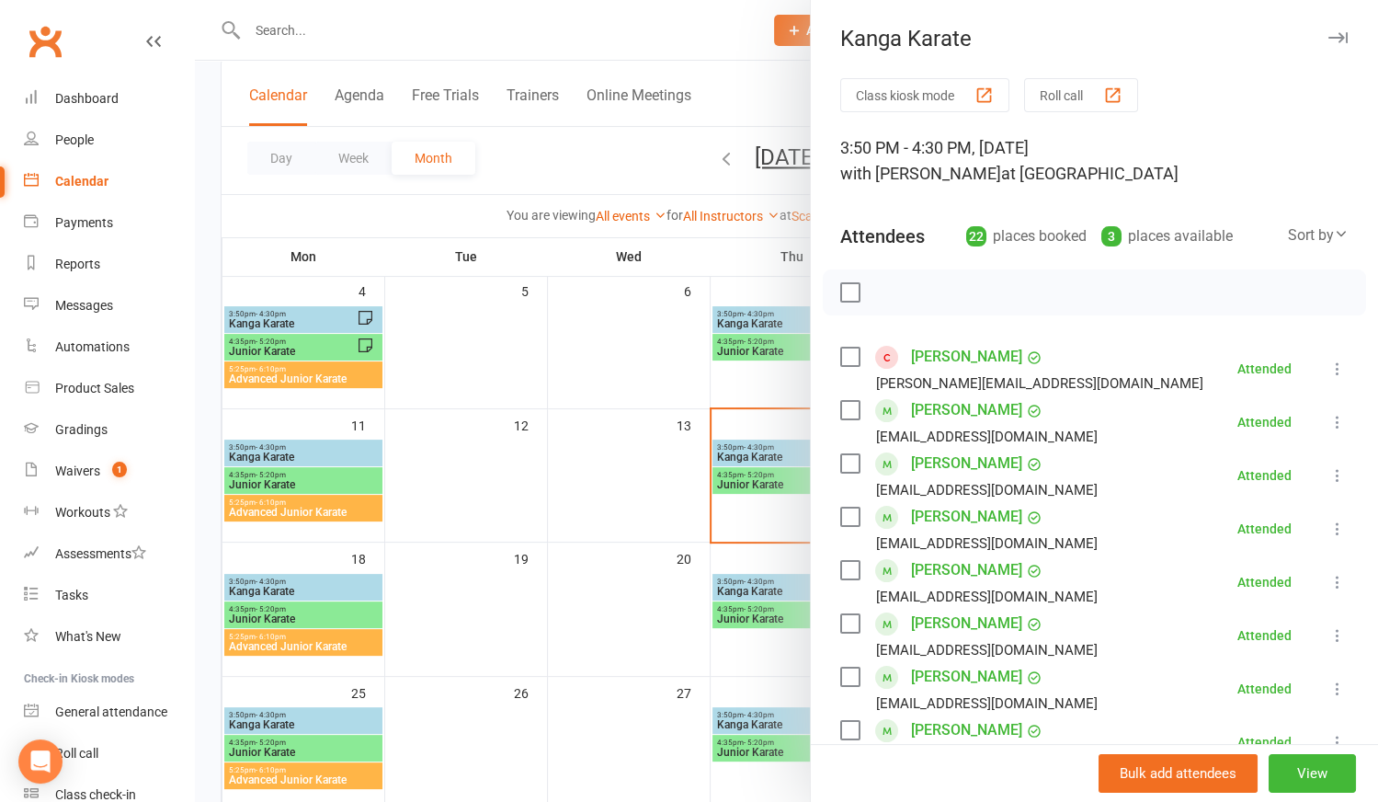
click at [516, 468] on div at bounding box center [786, 401] width 1183 height 802
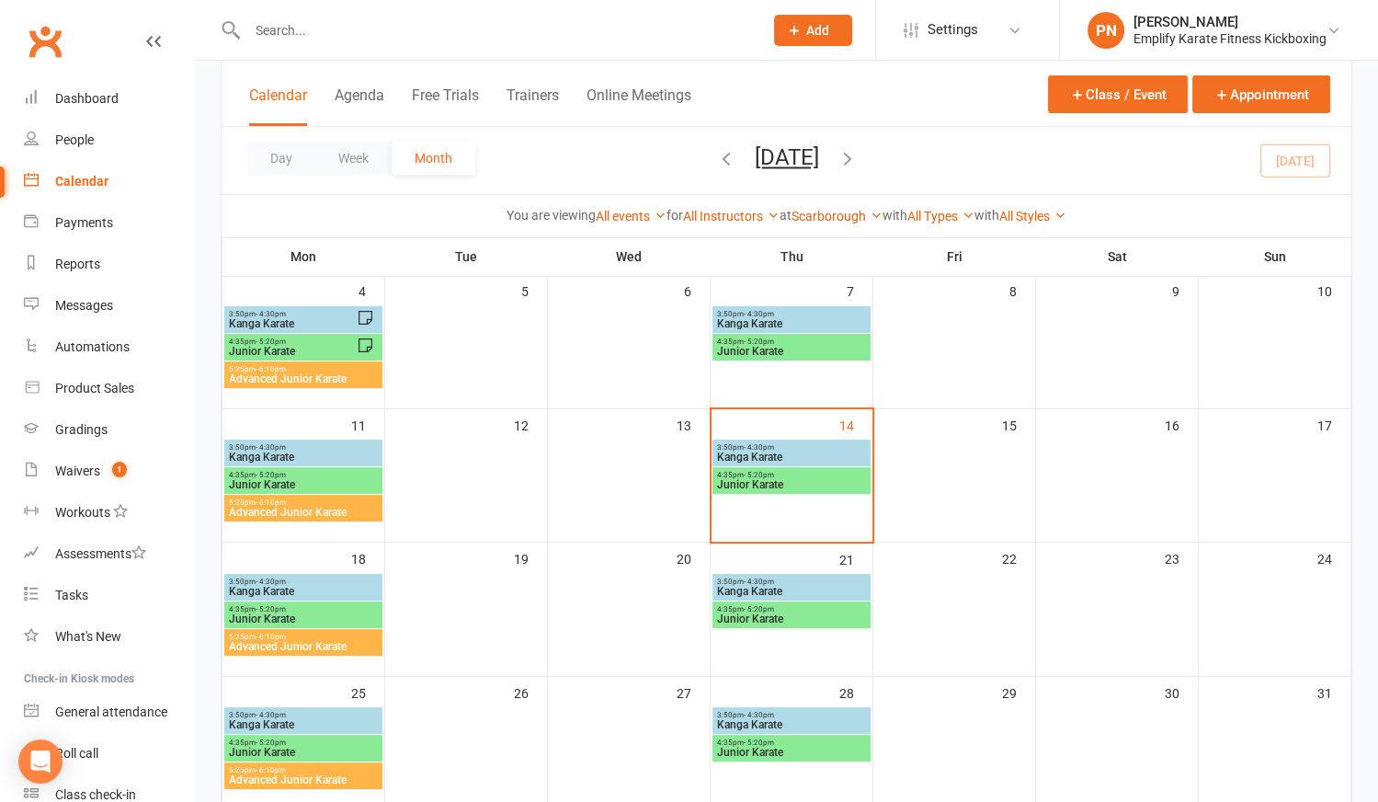
click at [359, 574] on div "3:50pm - 4:30pm Kanga Karate" at bounding box center [303, 587] width 158 height 27
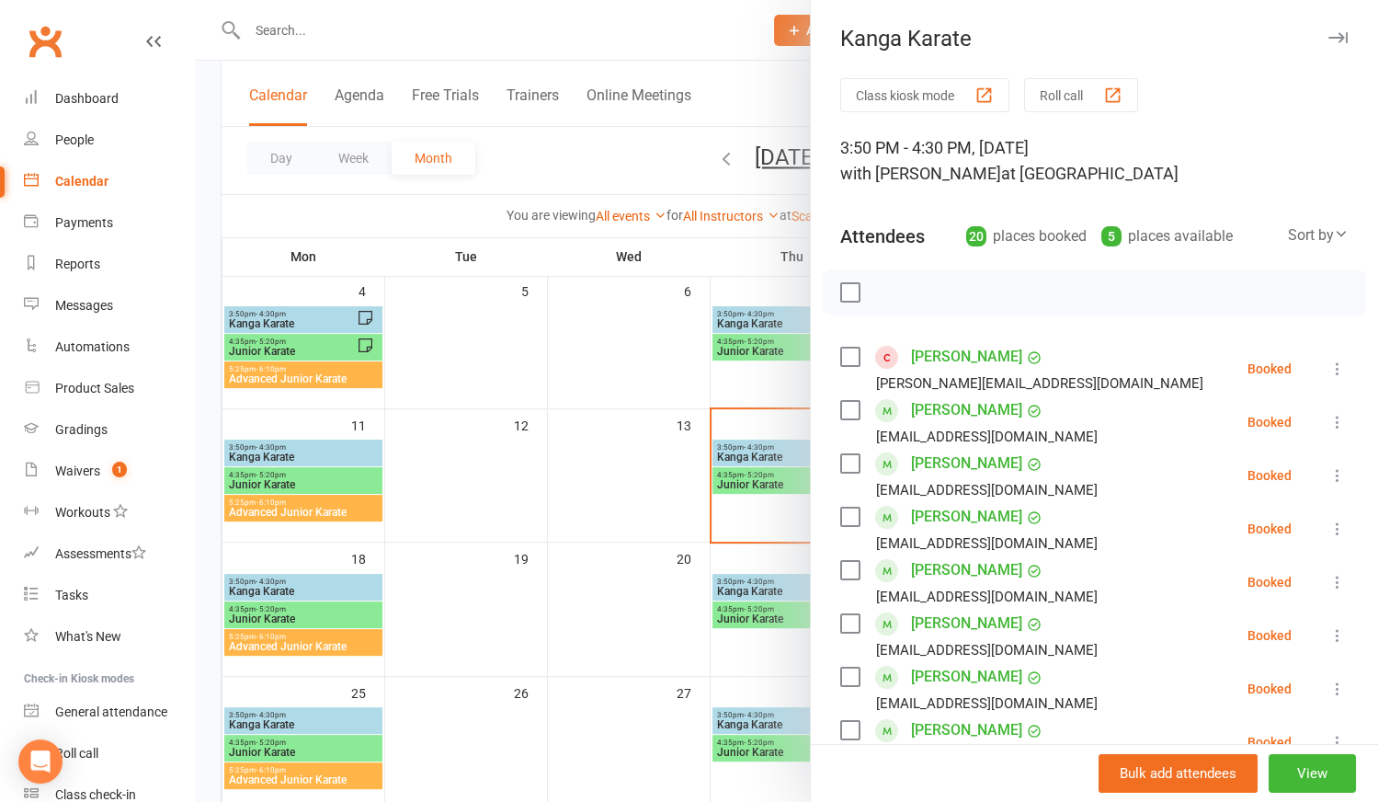
click at [1329, 368] on icon at bounding box center [1338, 369] width 18 height 18
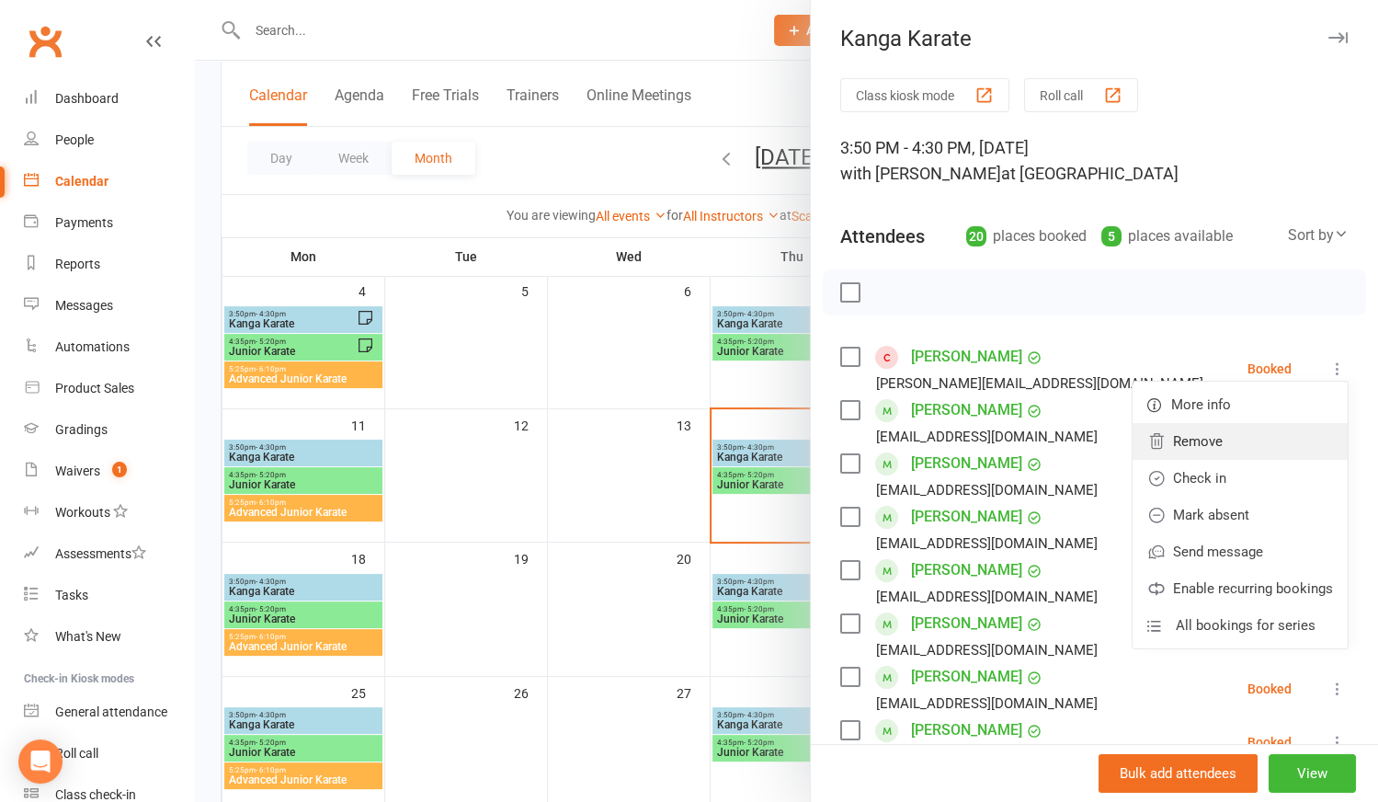
click at [1235, 441] on link "Remove" at bounding box center [1240, 441] width 215 height 37
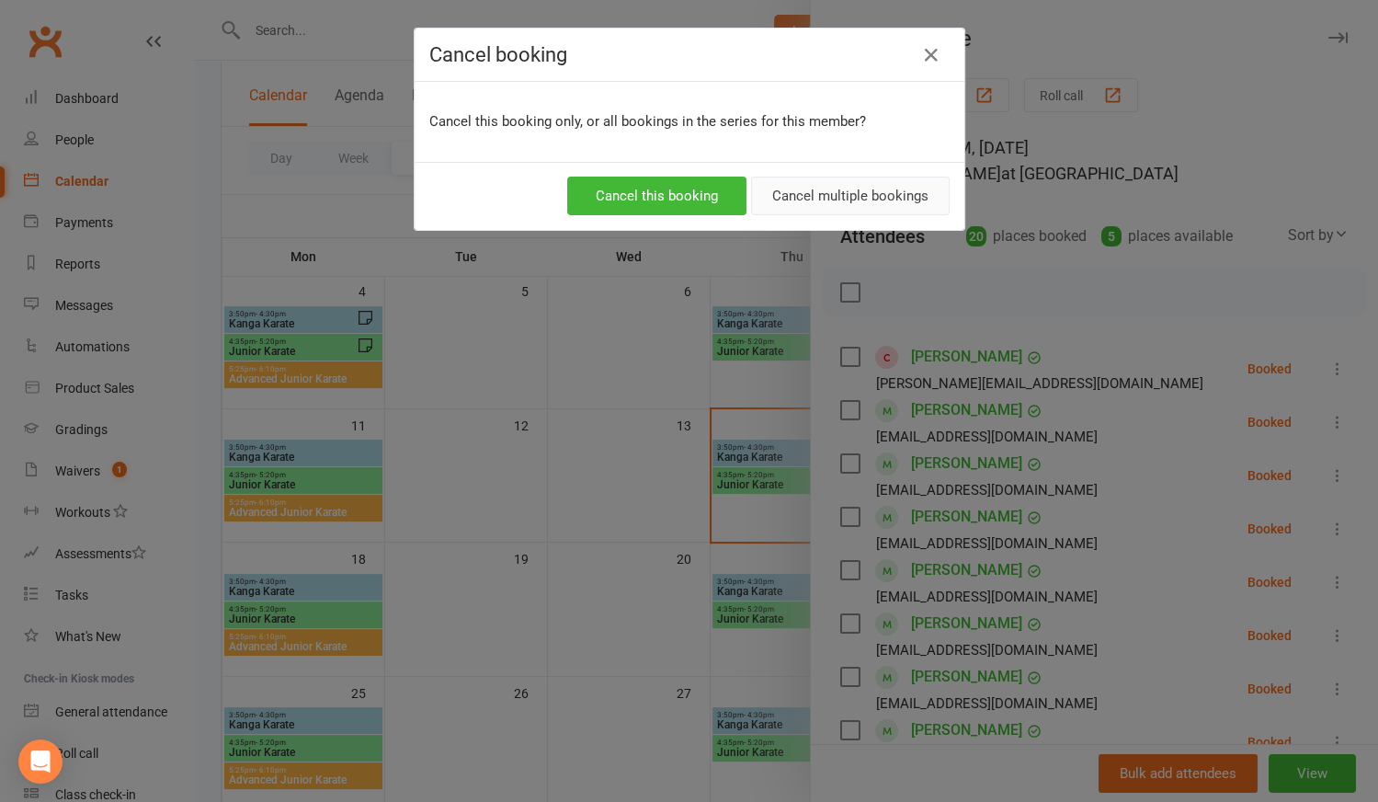
click at [909, 193] on button "Cancel multiple bookings" at bounding box center [850, 196] width 199 height 39
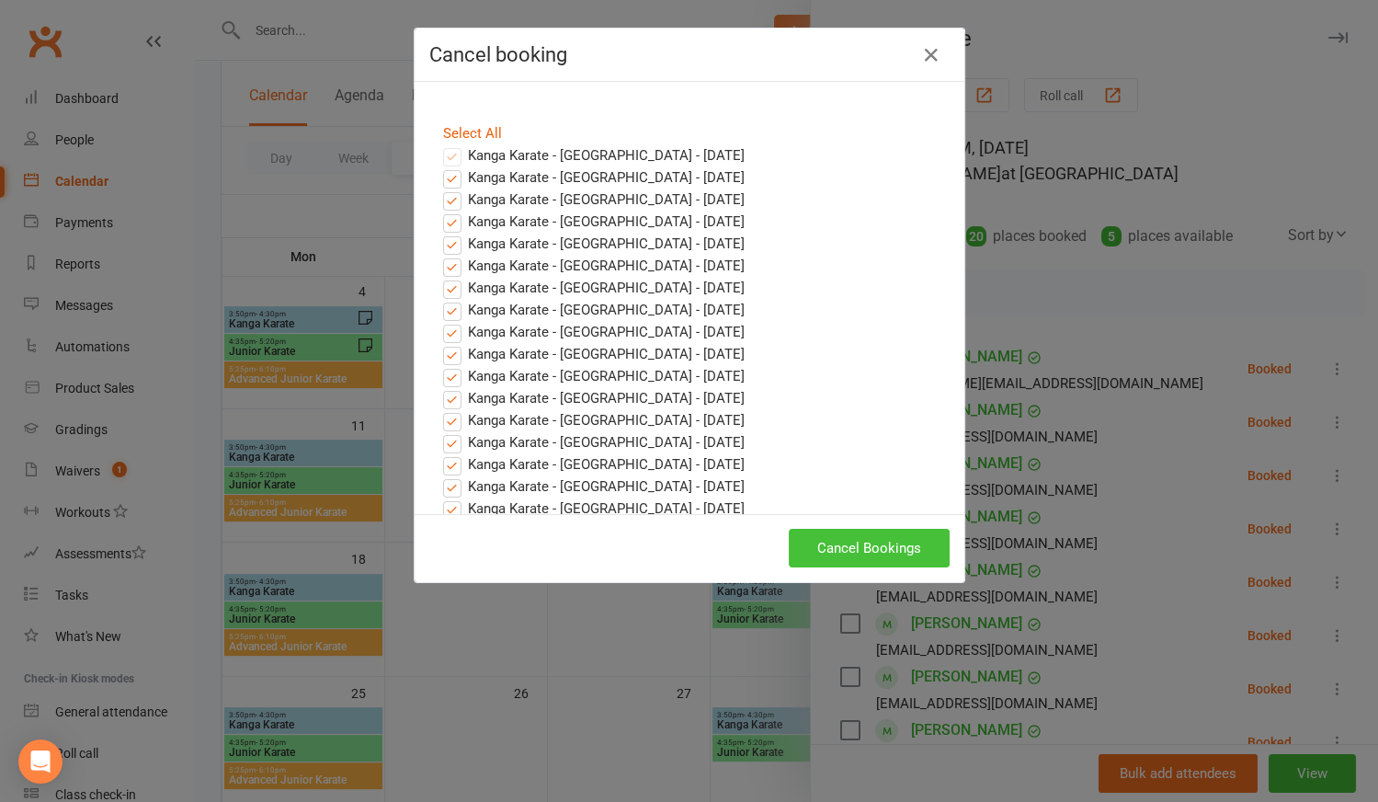
click at [844, 537] on button "Cancel Bookings" at bounding box center [869, 548] width 161 height 39
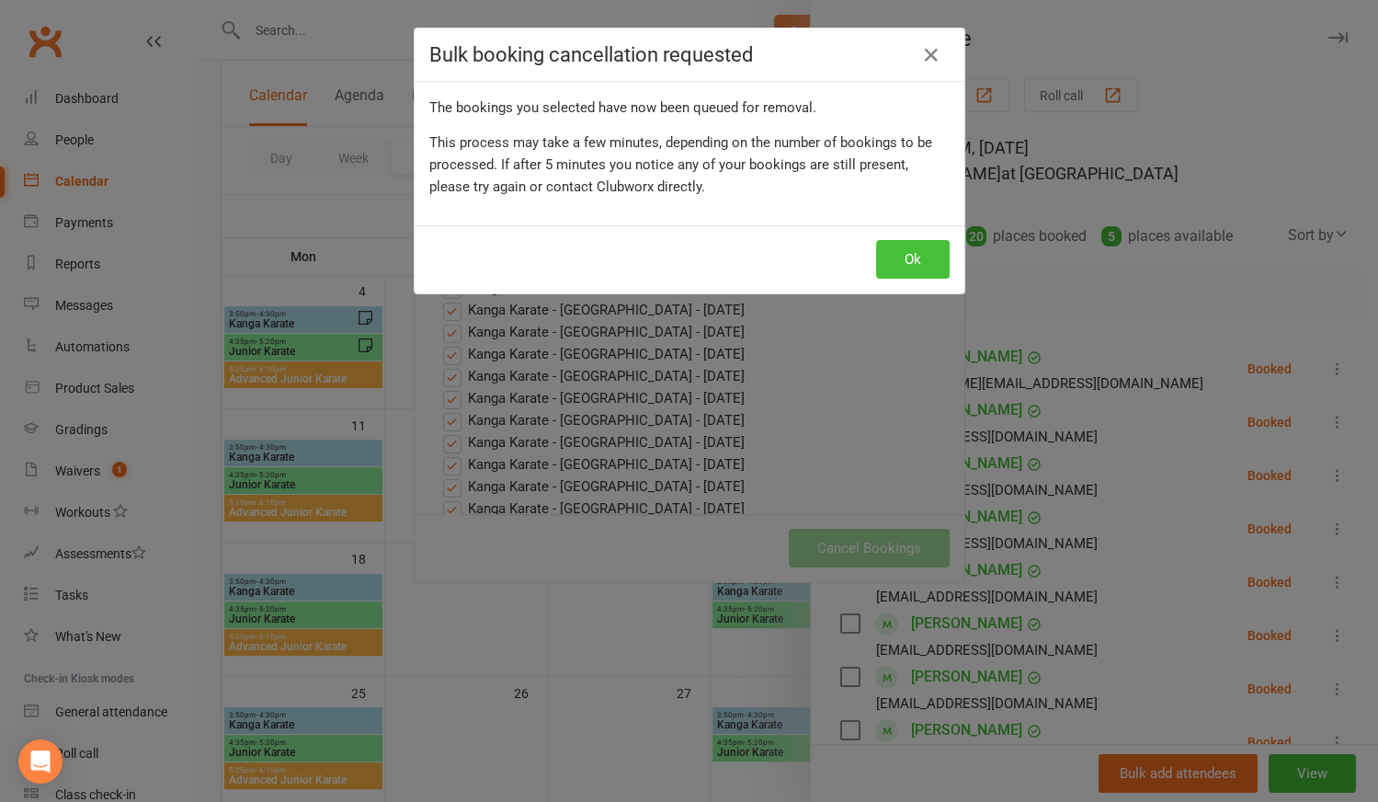
click at [928, 263] on button "Ok" at bounding box center [913, 259] width 74 height 39
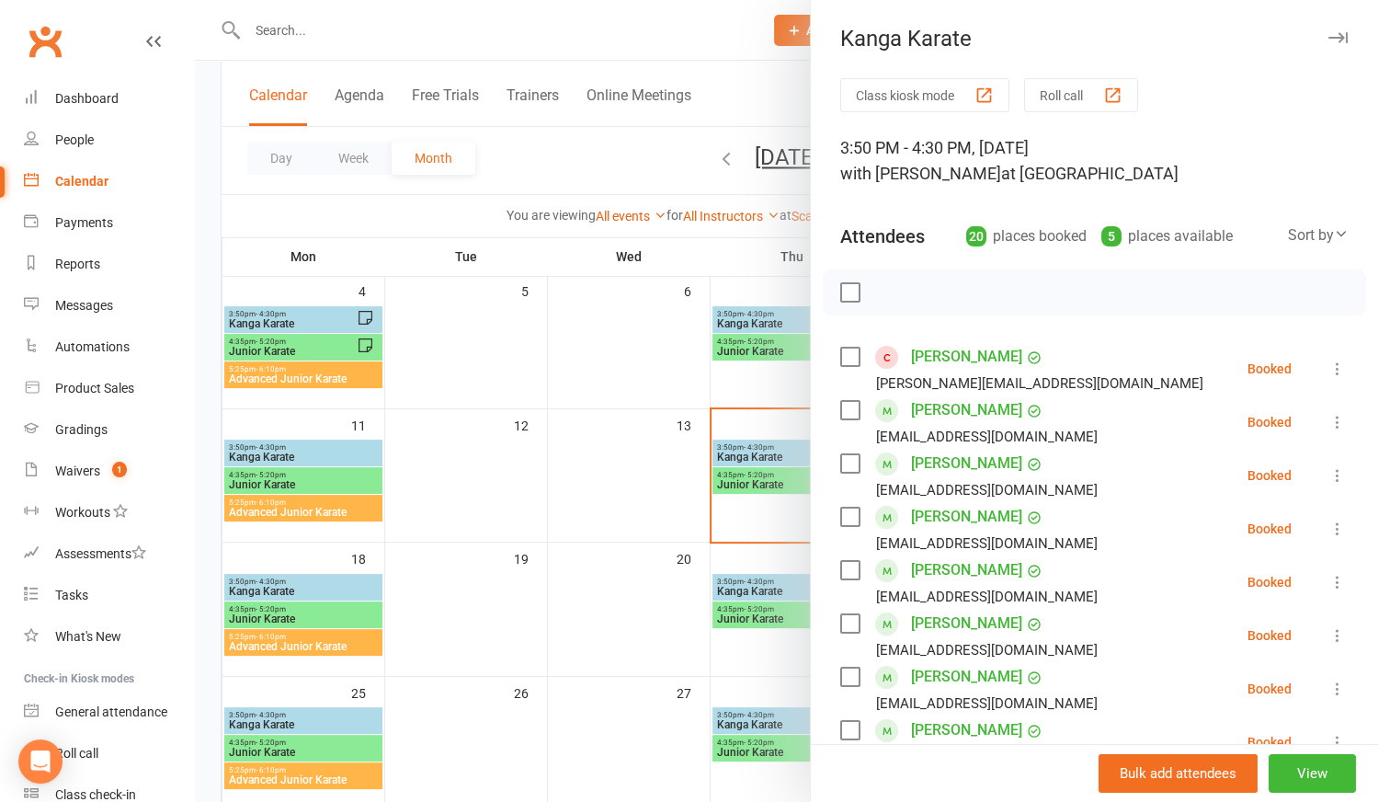
click at [290, 615] on div at bounding box center [786, 401] width 1183 height 802
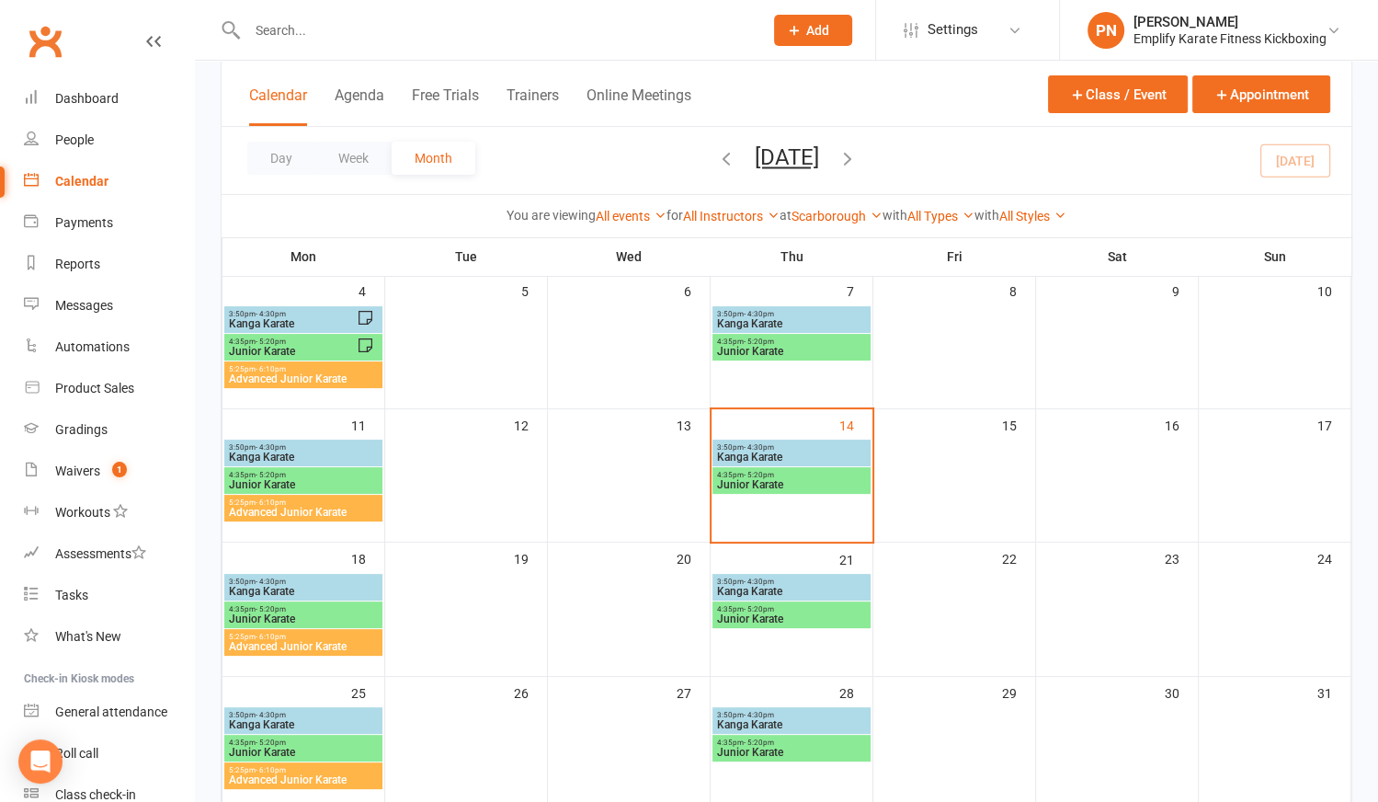
click at [289, 615] on span "Junior Karate" at bounding box center [303, 618] width 151 height 11
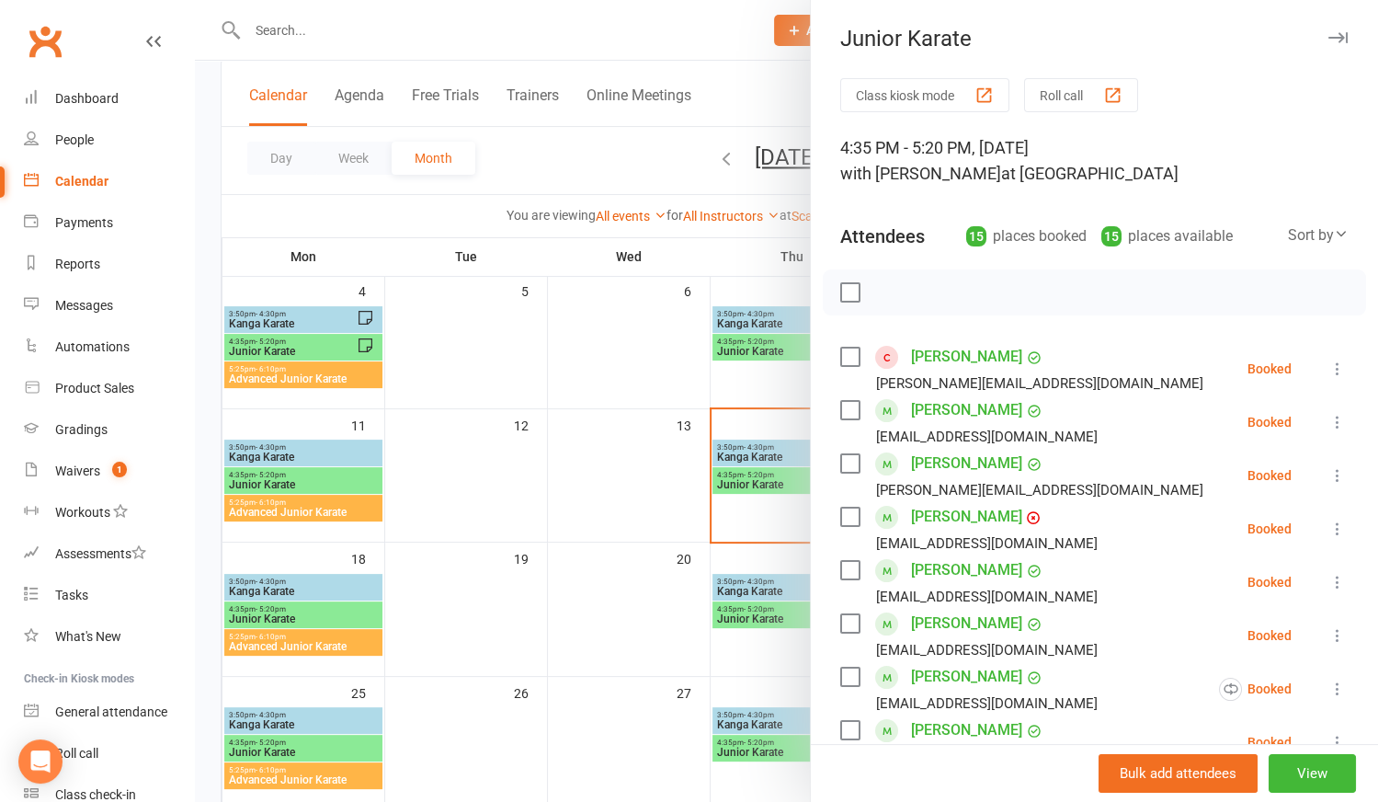
click at [1329, 369] on icon at bounding box center [1338, 369] width 18 height 18
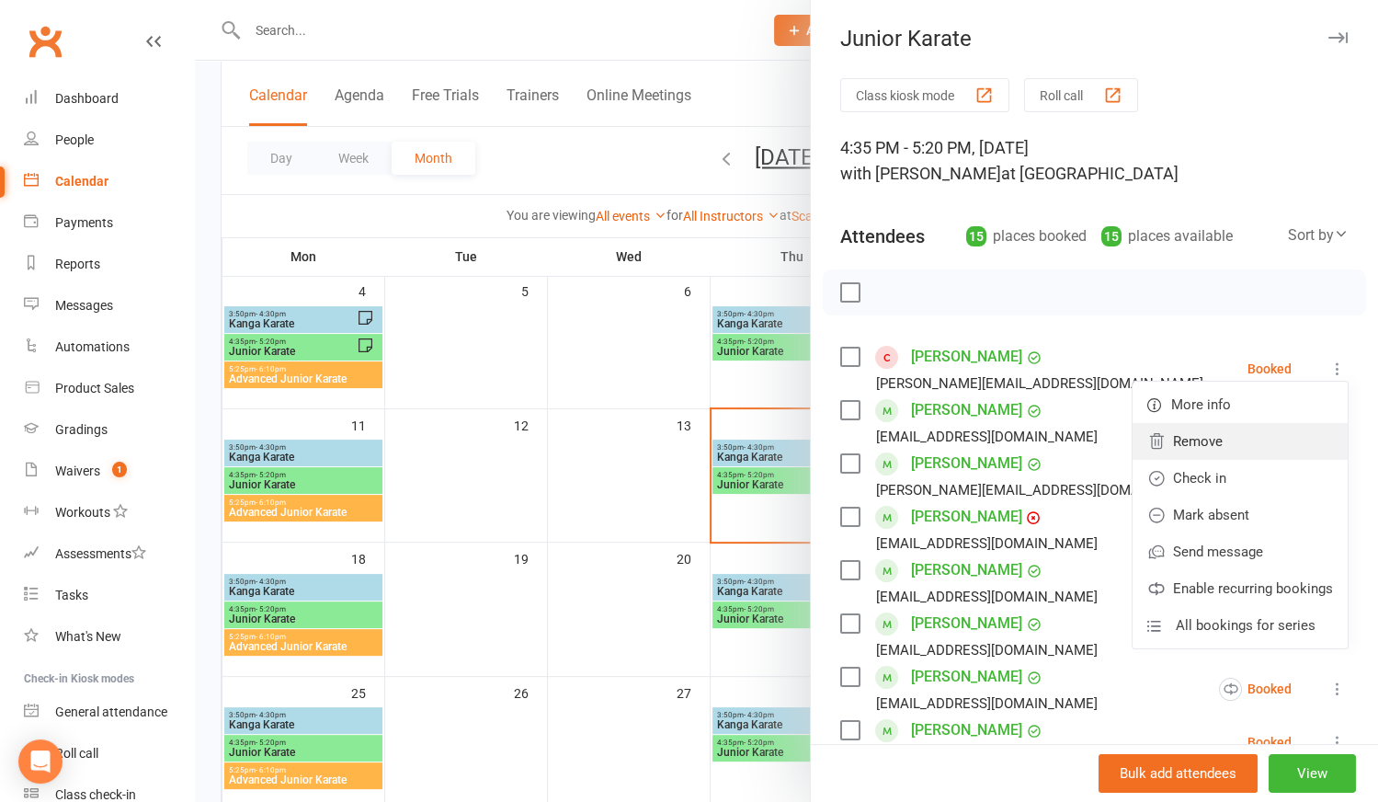
click at [1152, 431] on link "Remove" at bounding box center [1240, 441] width 215 height 37
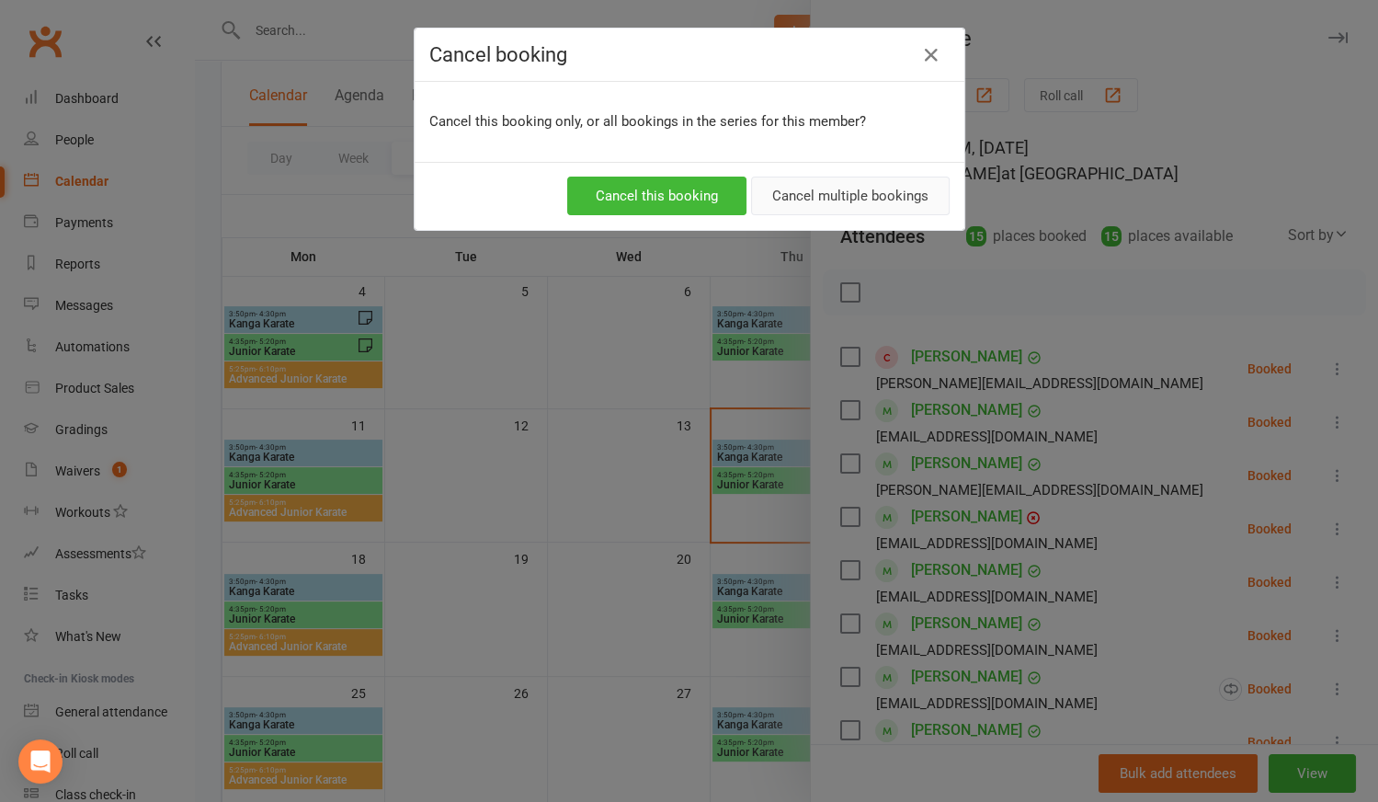
click at [830, 193] on button "Cancel multiple bookings" at bounding box center [850, 196] width 199 height 39
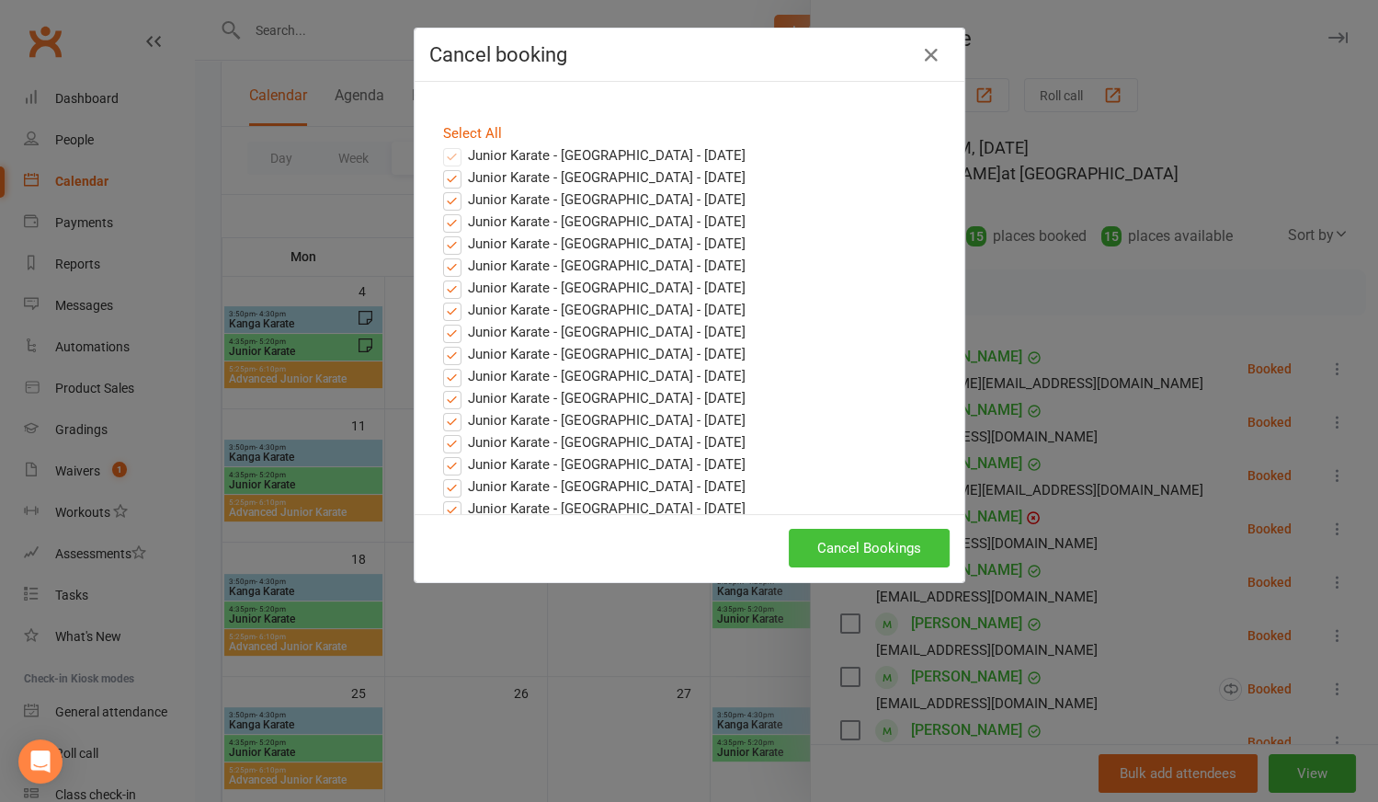
click at [839, 542] on button "Cancel Bookings" at bounding box center [869, 548] width 161 height 39
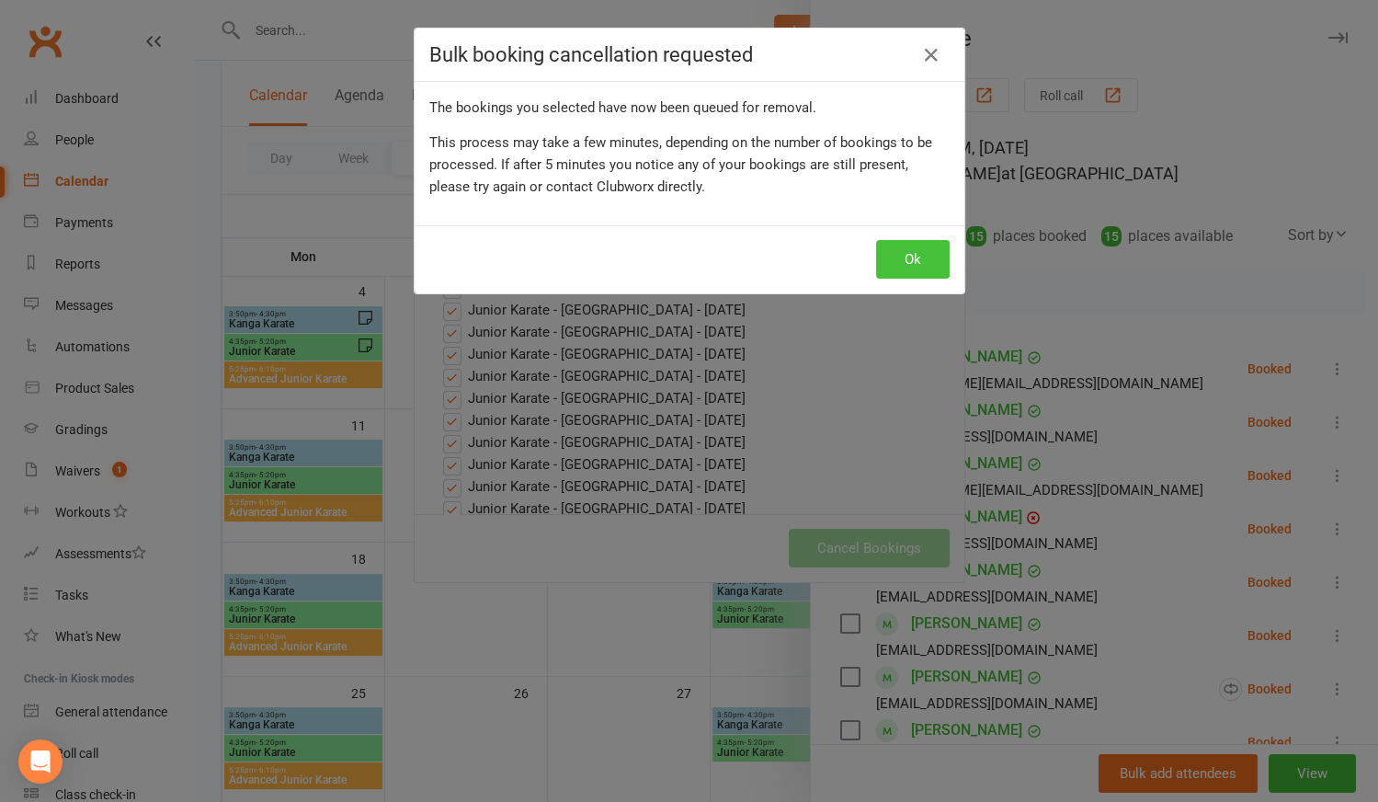
click at [902, 260] on button "Ok" at bounding box center [913, 259] width 74 height 39
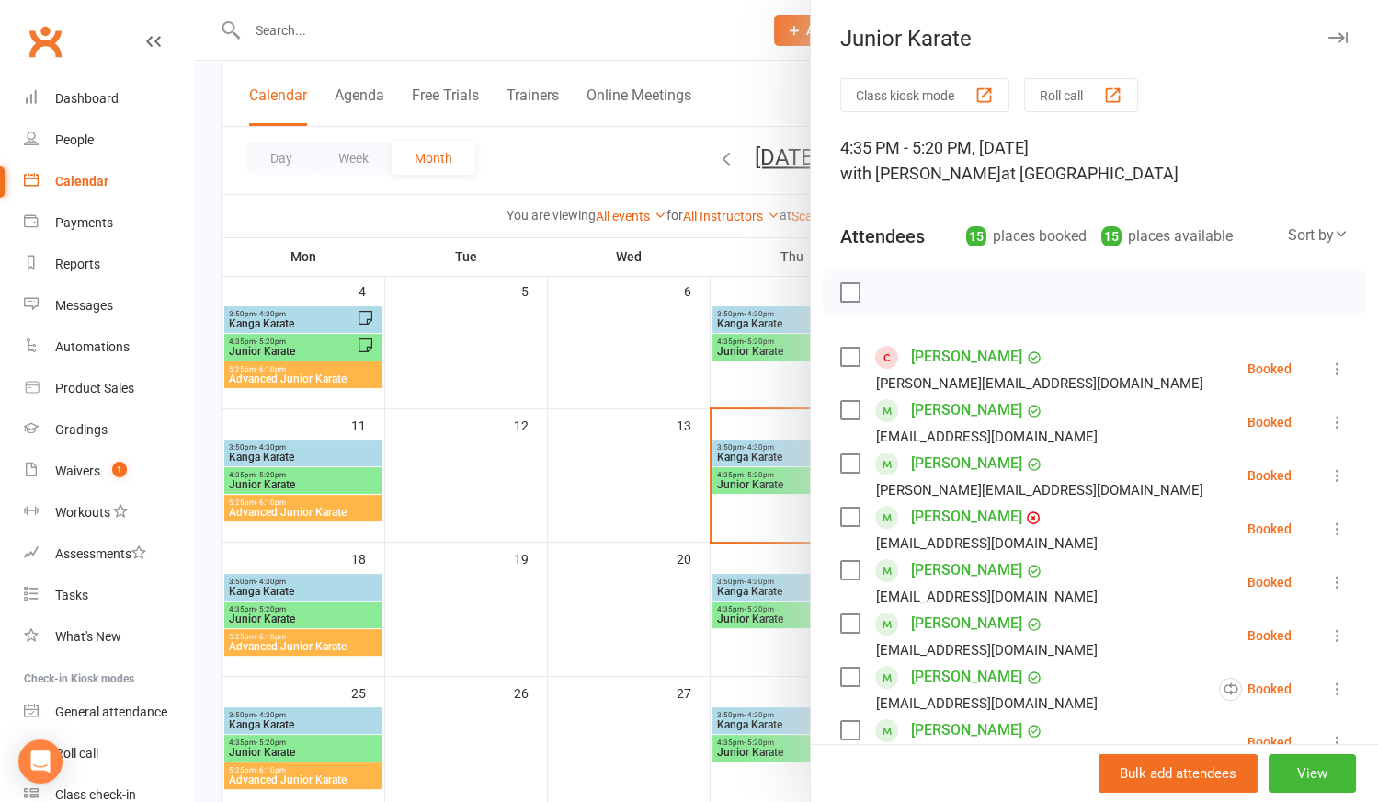
click at [564, 582] on div at bounding box center [786, 401] width 1183 height 802
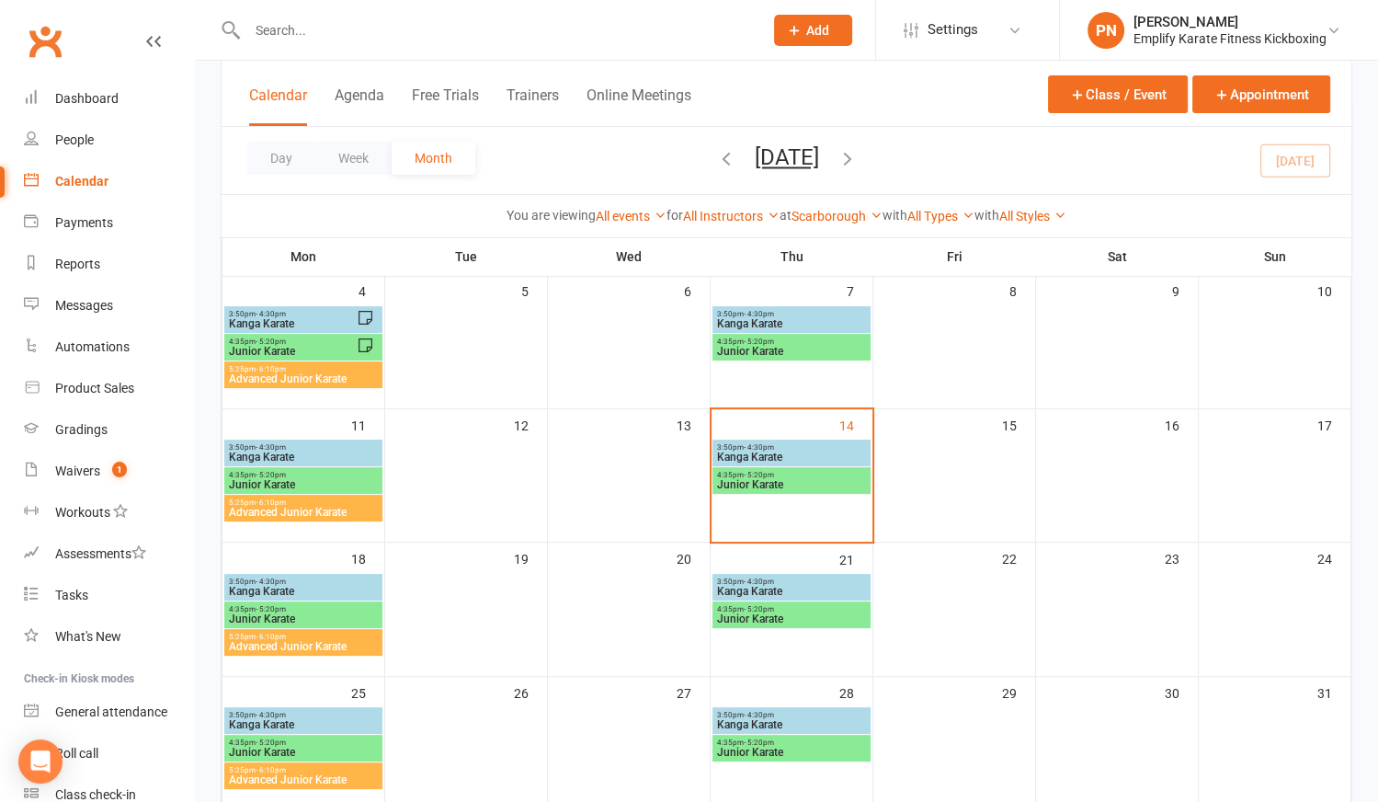
click at [771, 455] on span "Kanga Karate" at bounding box center [791, 456] width 151 height 11
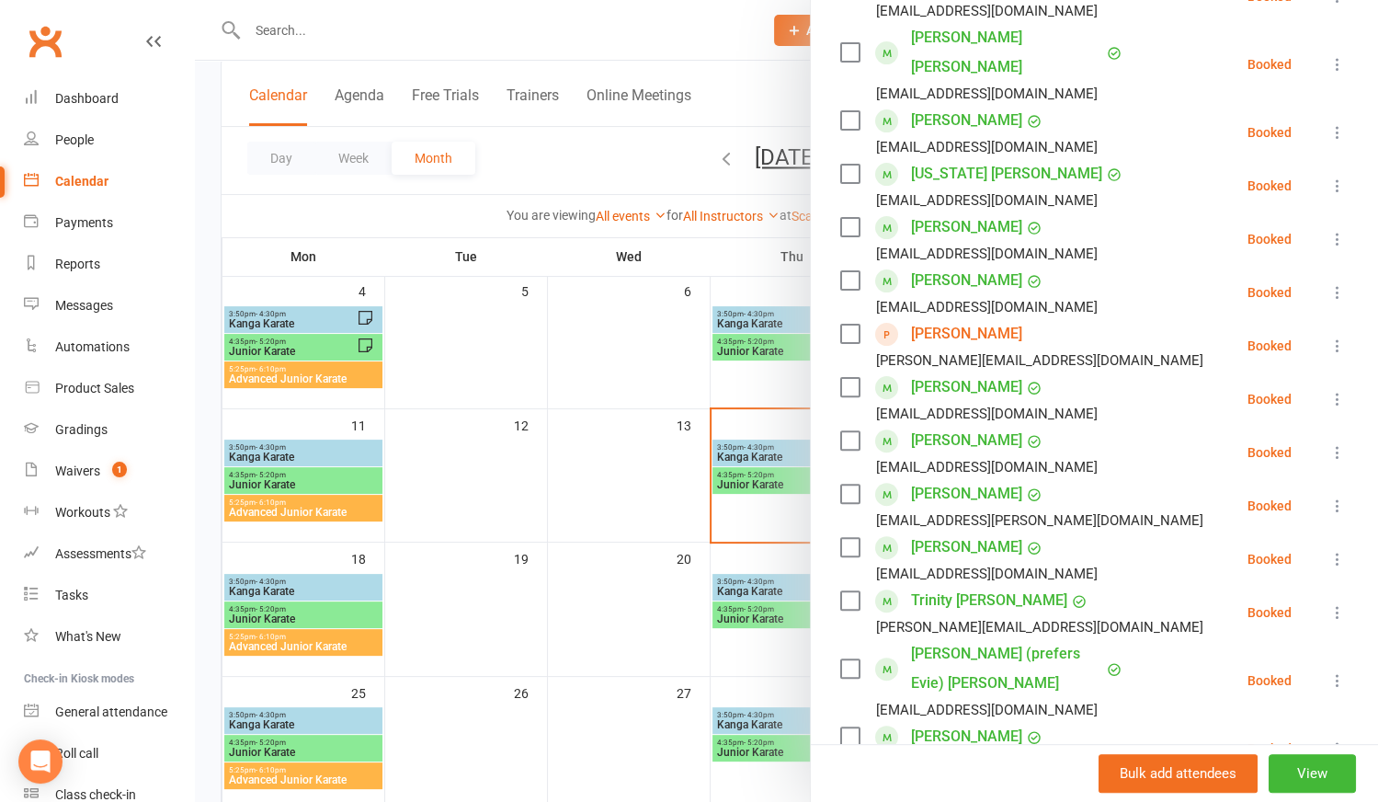
scroll to position [417, 0]
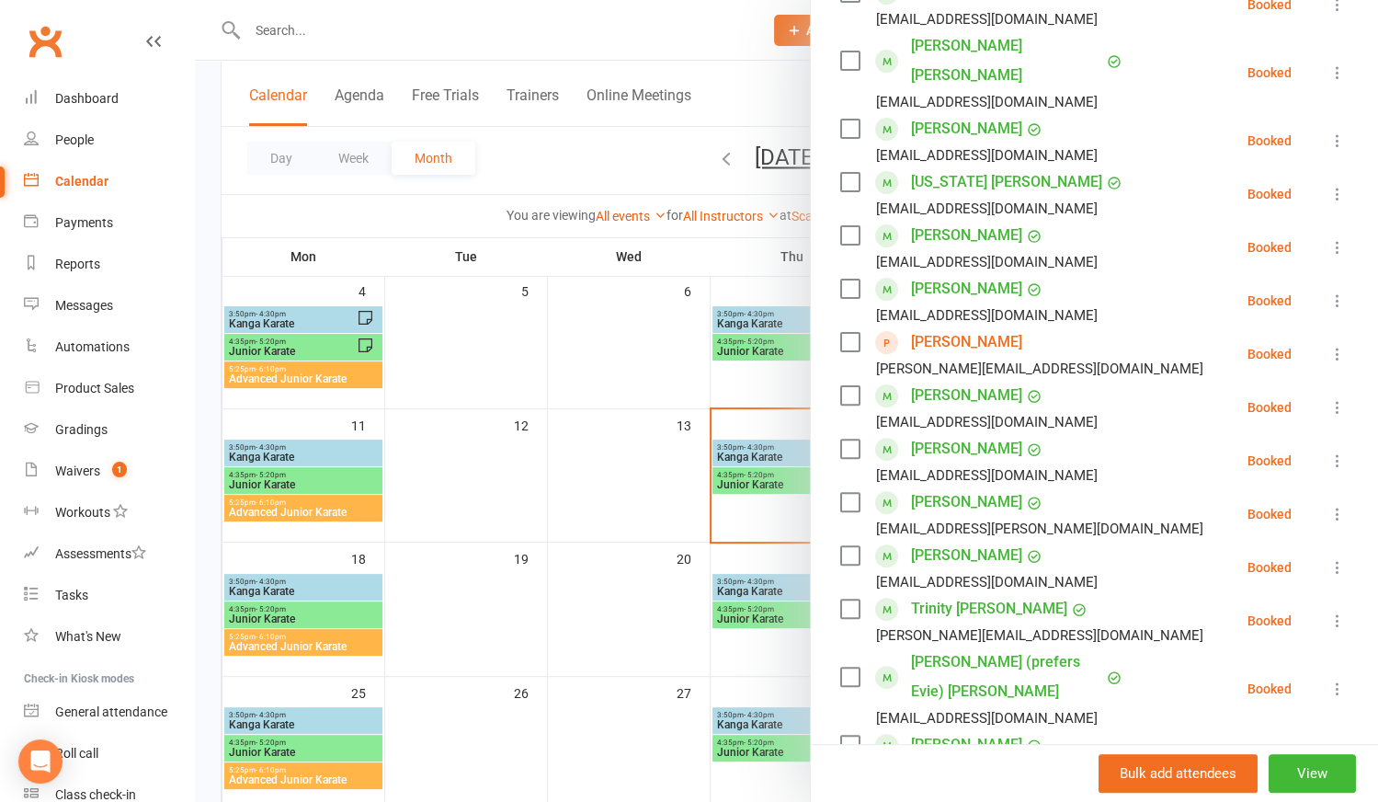
click at [931, 327] on link "[PERSON_NAME]" at bounding box center [966, 341] width 111 height 29
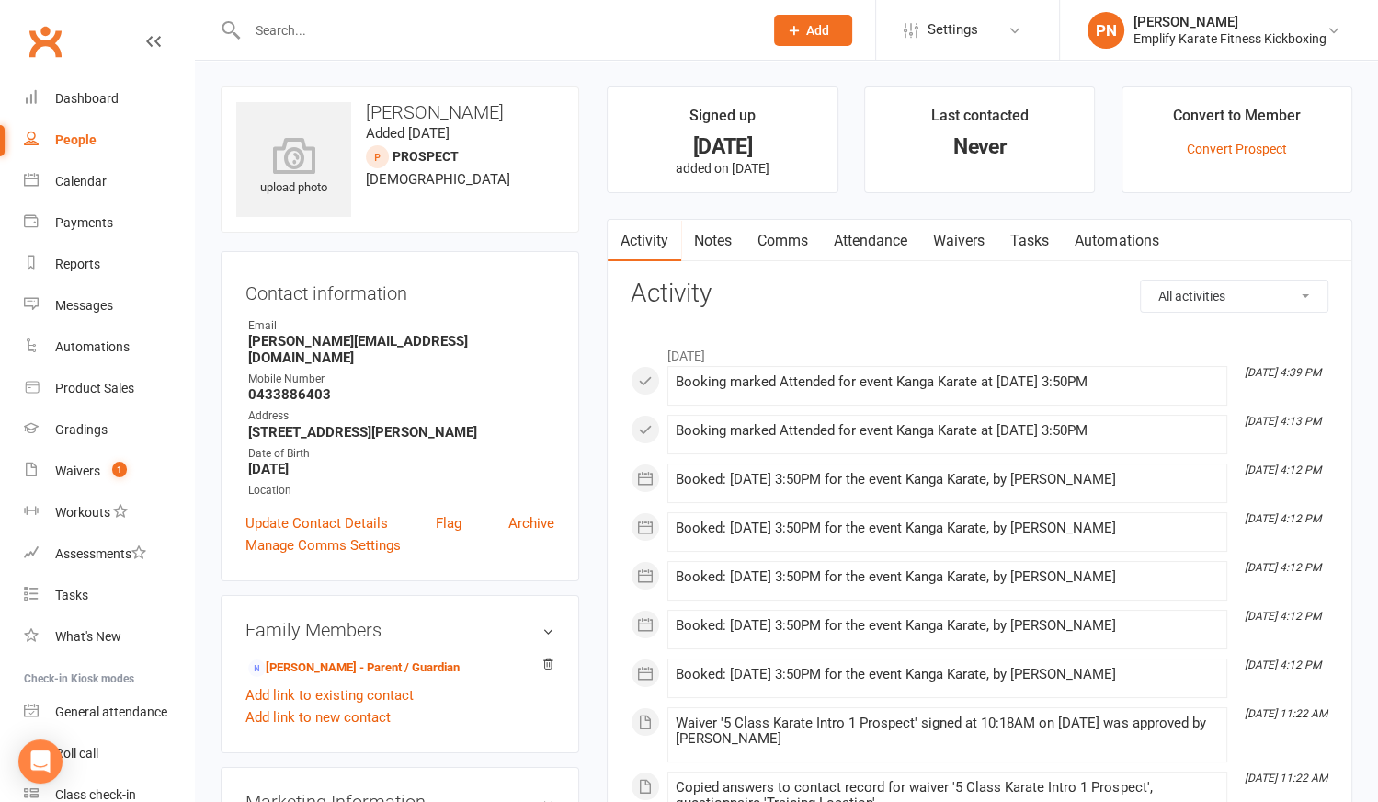
click at [868, 233] on link "Attendance" at bounding box center [870, 241] width 99 height 42
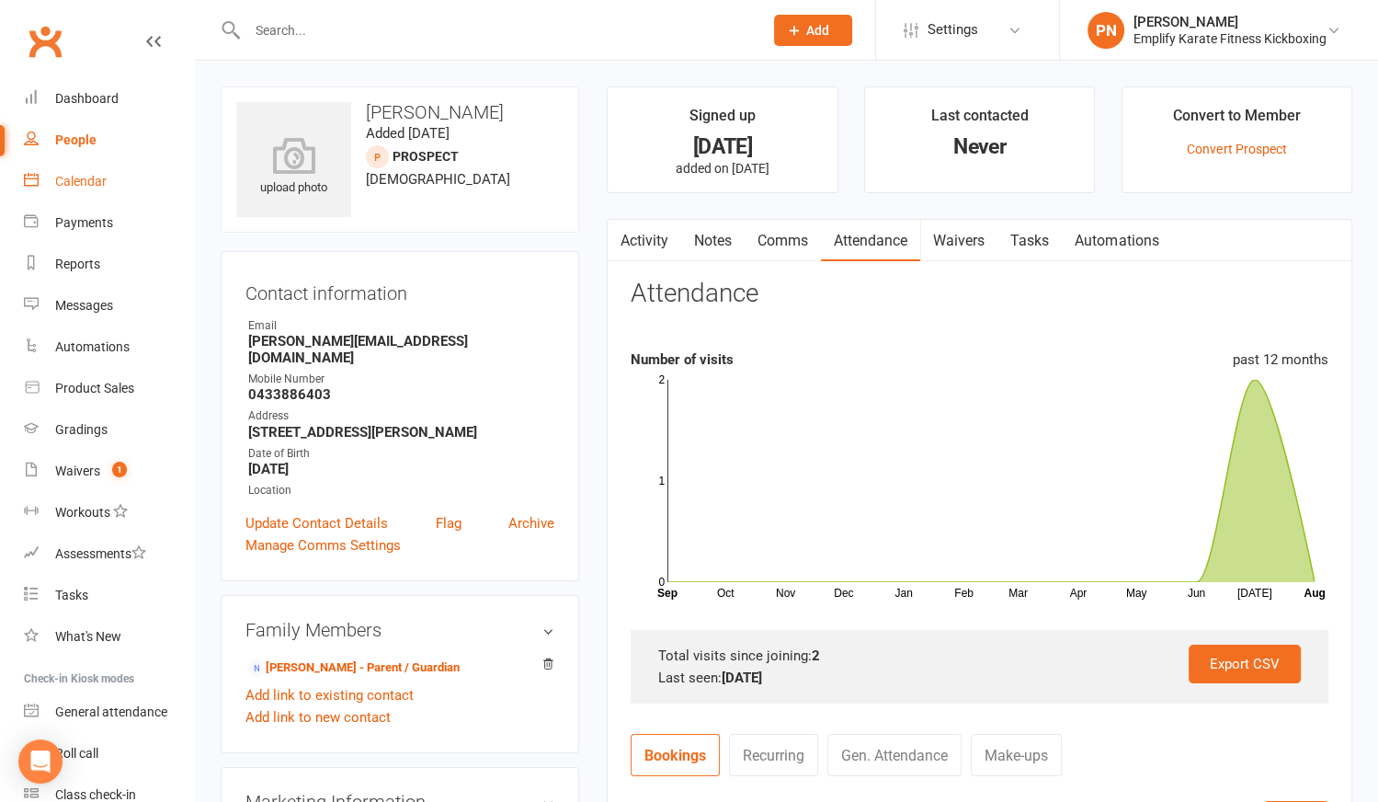
click at [80, 183] on div "Calendar" at bounding box center [80, 181] width 51 height 15
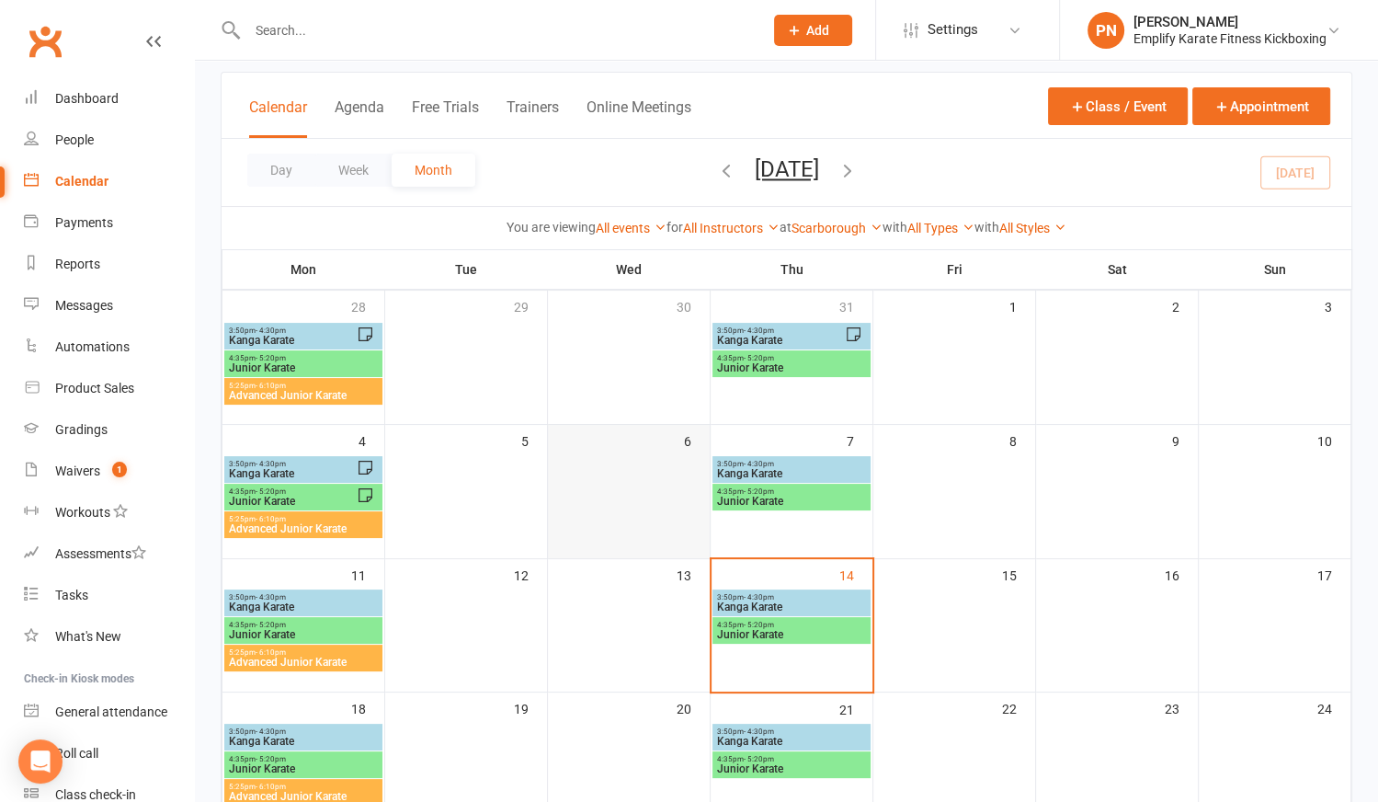
scroll to position [166, 0]
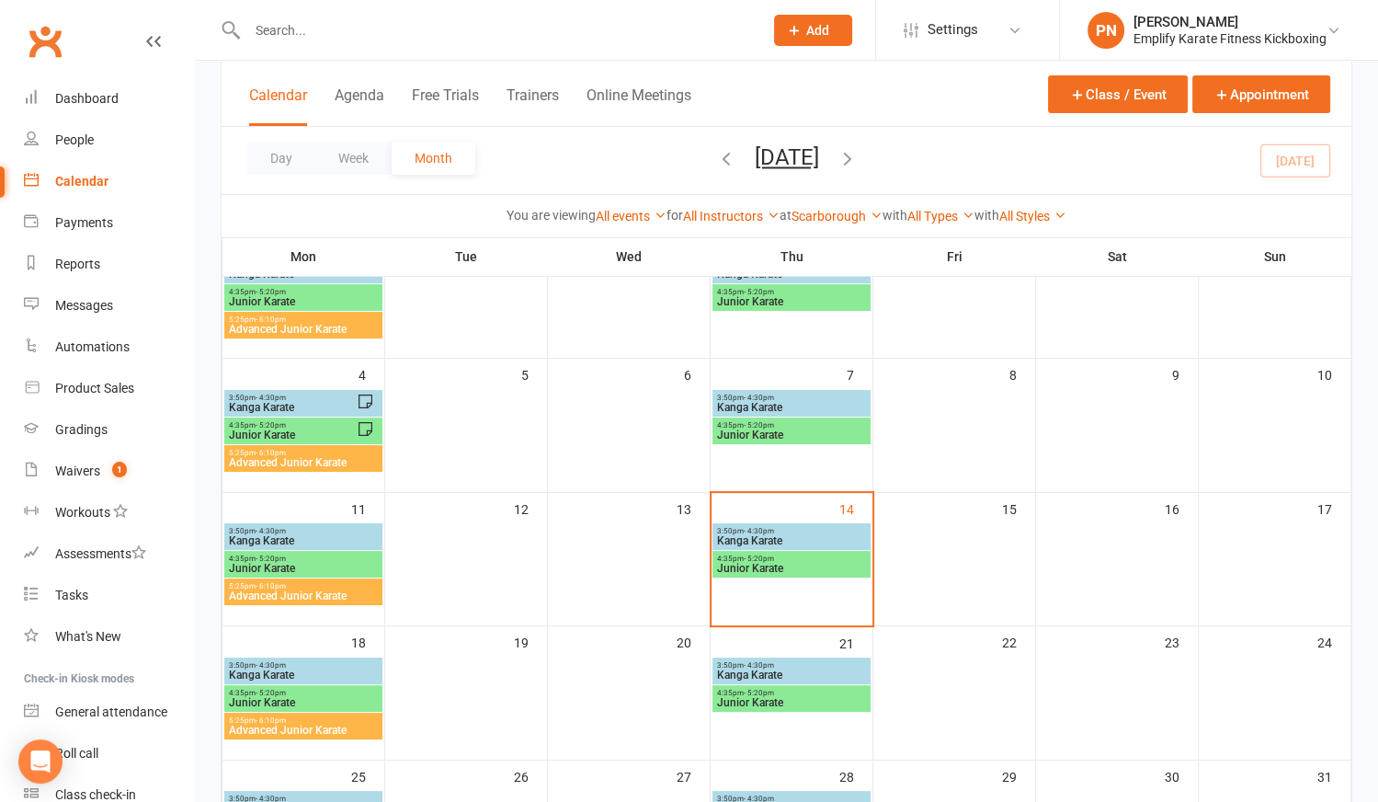
click at [805, 567] on span "Junior Karate" at bounding box center [791, 568] width 151 height 11
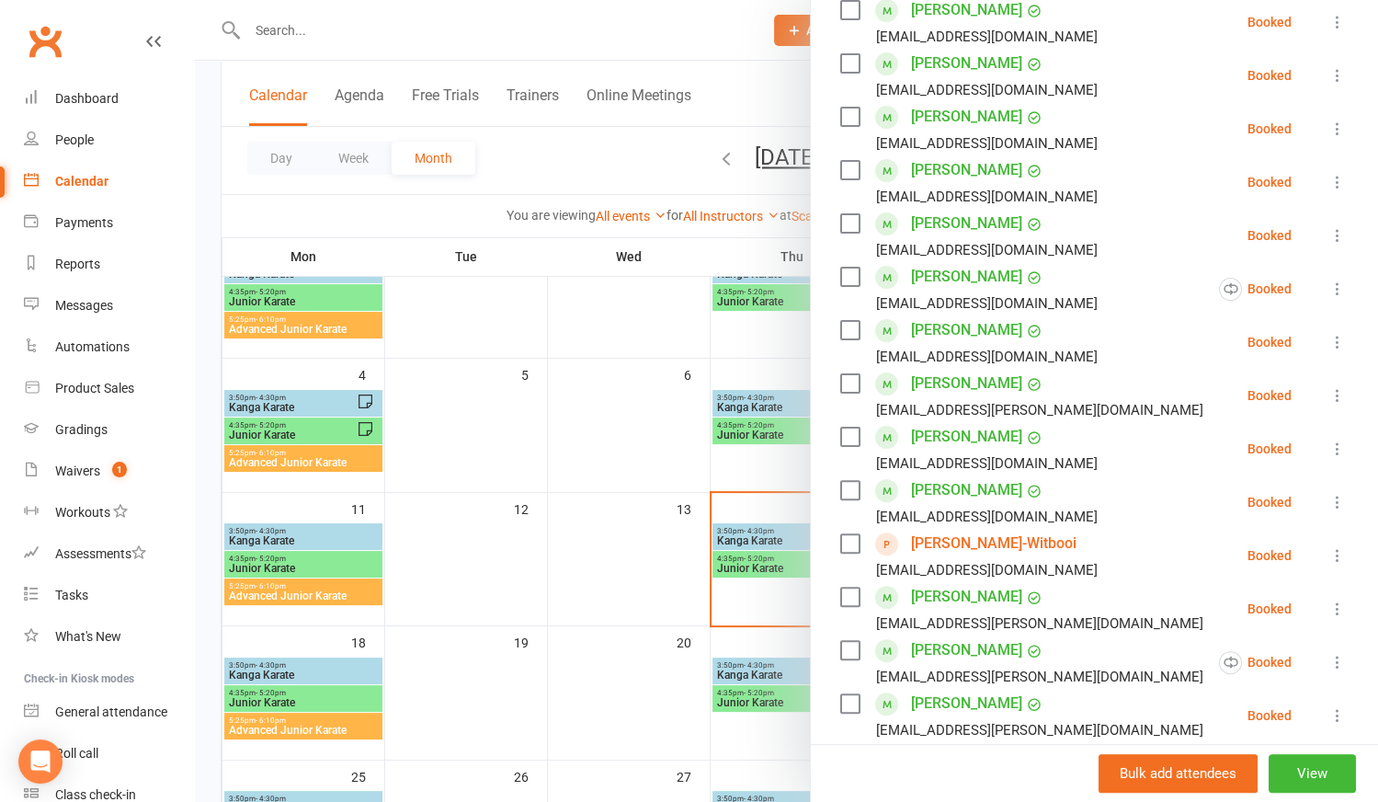
scroll to position [417, 0]
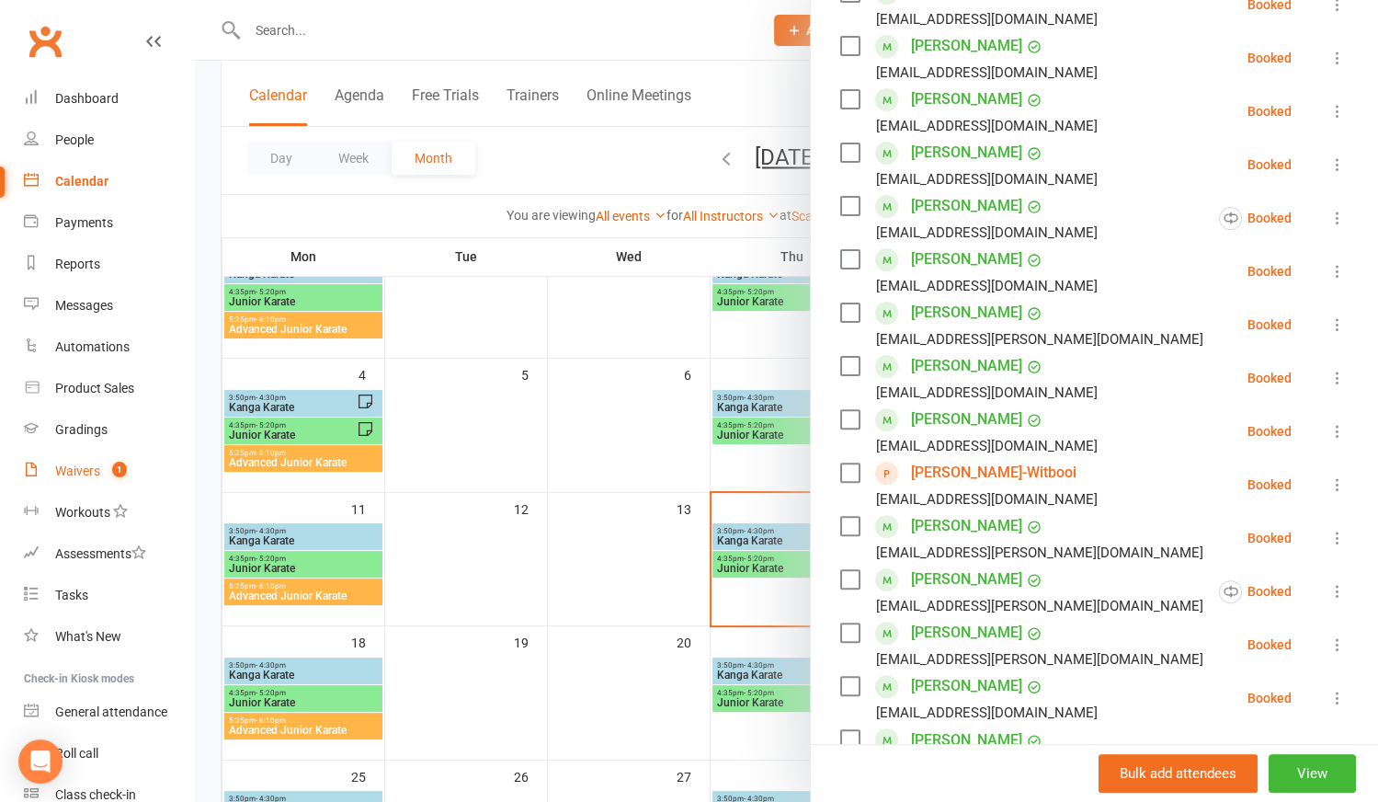
click at [101, 465] on link "Waivers 1" at bounding box center [109, 471] width 170 height 41
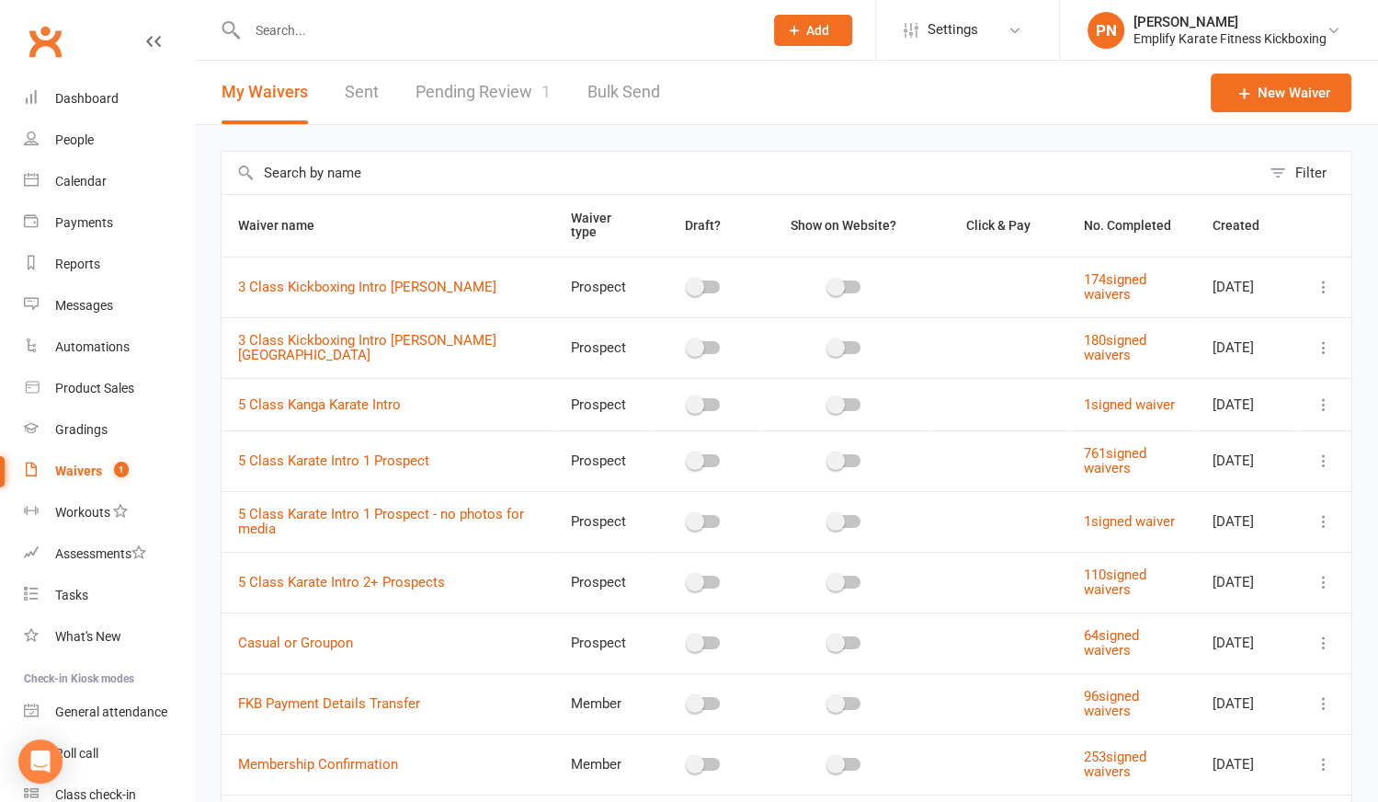
click at [442, 92] on link "Pending Review 1" at bounding box center [483, 92] width 135 height 63
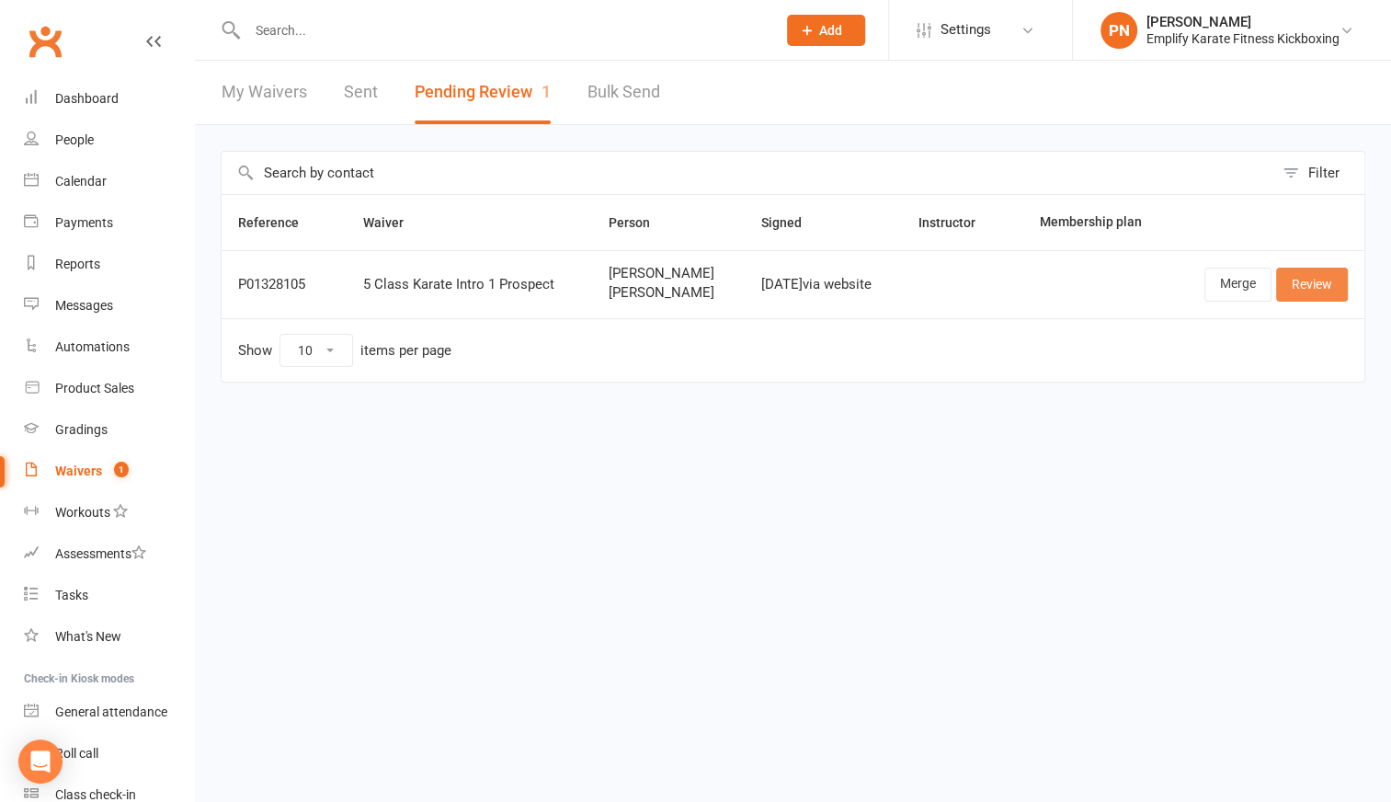
click at [1315, 281] on link "Review" at bounding box center [1312, 284] width 72 height 33
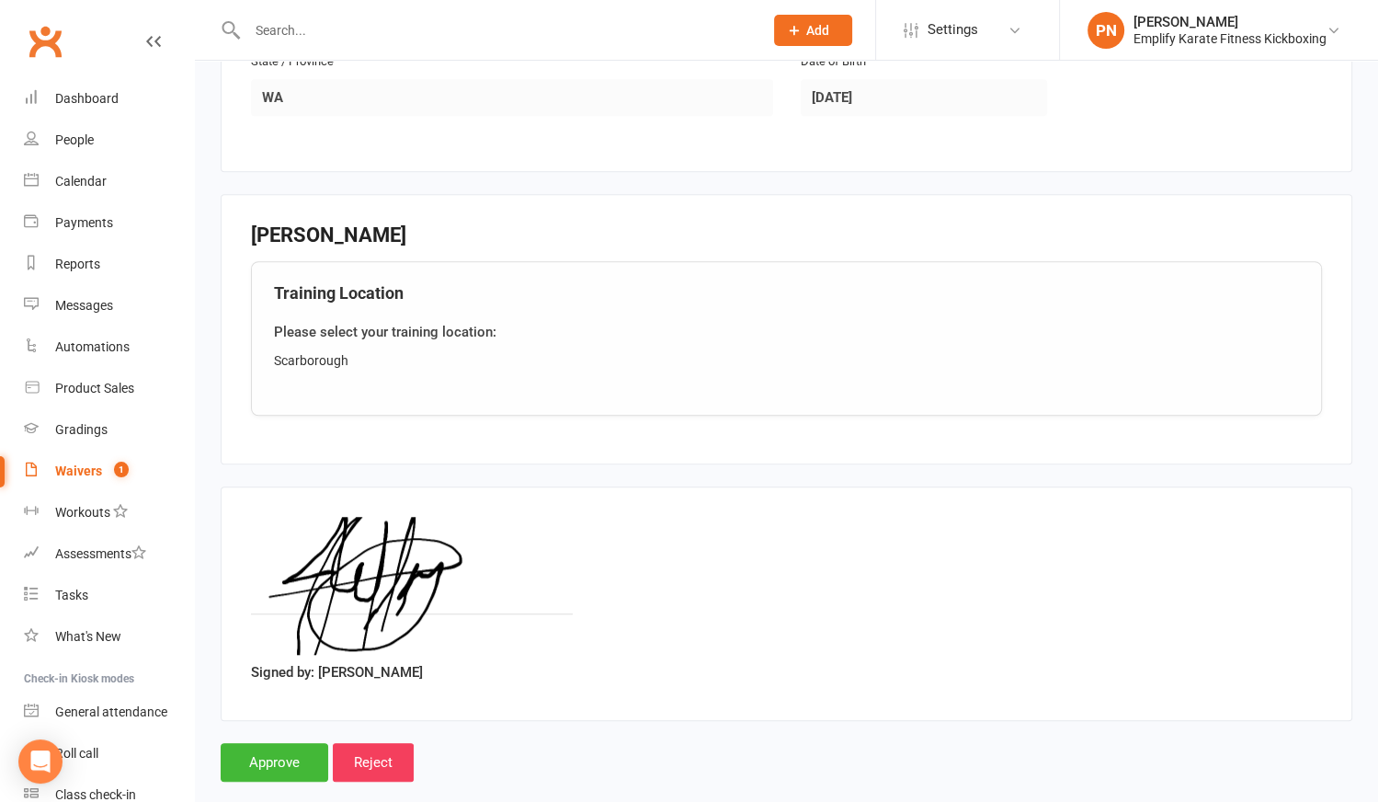
scroll to position [1410, 0]
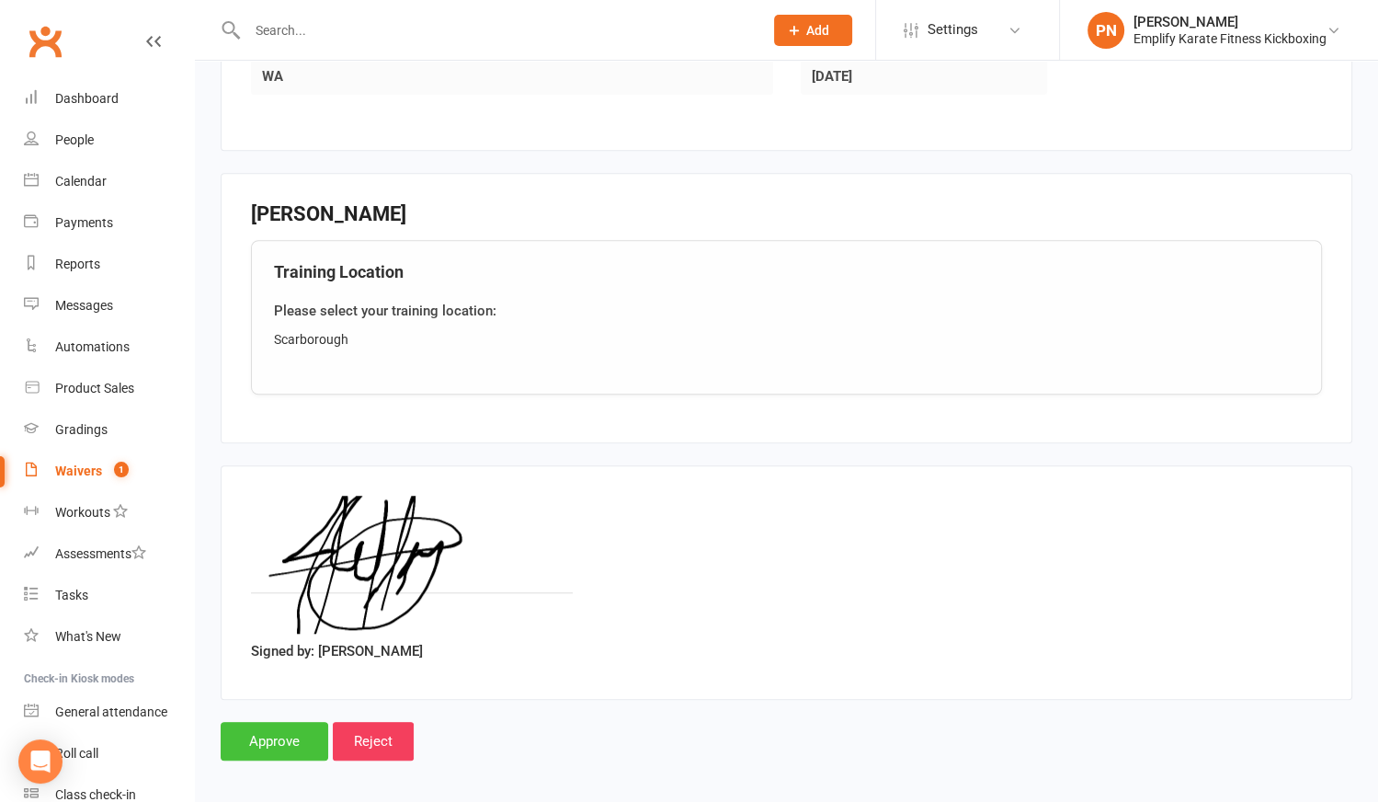
click at [281, 725] on input "Approve" at bounding box center [275, 741] width 108 height 39
